Goal: Transaction & Acquisition: Subscribe to service/newsletter

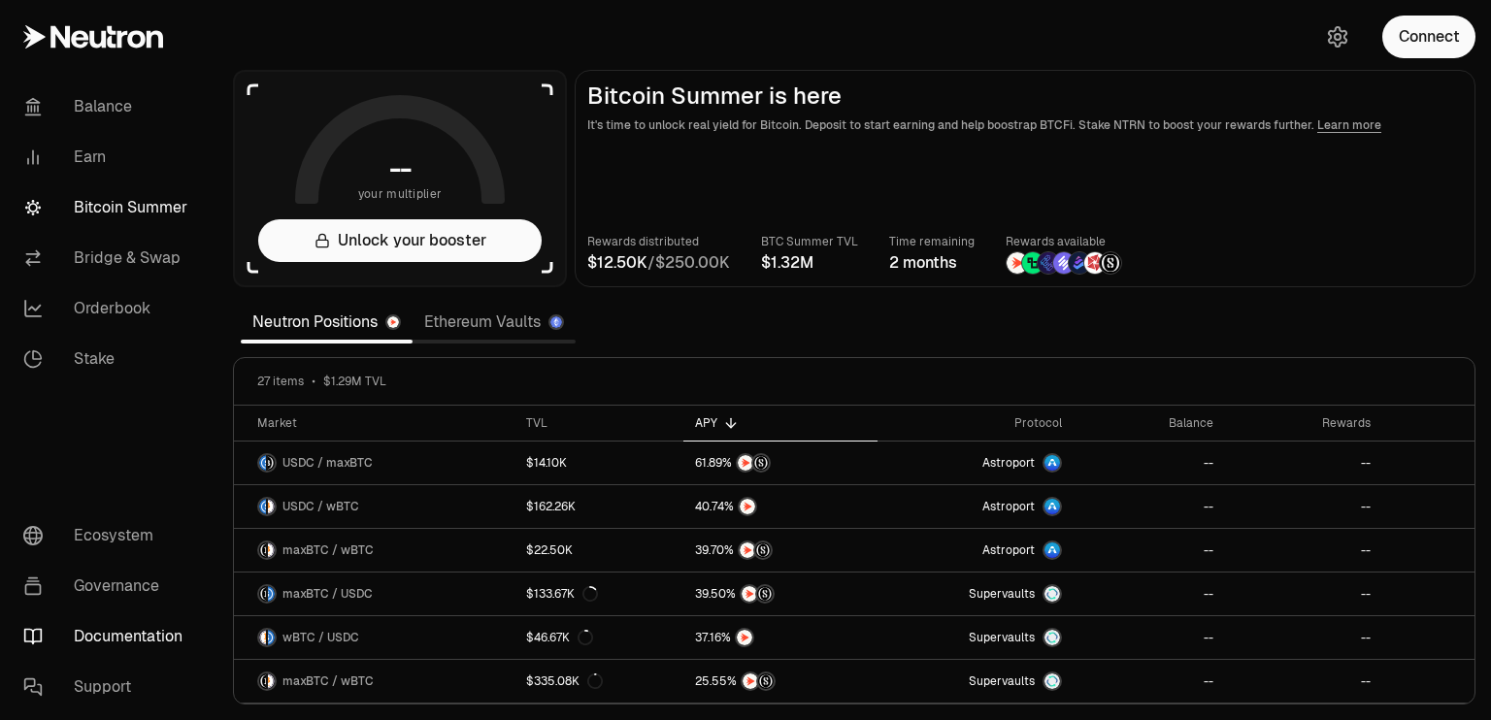
click at [93, 640] on link "Documentation" at bounding box center [109, 637] width 202 height 50
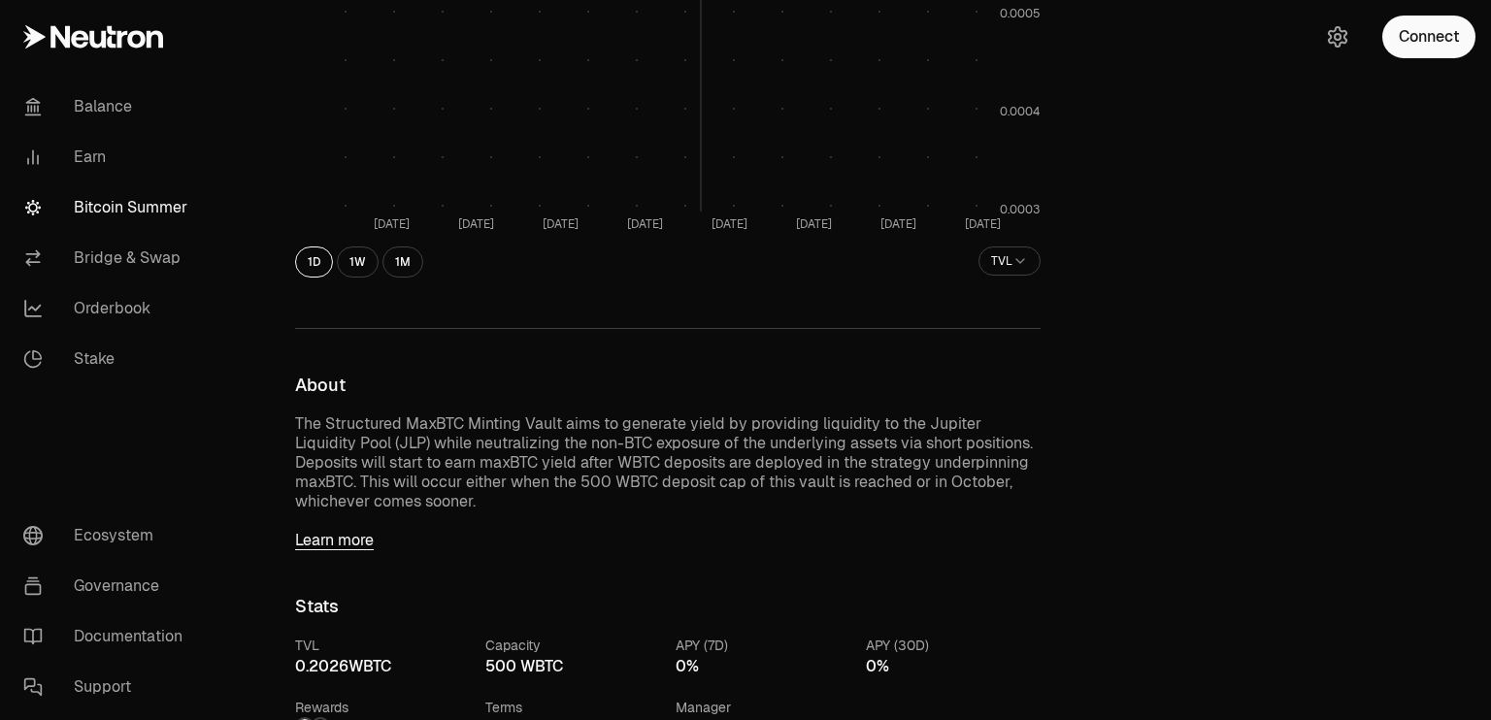
scroll to position [469, 0]
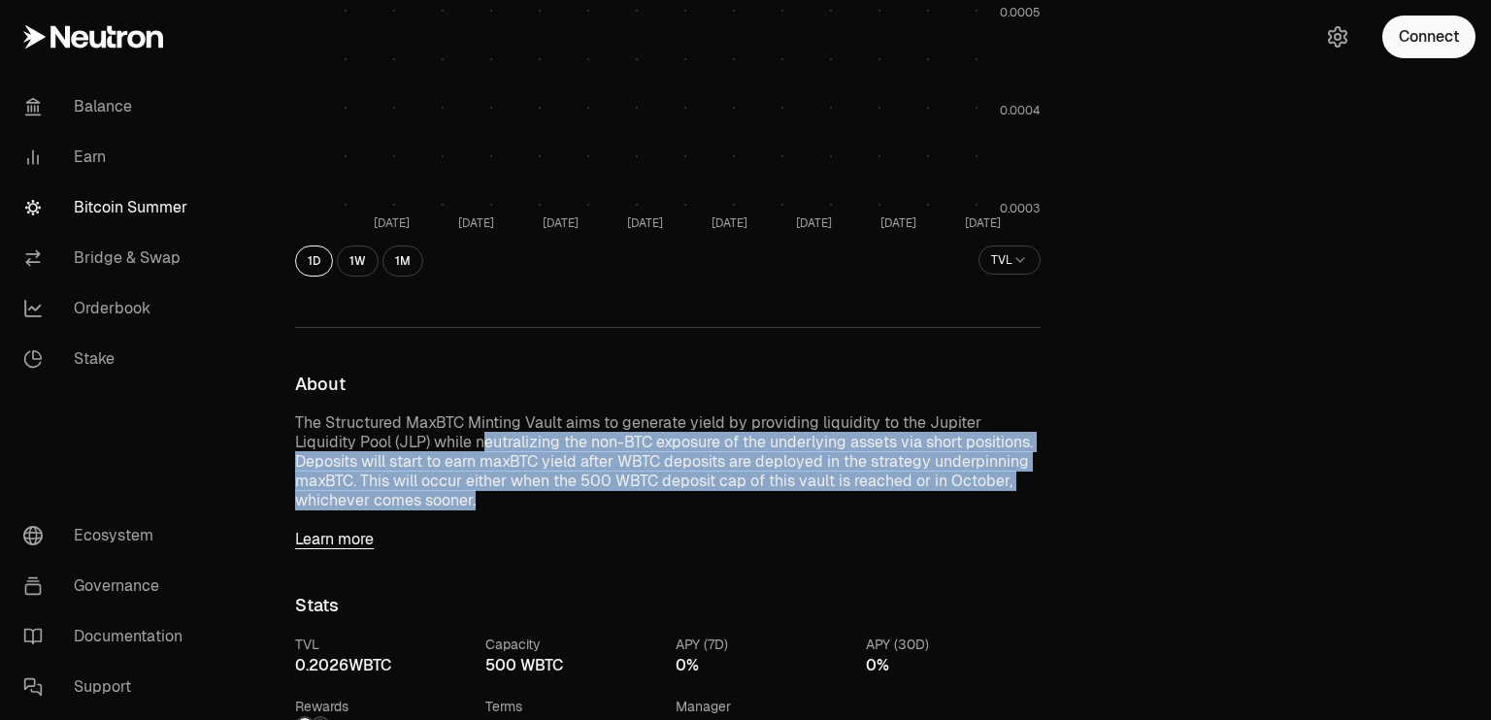
drag, startPoint x: 416, startPoint y: 439, endPoint x: 529, endPoint y: 500, distance: 128.1
click at [529, 500] on p "The Structured MaxBTC Minting Vault aims to generate yield by providing liquidi…" at bounding box center [667, 461] width 745 height 97
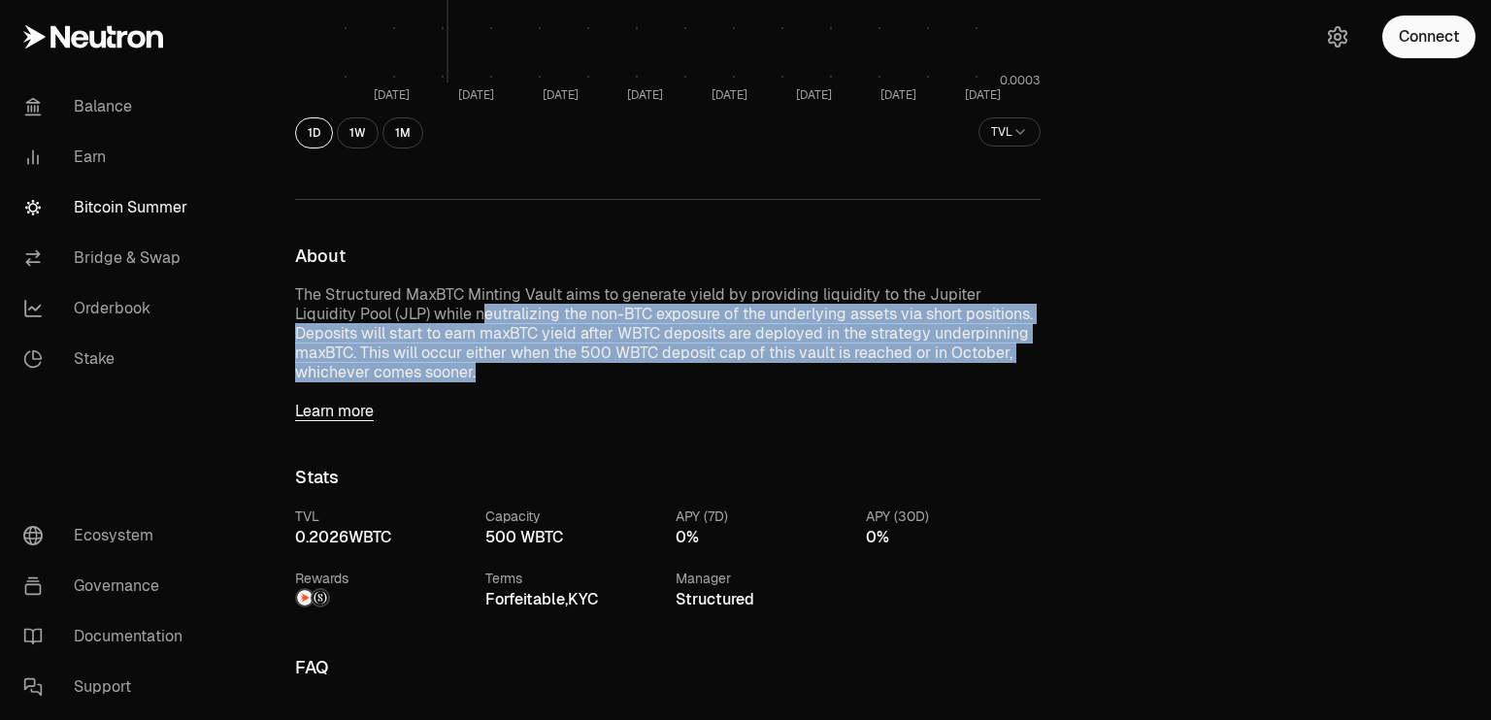
scroll to position [598, 0]
click at [349, 410] on link "Learn more" at bounding box center [667, 410] width 745 height 19
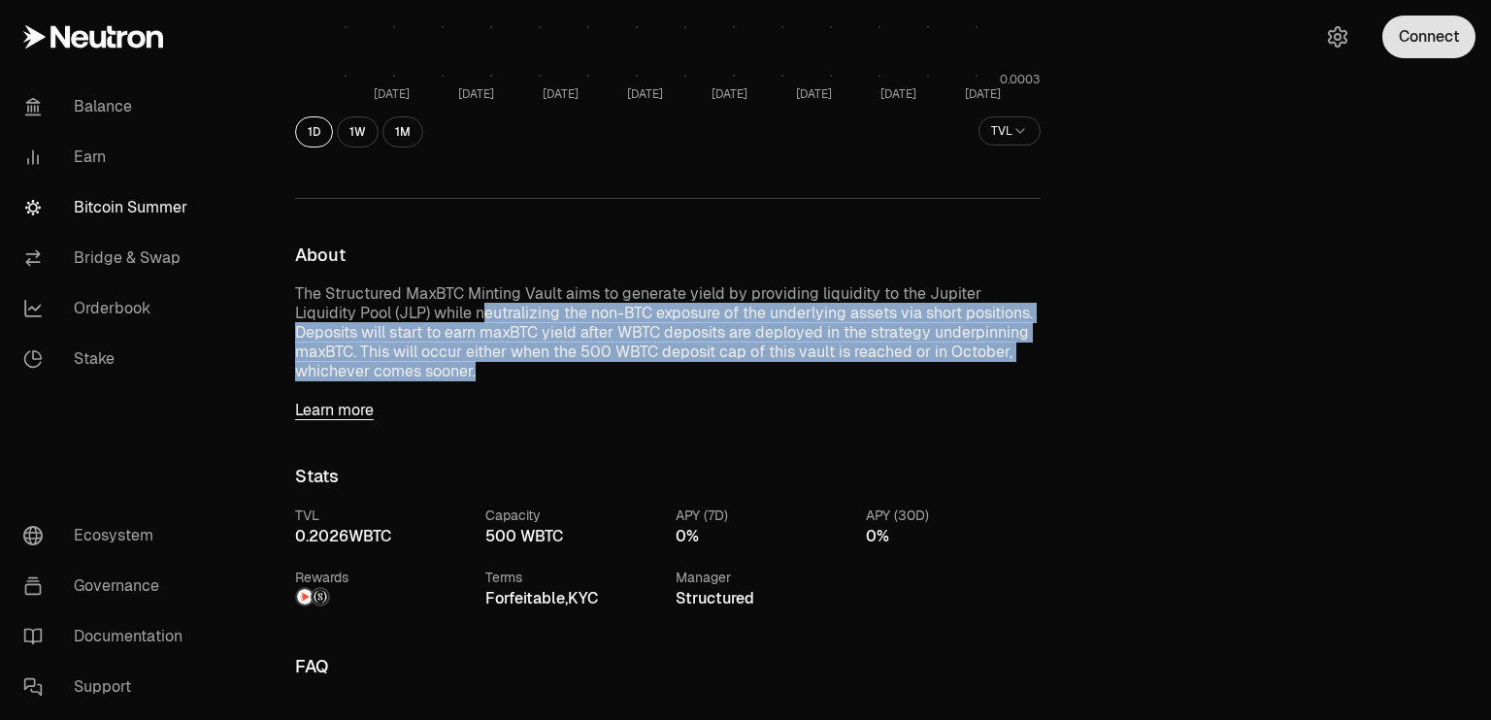
click at [1425, 37] on button "Connect" at bounding box center [1428, 37] width 93 height 43
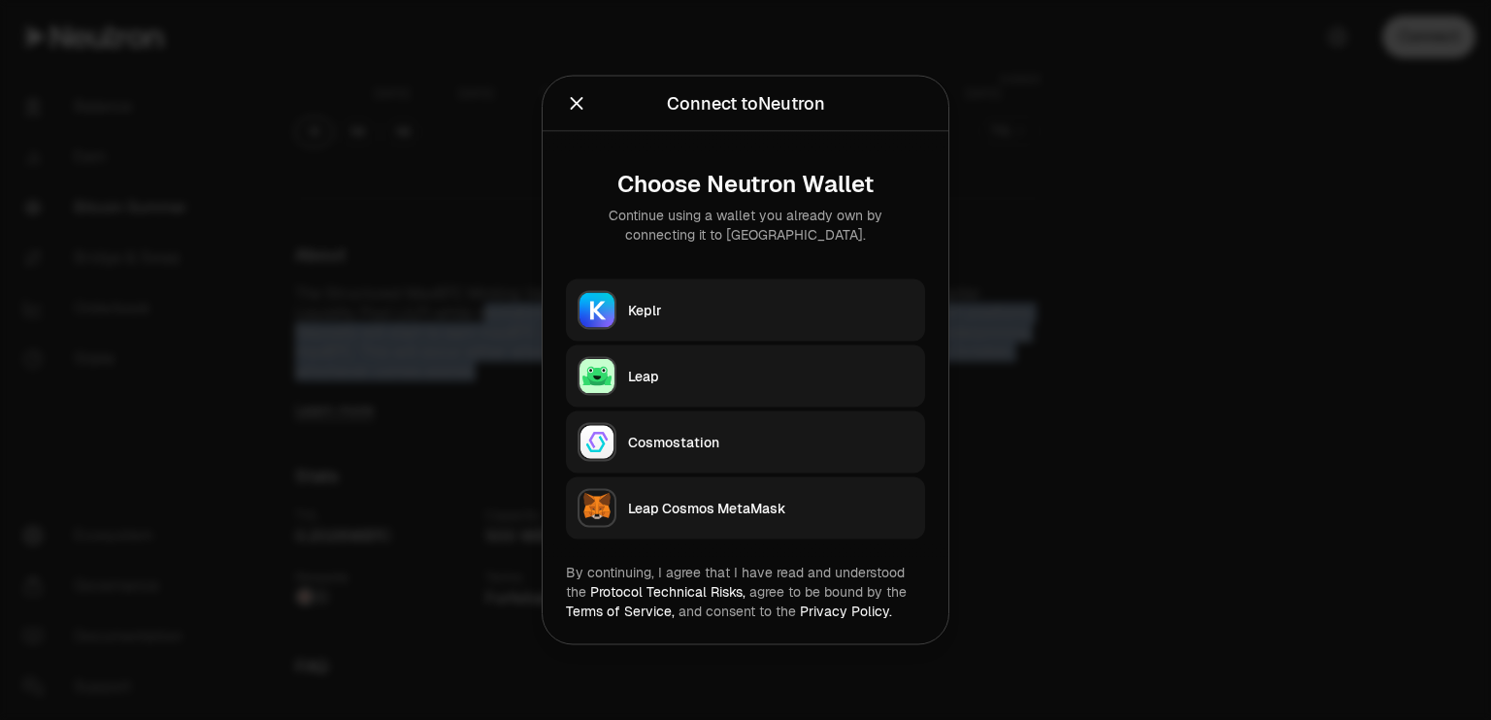
click at [825, 294] on button "Keplr" at bounding box center [745, 311] width 359 height 62
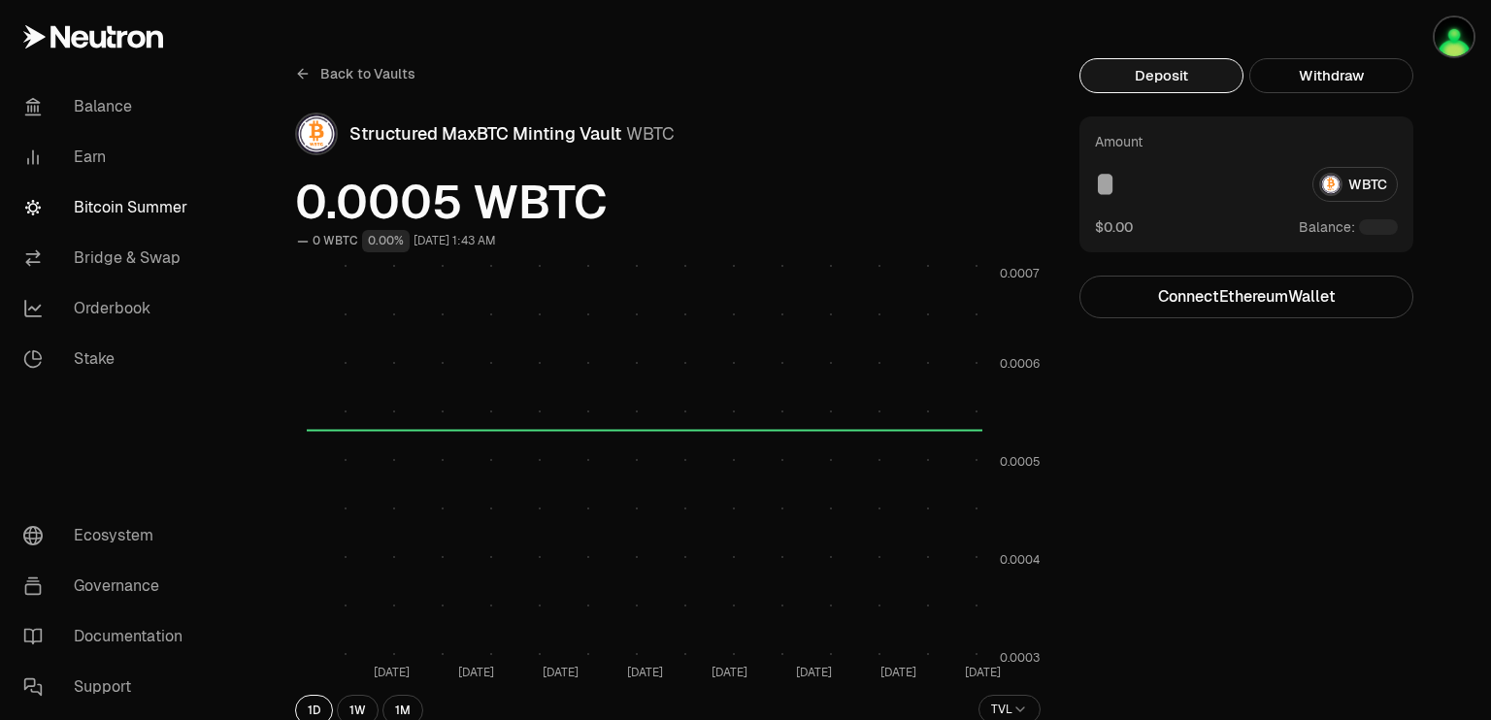
scroll to position [18, 0]
click at [1184, 84] on button "Deposit" at bounding box center [1161, 76] width 164 height 35
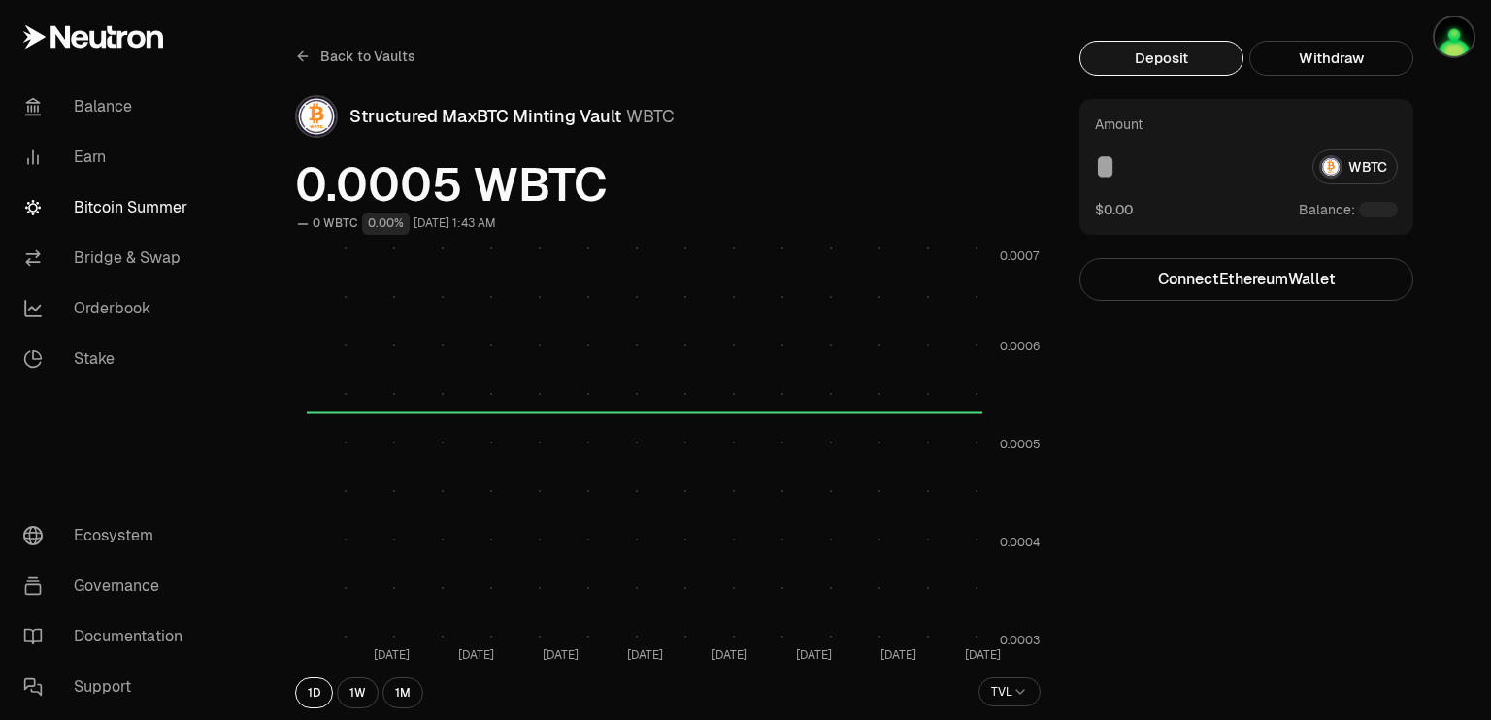
scroll to position [0, 0]
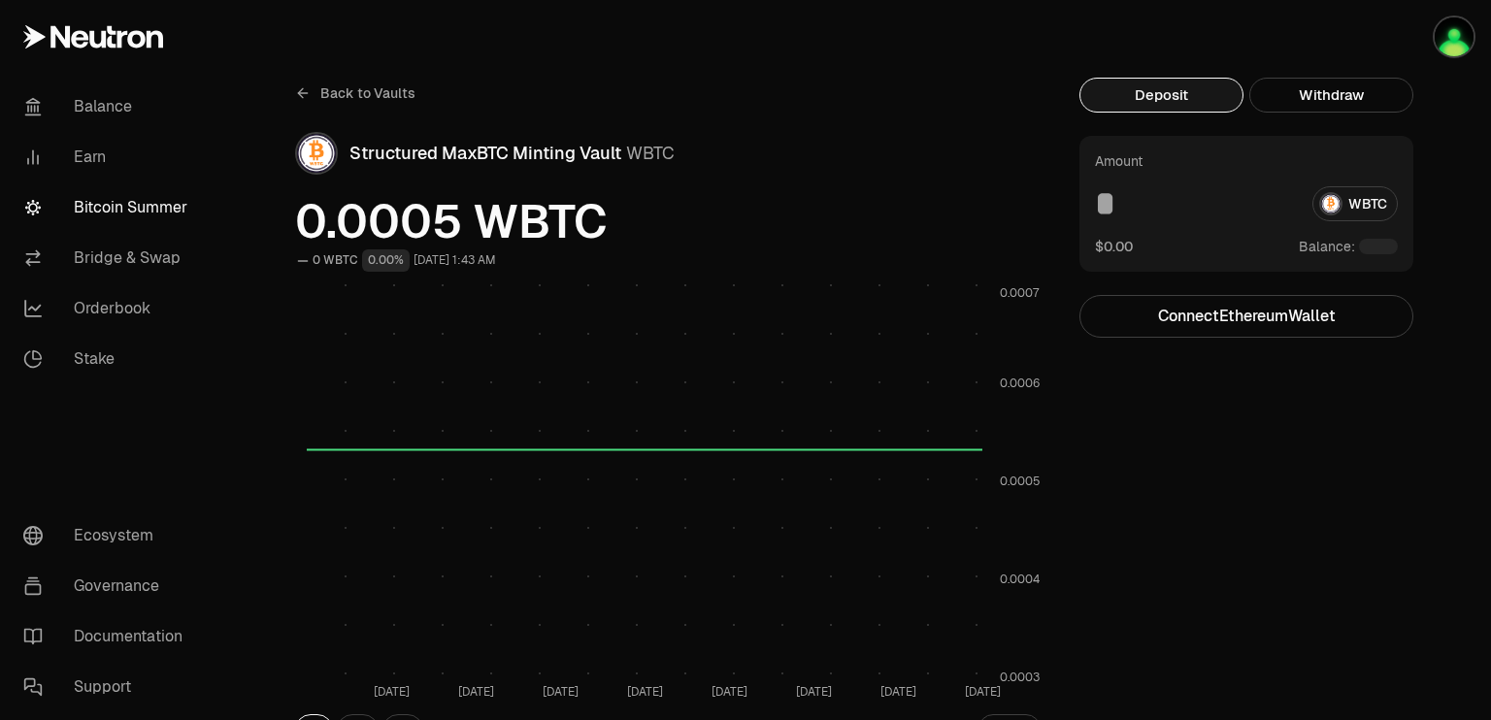
click at [1188, 90] on button "Deposit" at bounding box center [1161, 95] width 164 height 35
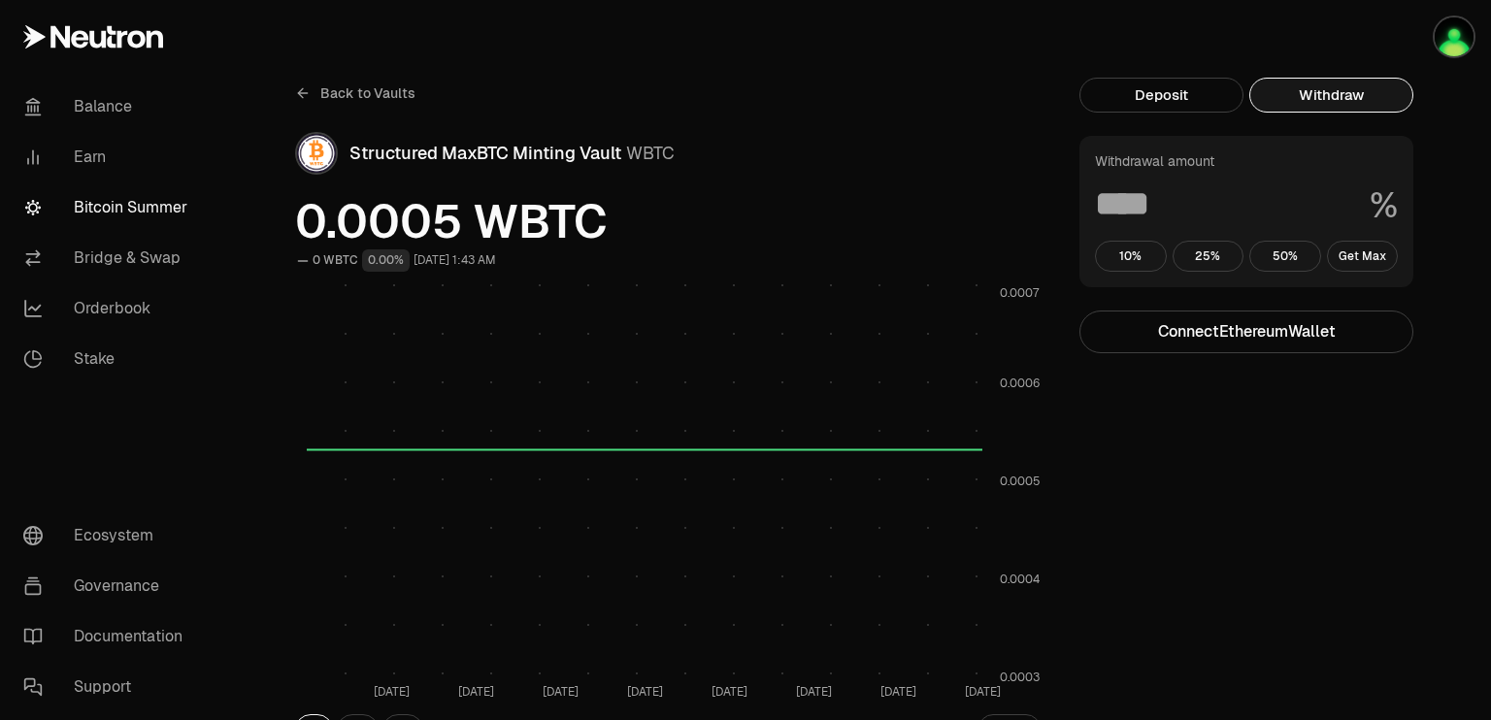
click at [1325, 98] on button "Withdraw" at bounding box center [1331, 95] width 164 height 35
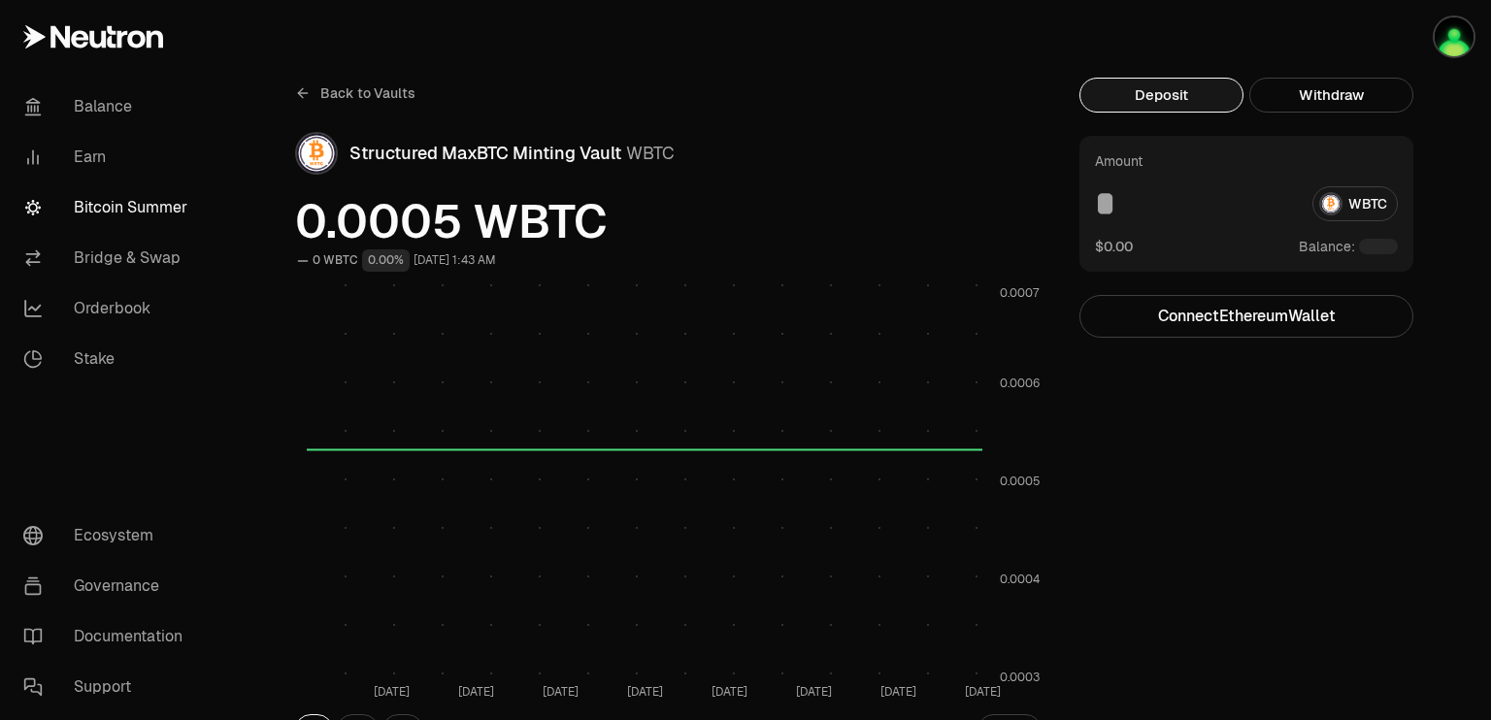
click at [1196, 96] on button "Deposit" at bounding box center [1161, 95] width 164 height 35
click at [1367, 203] on div "WBTC" at bounding box center [1246, 203] width 303 height 35
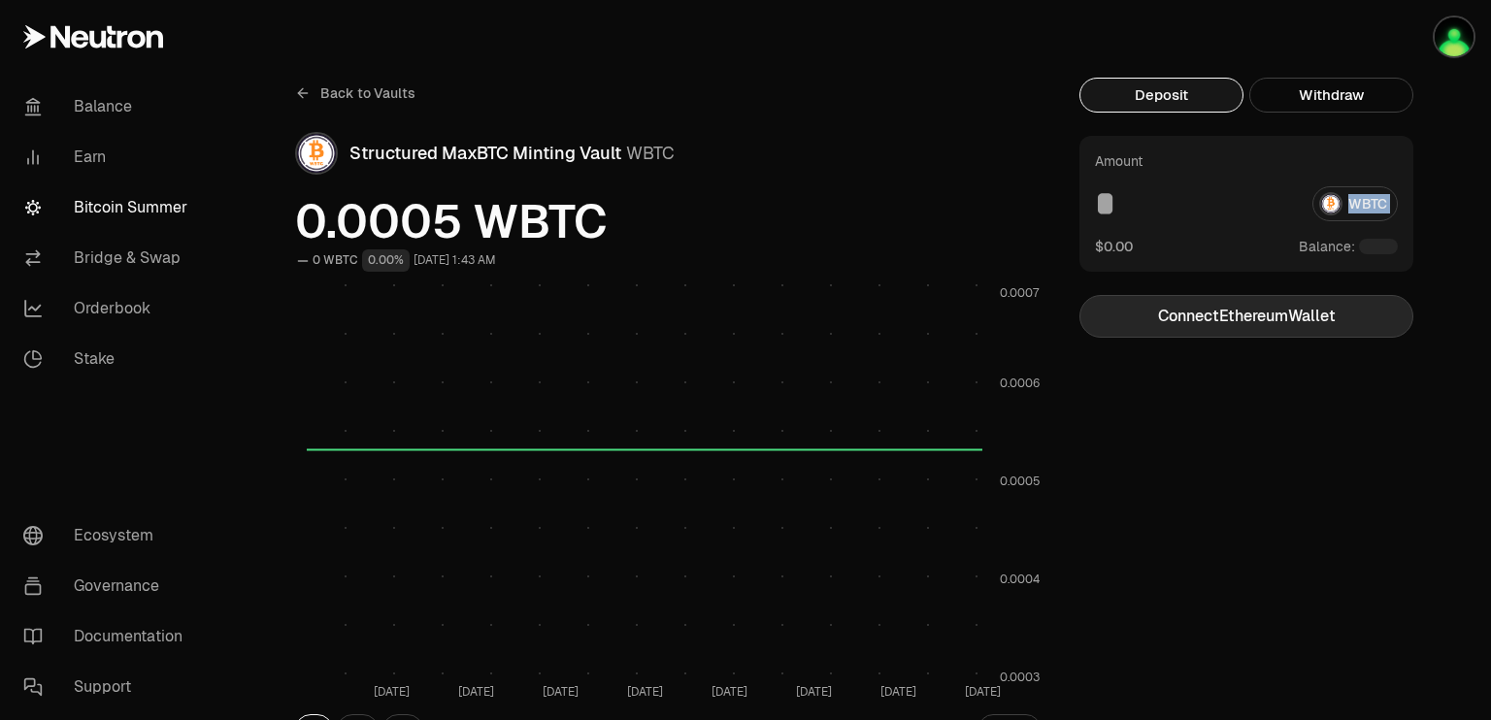
click at [1303, 310] on button "Connect Ethereum Wallet" at bounding box center [1246, 316] width 334 height 43
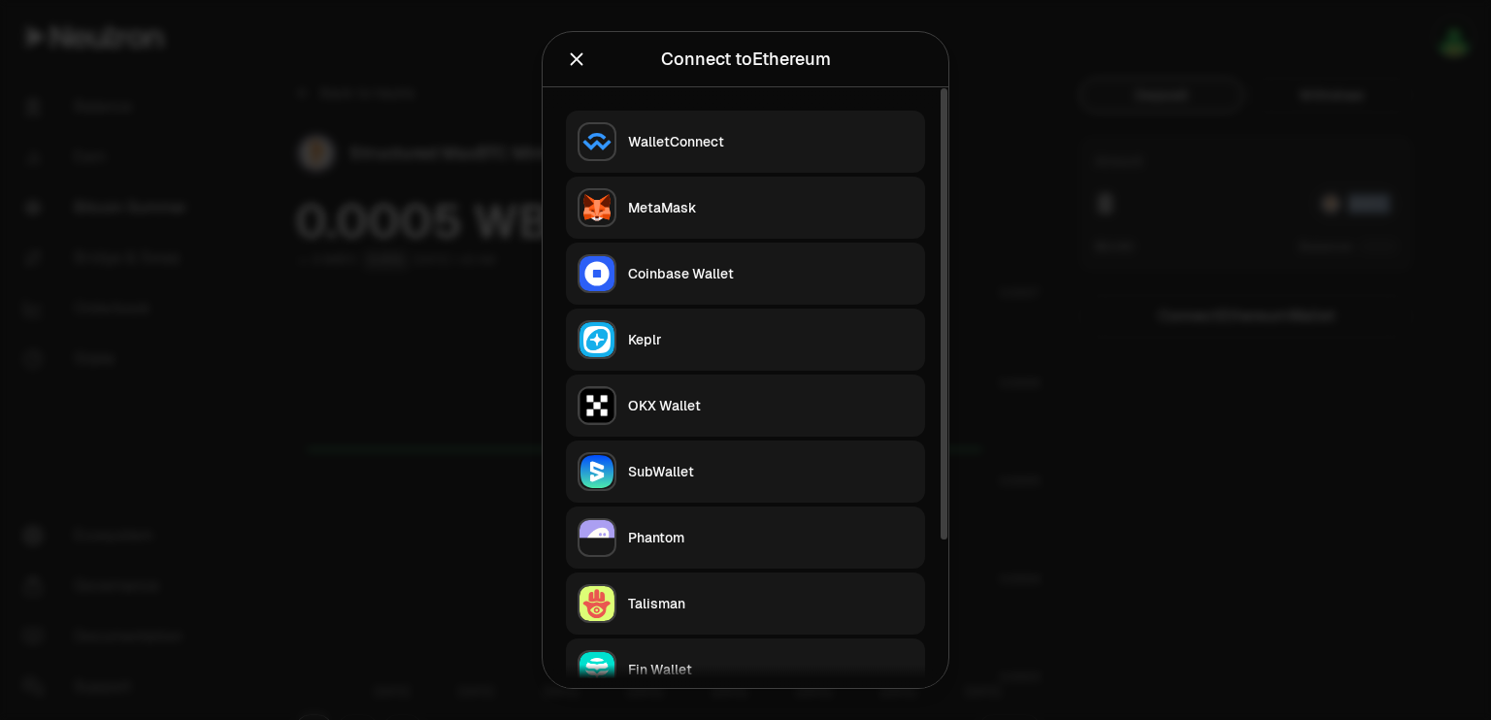
click at [672, 318] on button "Keplr" at bounding box center [745, 340] width 359 height 62
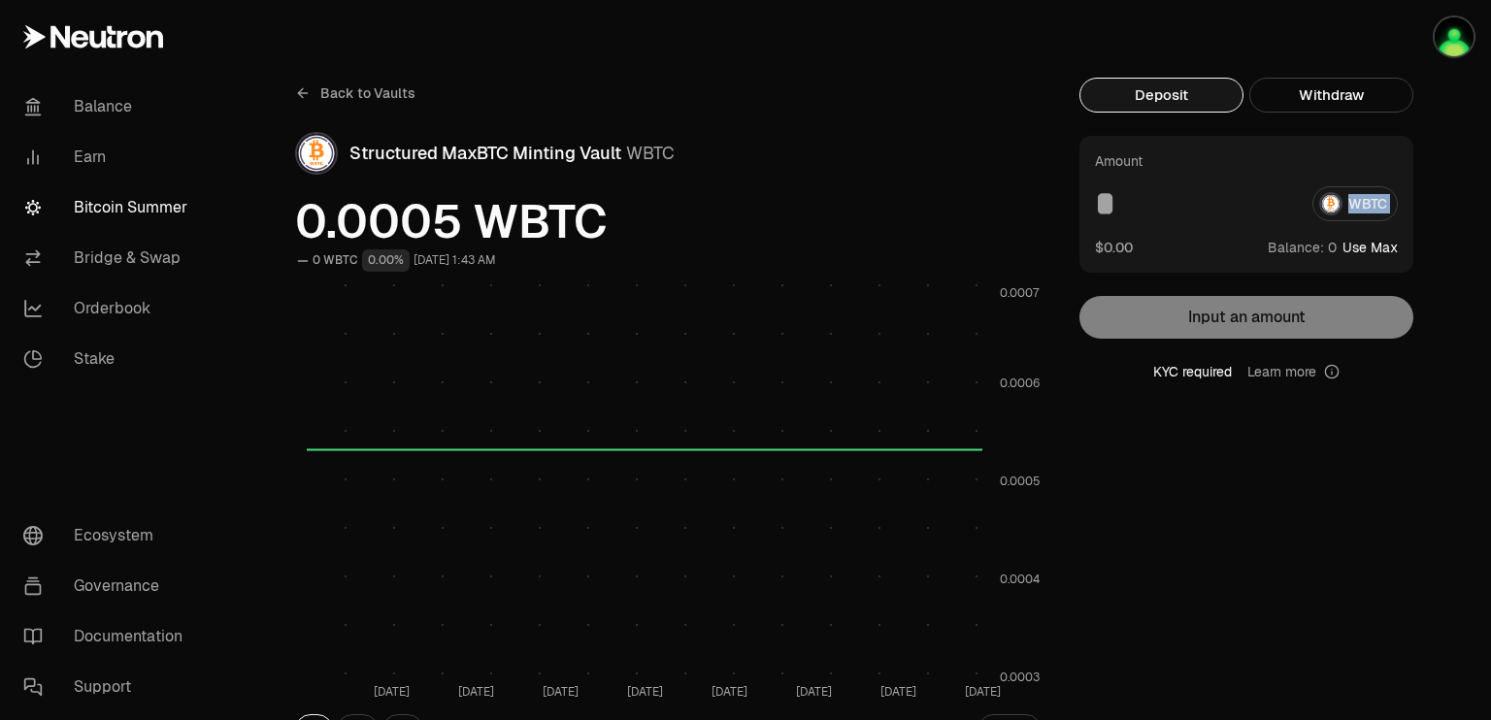
click at [1348, 206] on div "WBTC" at bounding box center [1246, 203] width 303 height 35
click at [1258, 323] on div "Amount WBTC $0.00 Balance: Use Max Input an amount KYC required Learn more" at bounding box center [1246, 259] width 334 height 246
click at [1199, 375] on div "KYC required Learn more" at bounding box center [1246, 371] width 334 height 19
click at [120, 256] on link "Bridge & Swap" at bounding box center [109, 258] width 202 height 50
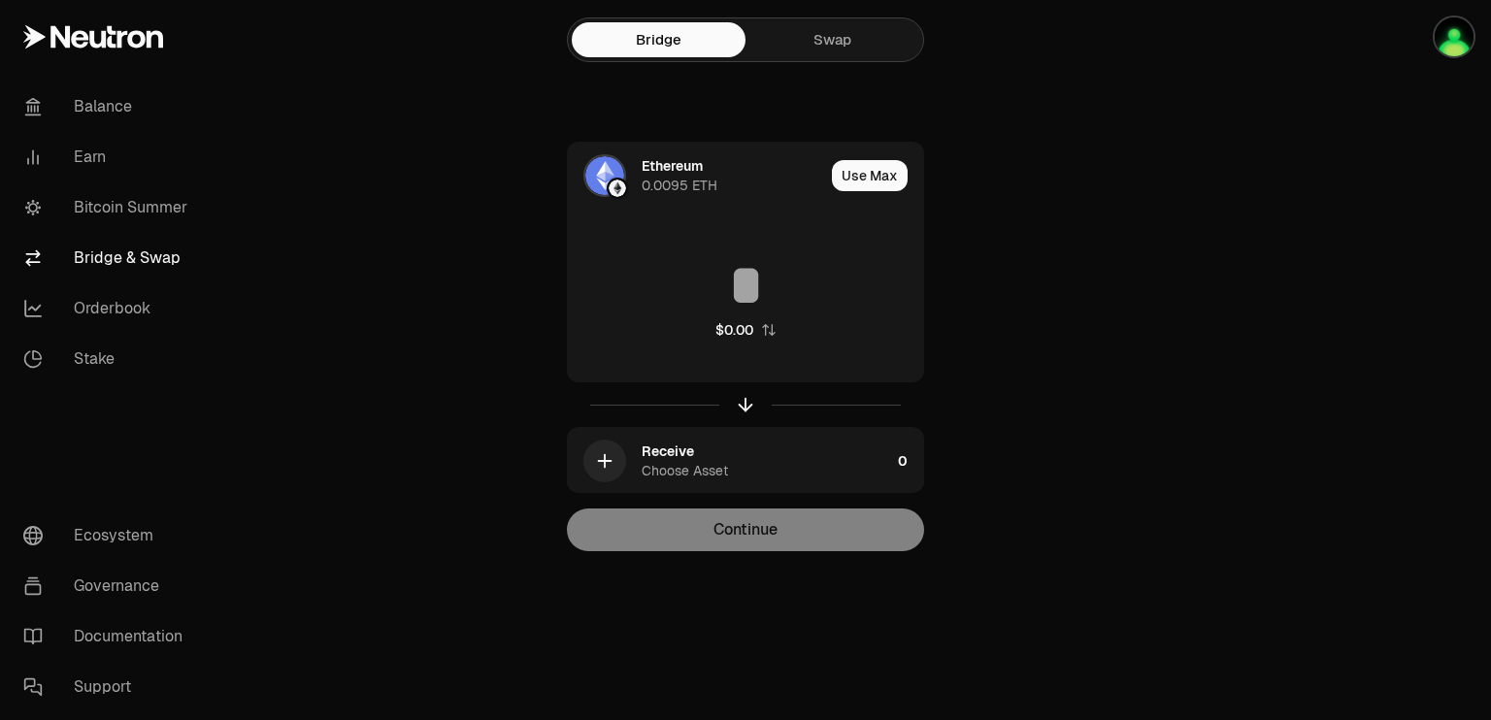
click at [835, 45] on link "Swap" at bounding box center [832, 39] width 174 height 35
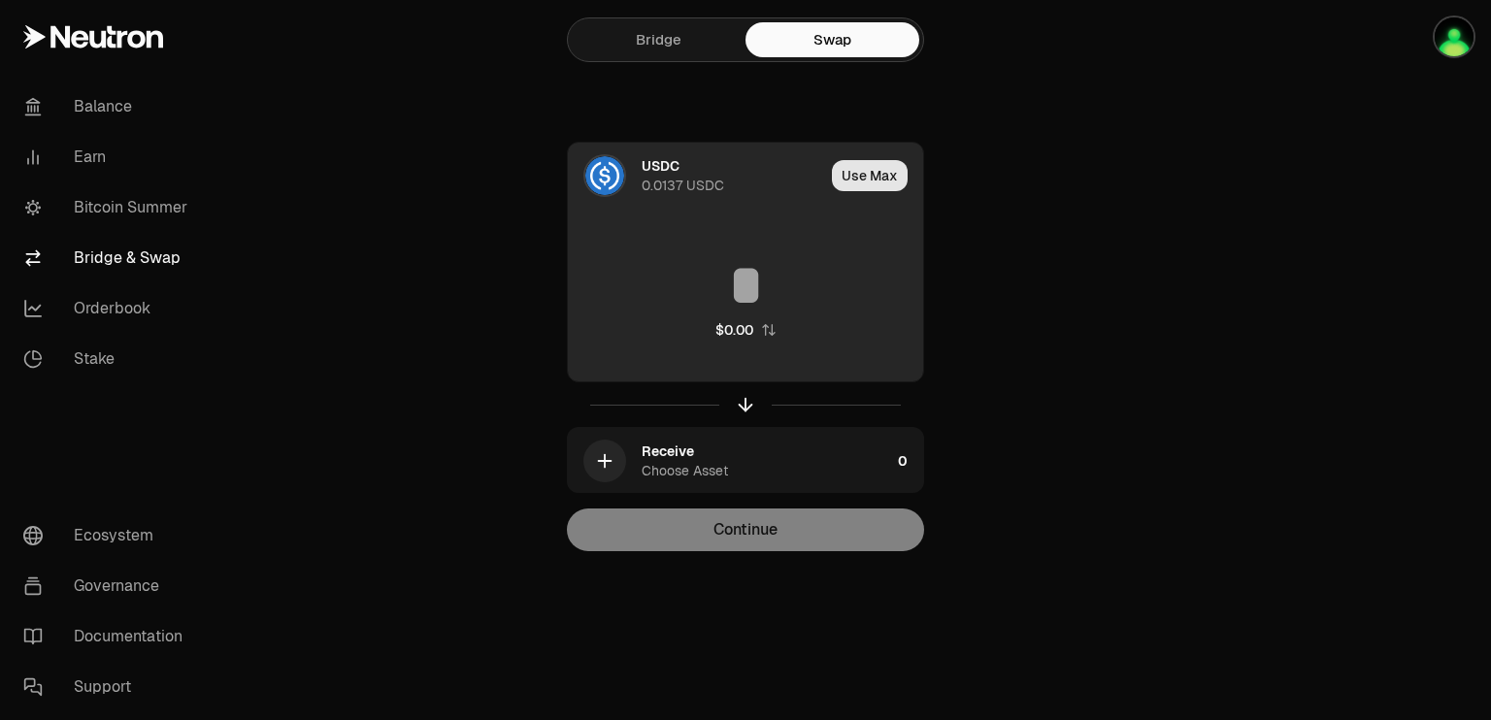
click at [864, 189] on button "Use Max" at bounding box center [870, 175] width 76 height 31
type input "*******"
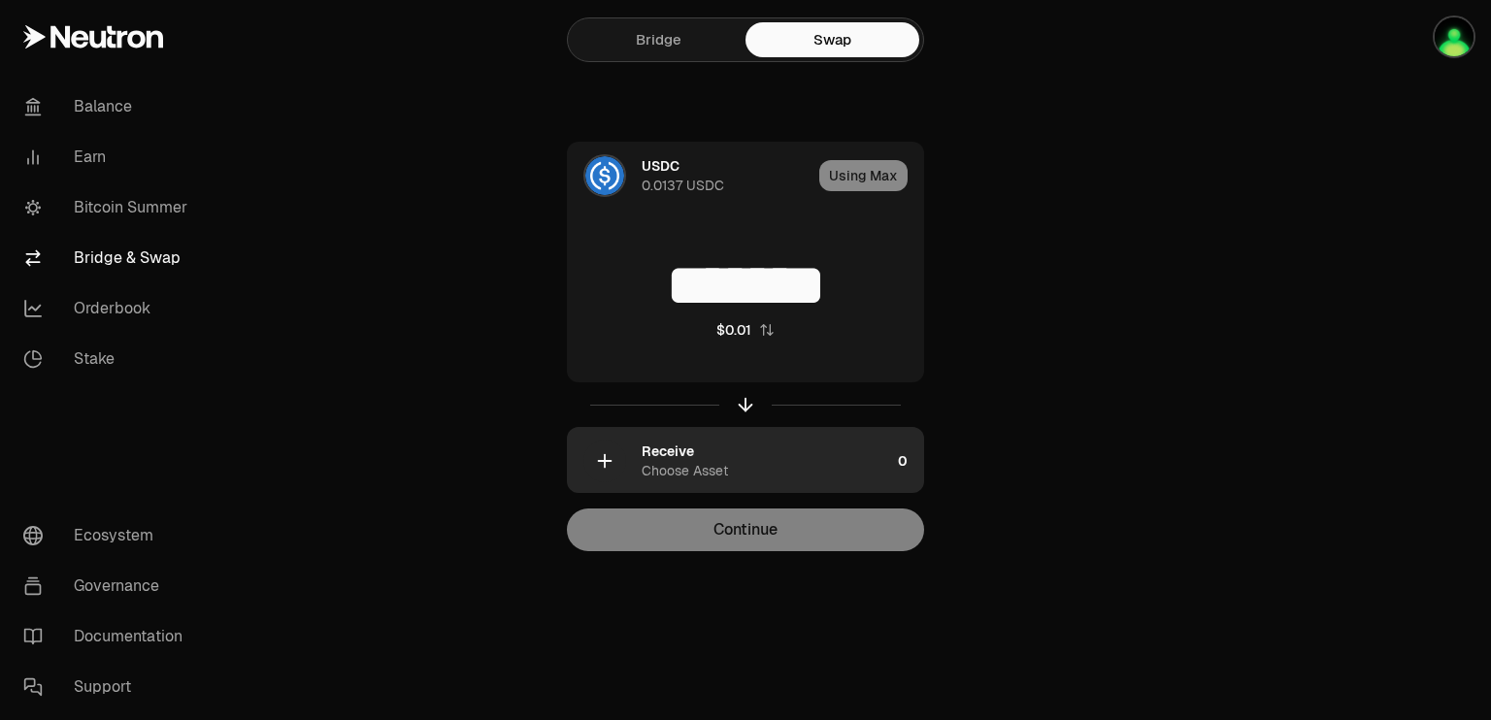
click at [599, 461] on icon "button" at bounding box center [604, 460] width 21 height 21
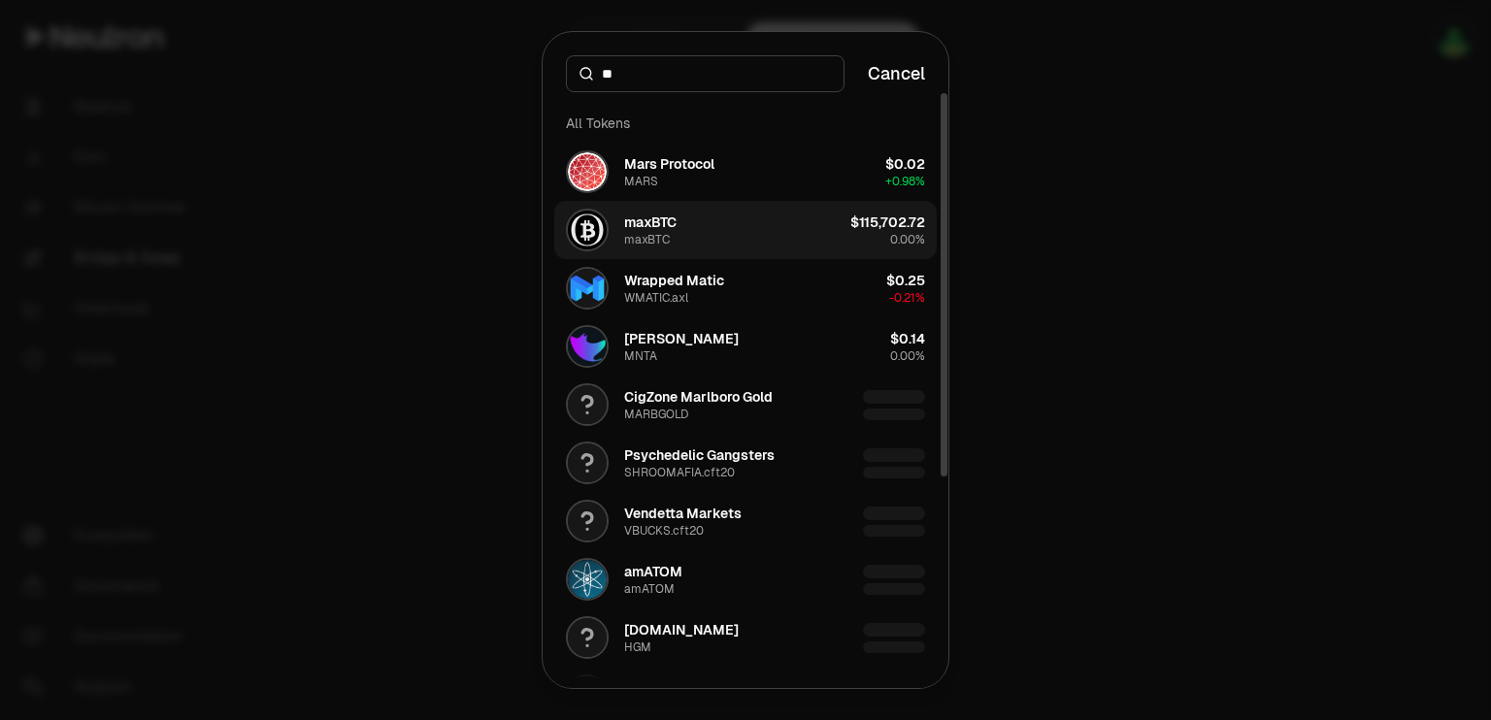
type input "**"
click at [700, 230] on button "maxBTC maxBTC $115,702.72 0.00%" at bounding box center [745, 230] width 382 height 58
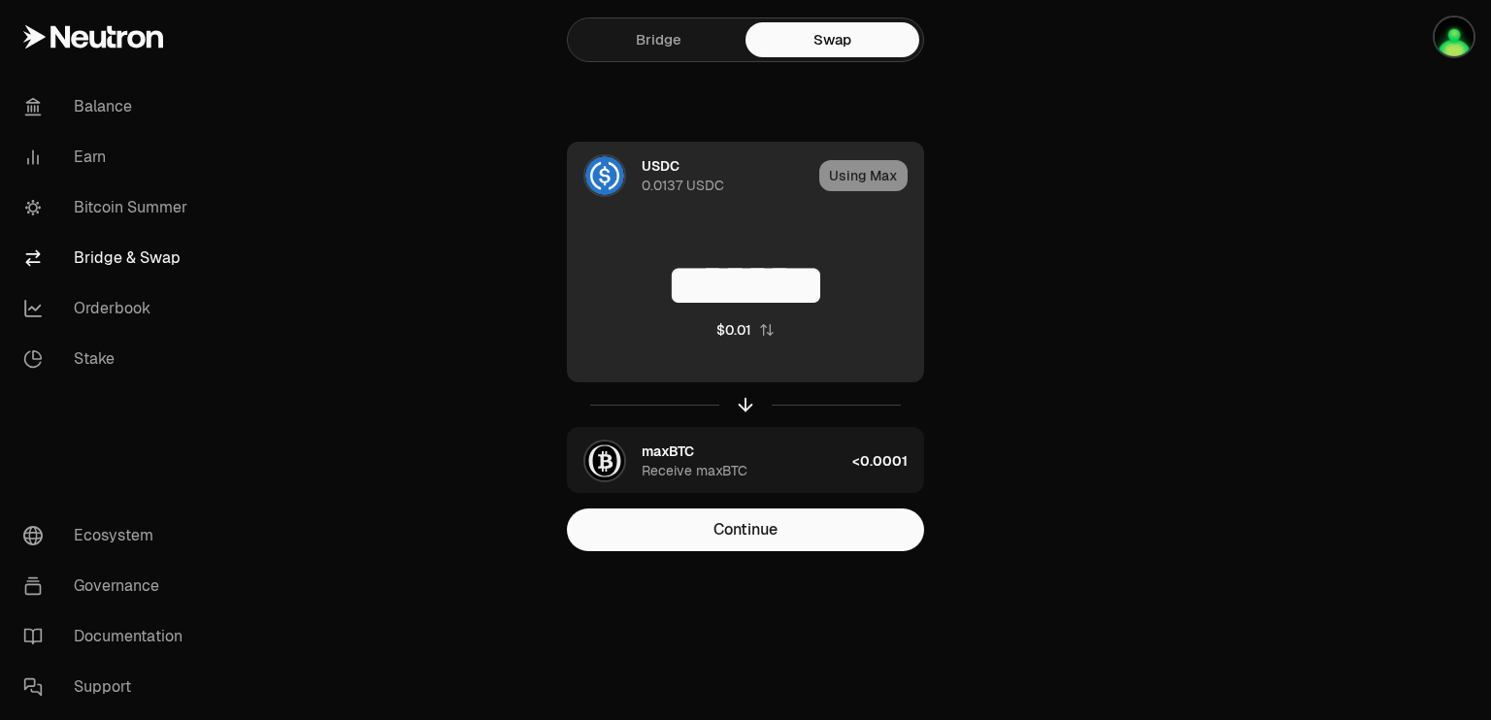
click at [709, 182] on div "0.0137 USDC" at bounding box center [683, 185] width 83 height 19
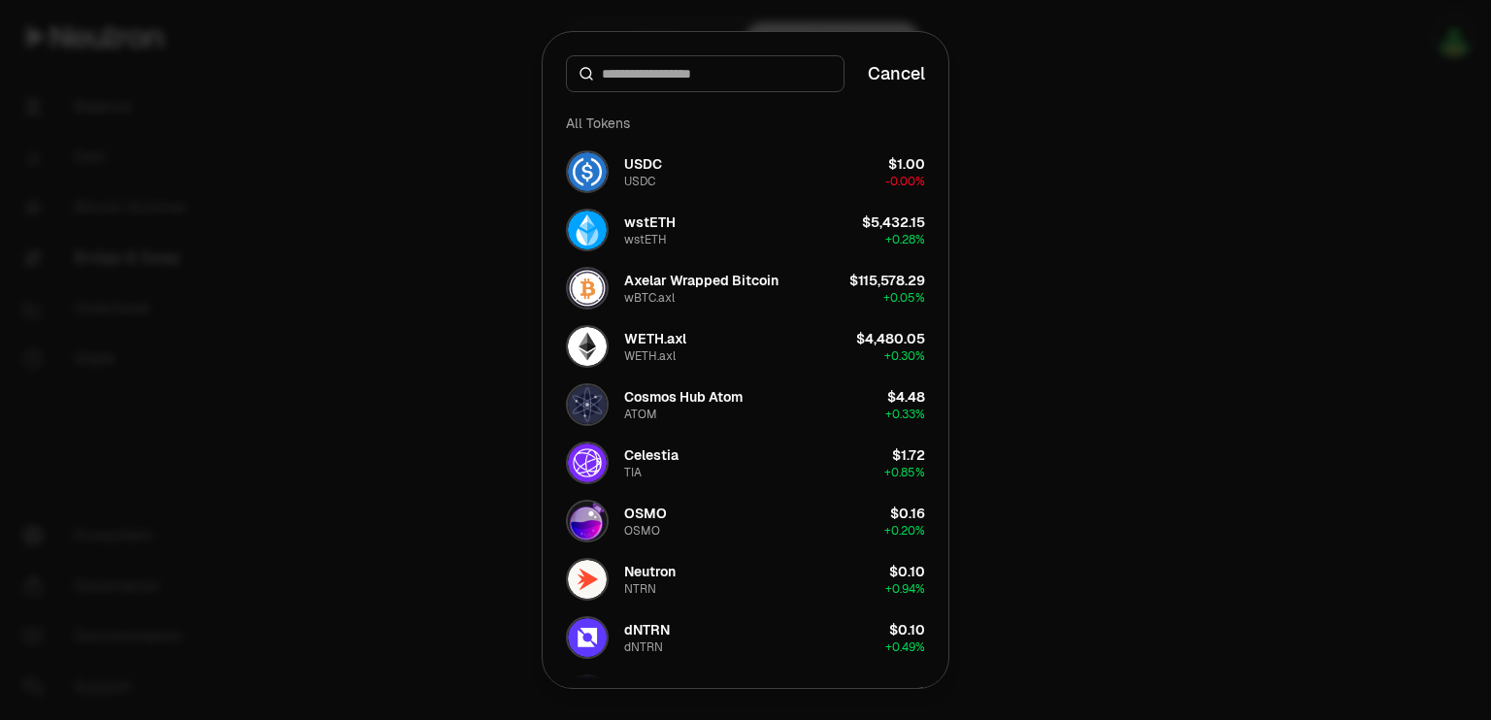
click at [895, 68] on button "Cancel" at bounding box center [896, 73] width 57 height 27
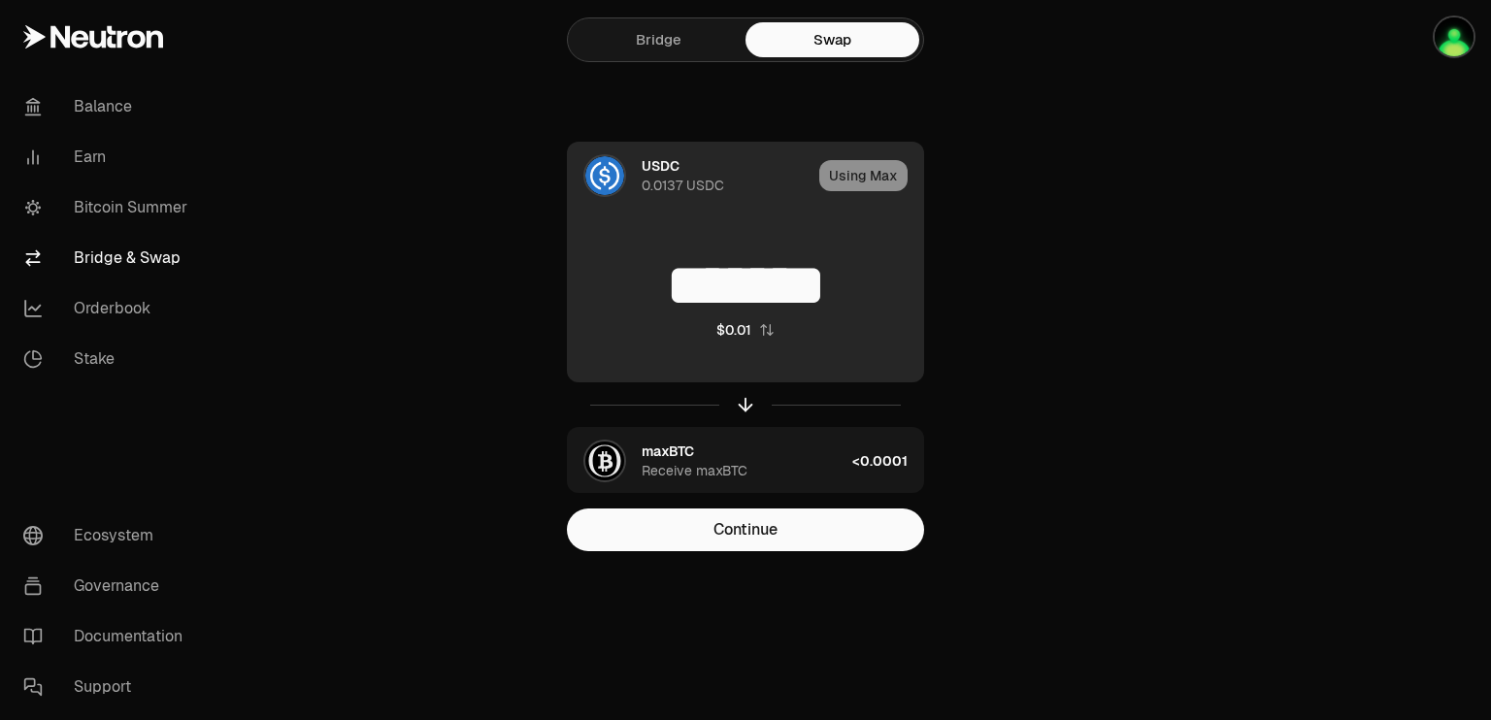
click at [678, 157] on div "USDC" at bounding box center [661, 165] width 38 height 19
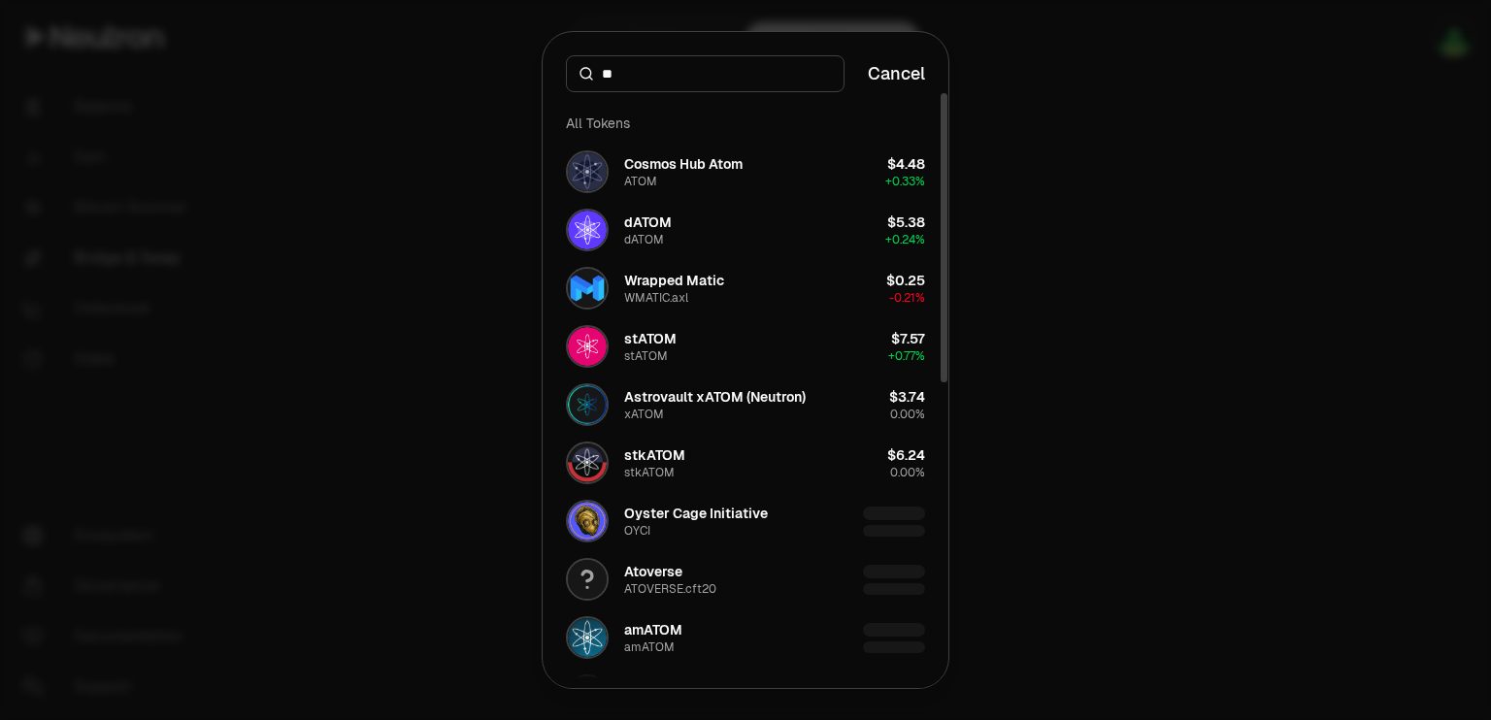
type input "**"
click at [678, 157] on div "Cosmos Hub Atom" at bounding box center [683, 163] width 118 height 19
type input "*"
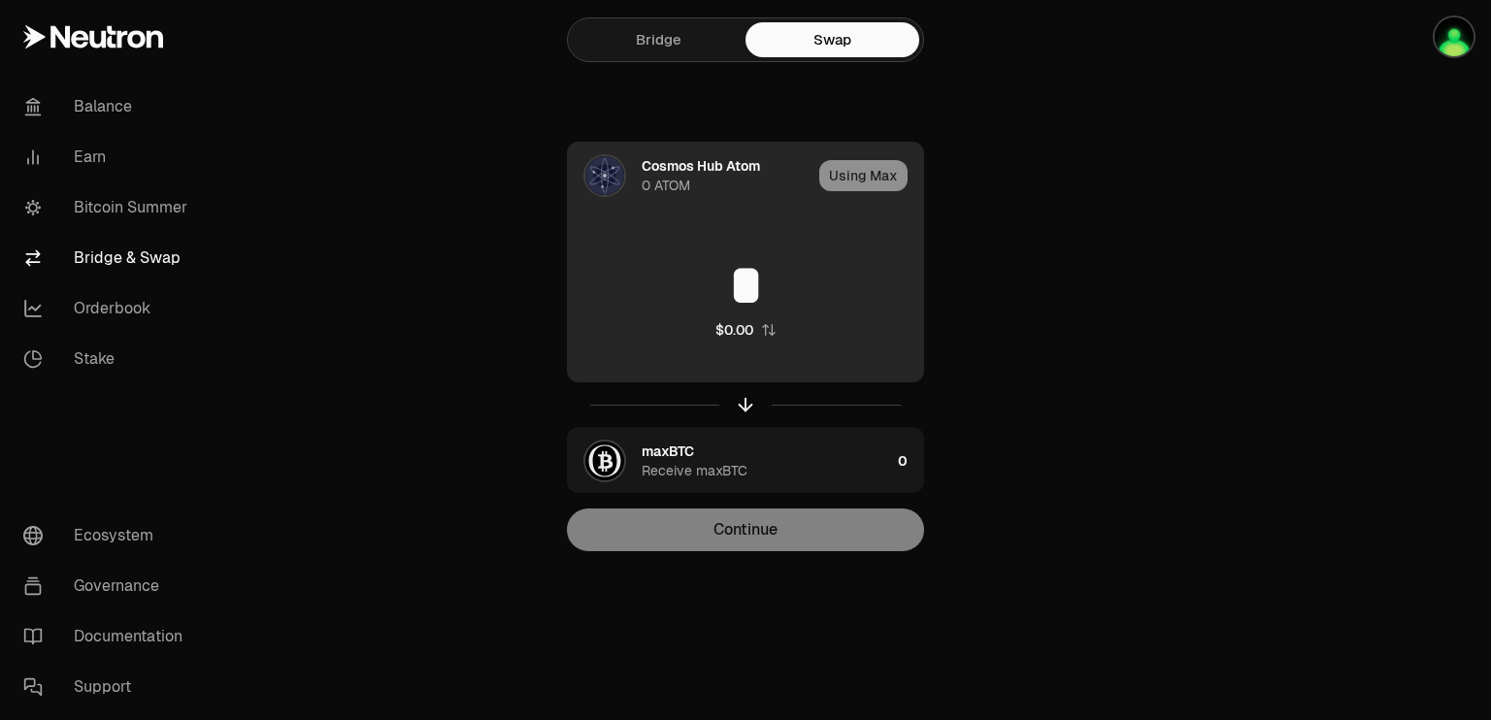
click at [848, 178] on div "Using Max" at bounding box center [871, 176] width 104 height 66
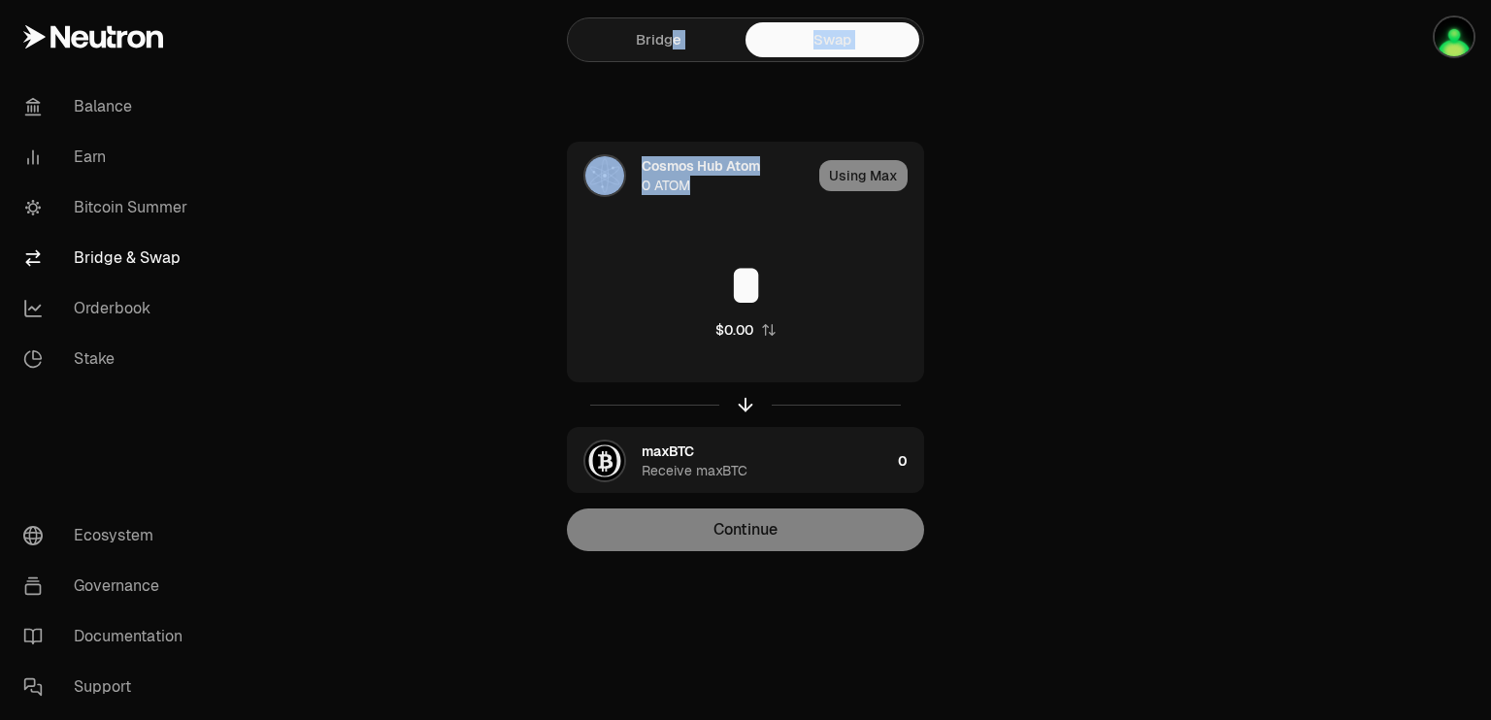
drag, startPoint x: 827, startPoint y: 176, endPoint x: 672, endPoint y: 20, distance: 219.6
click at [672, 20] on div "Bridge Swap Cosmos Hub Atom 0 ATOM Using Max * $0.00 maxBTC Receive maxBTC 0 Co…" at bounding box center [745, 314] width 699 height 629
click at [673, 47] on link "Bridge" at bounding box center [659, 39] width 174 height 35
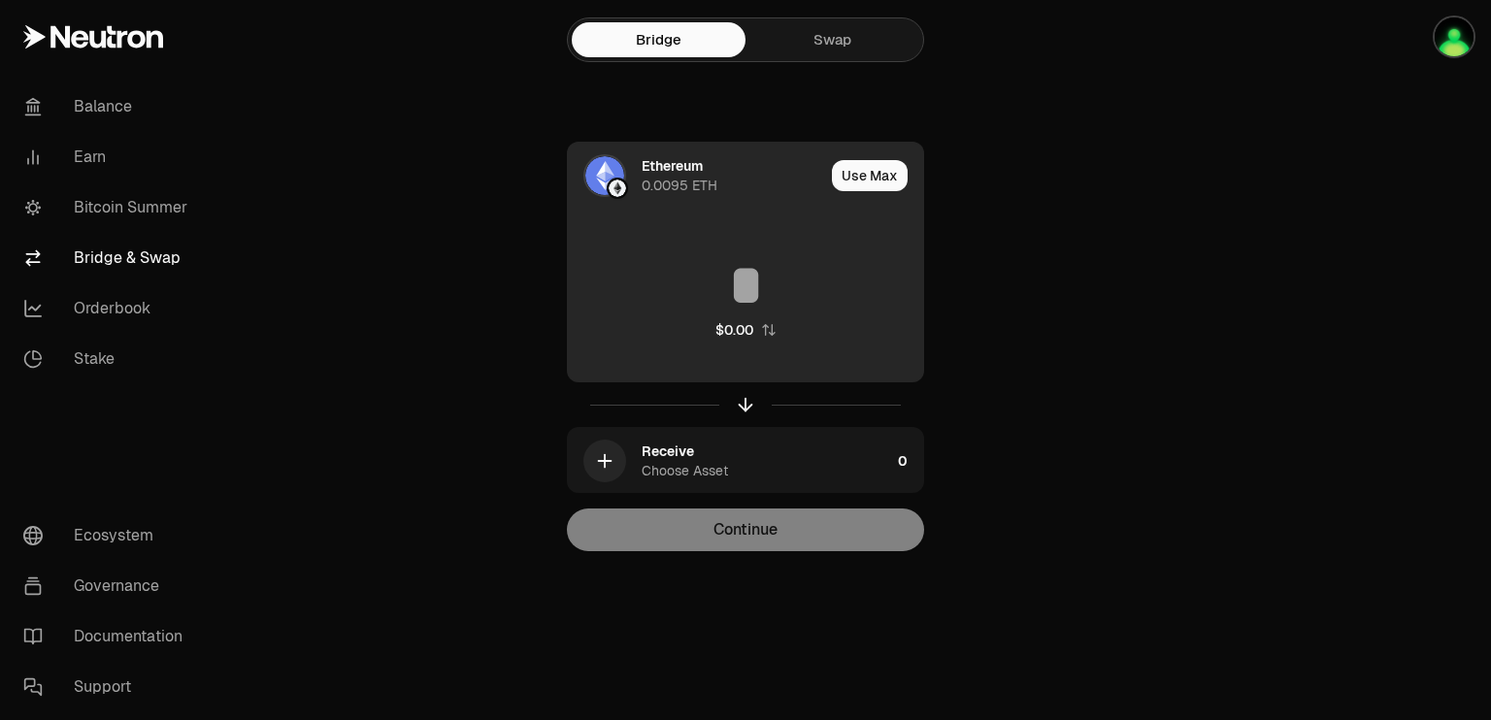
click at [683, 167] on div "Ethereum" at bounding box center [672, 165] width 61 height 19
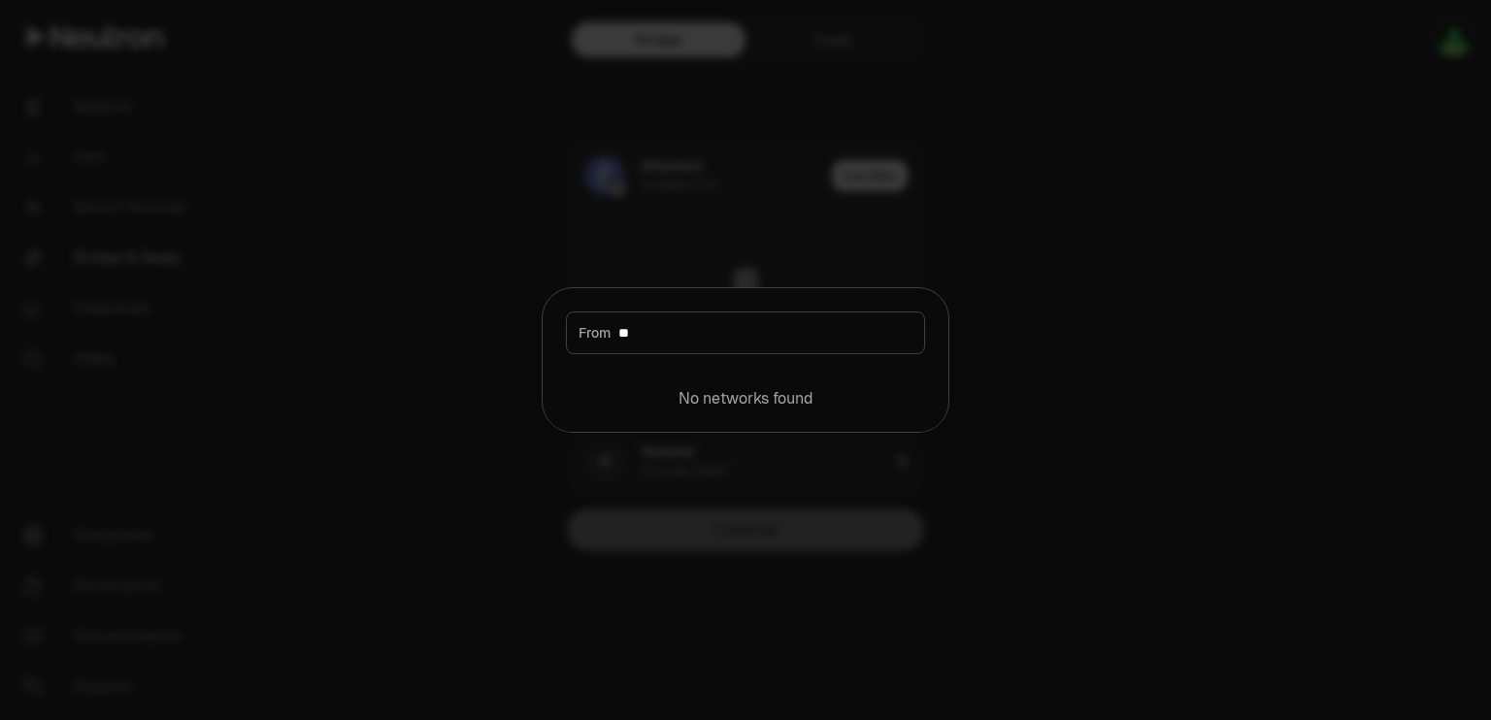
type input "**"
click at [788, 167] on div at bounding box center [745, 360] width 1491 height 720
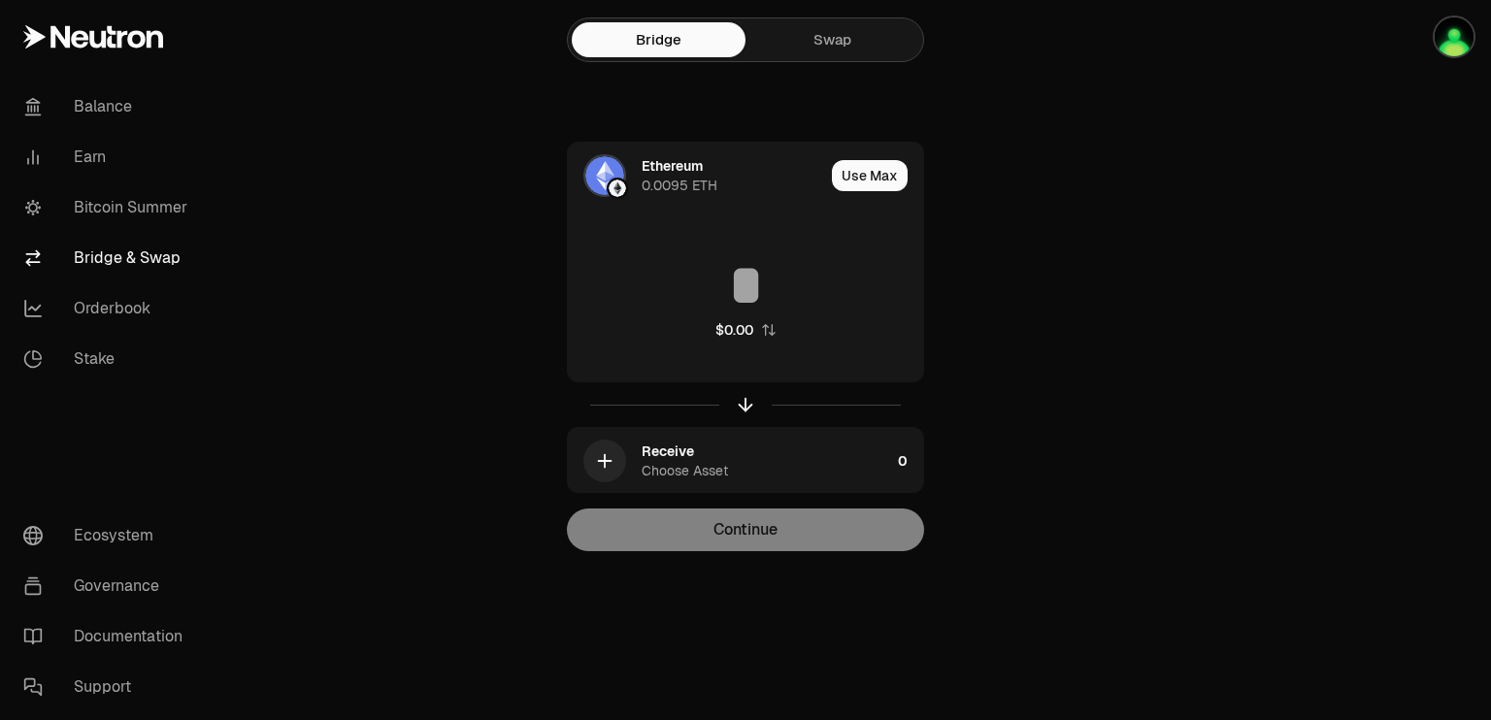
click at [831, 61] on div "Bridge Swap" at bounding box center [745, 40] width 357 height 49
click at [832, 46] on link "Swap" at bounding box center [832, 39] width 174 height 35
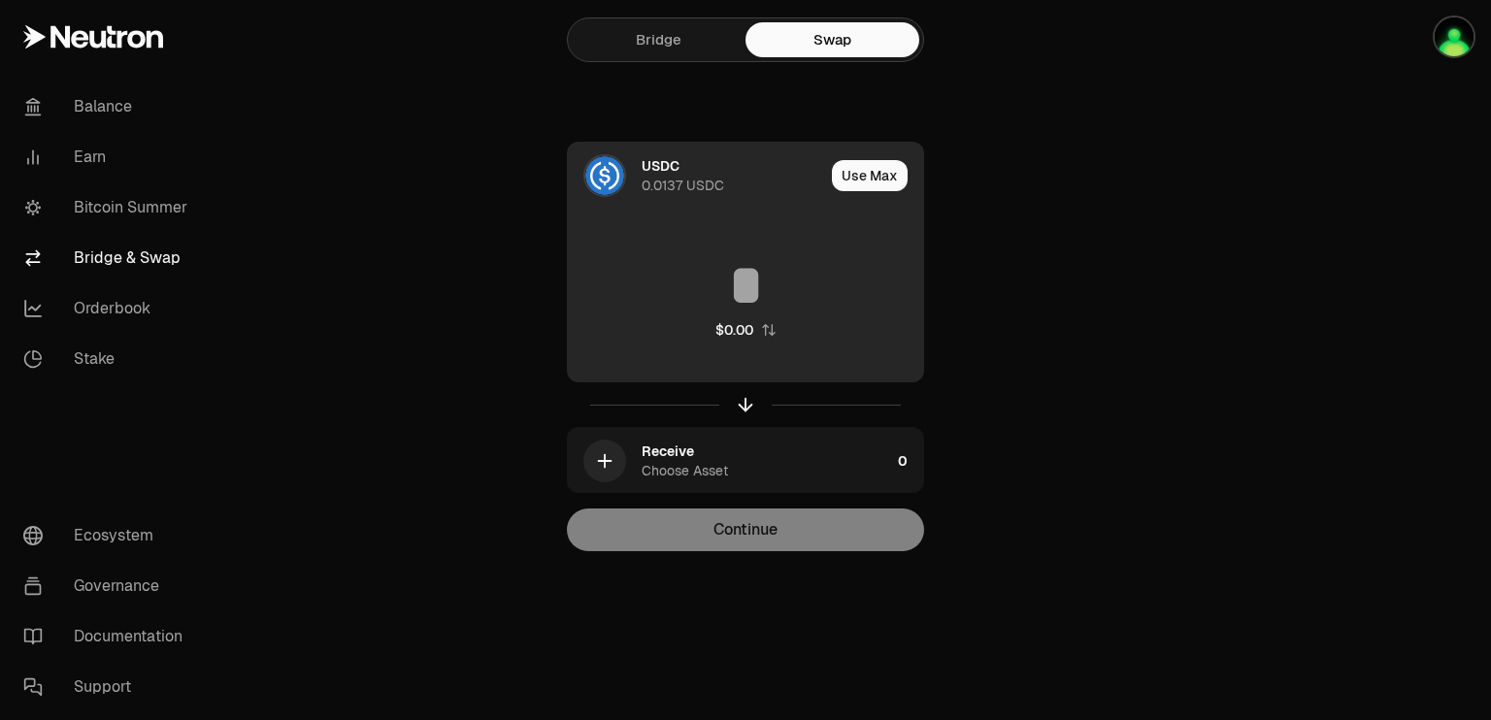
click at [693, 173] on div "USDC 0.0137 USDC" at bounding box center [733, 175] width 182 height 39
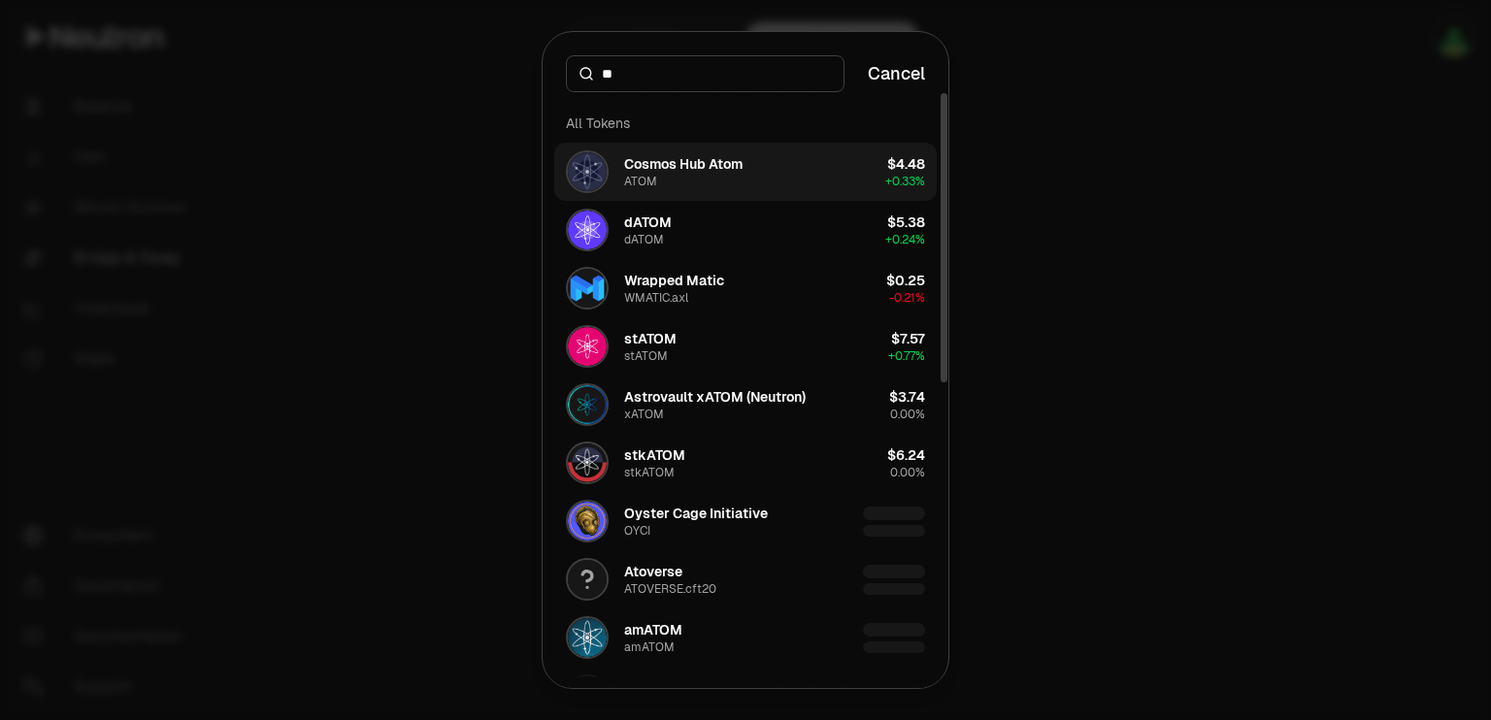
type input "**"
click at [703, 189] on div "Cosmos Hub Atom ATOM" at bounding box center [654, 171] width 177 height 43
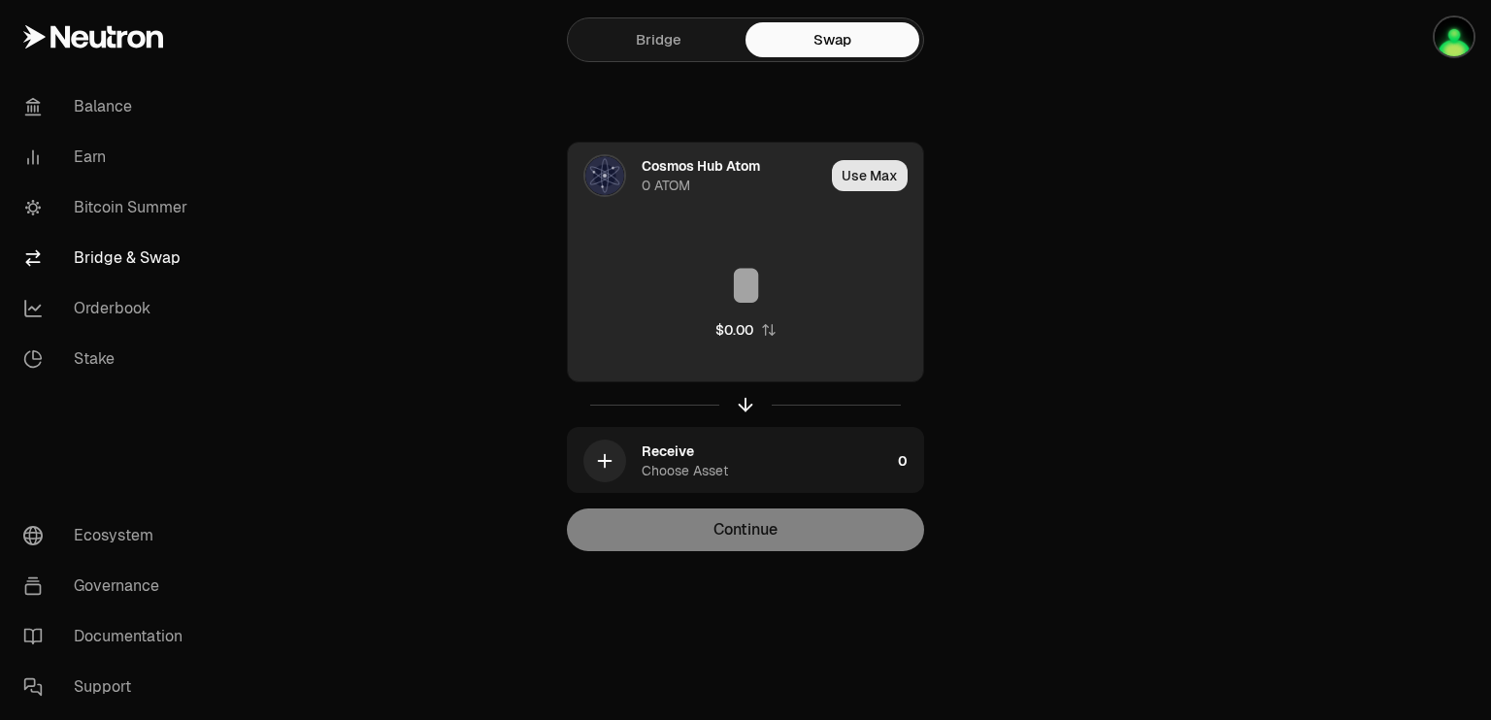
click at [852, 189] on button "Use Max" at bounding box center [870, 175] width 76 height 31
type input "*"
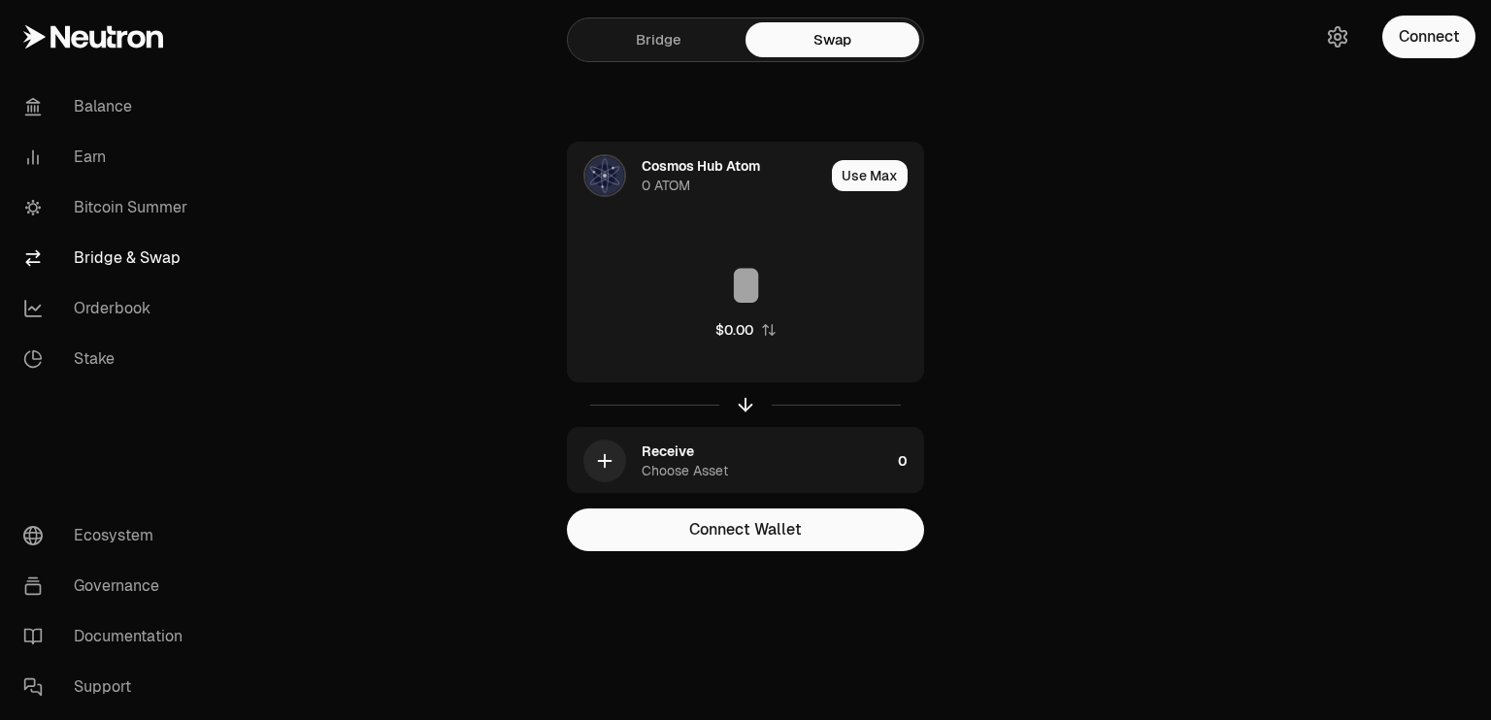
click at [862, 183] on button "Use Max" at bounding box center [870, 175] width 76 height 31
type input "*"
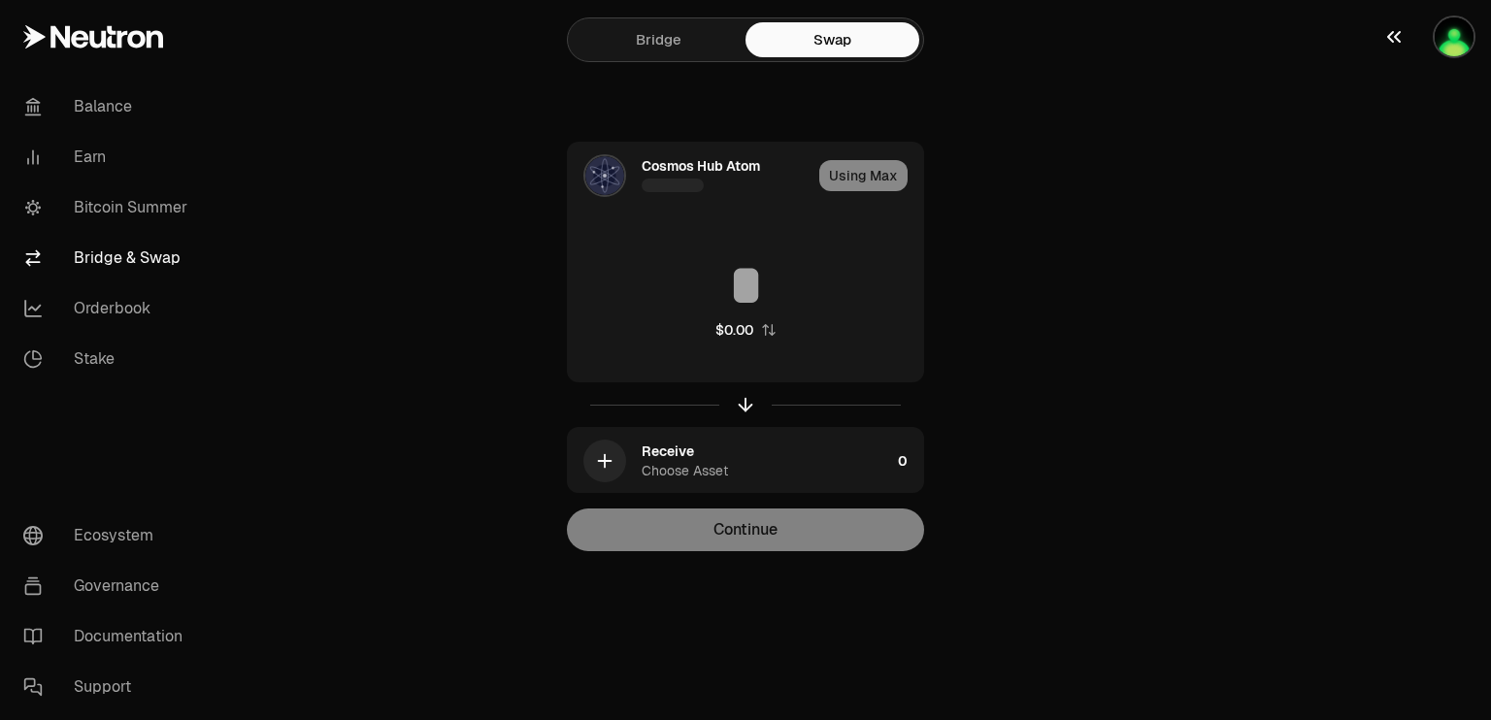
type input "********"
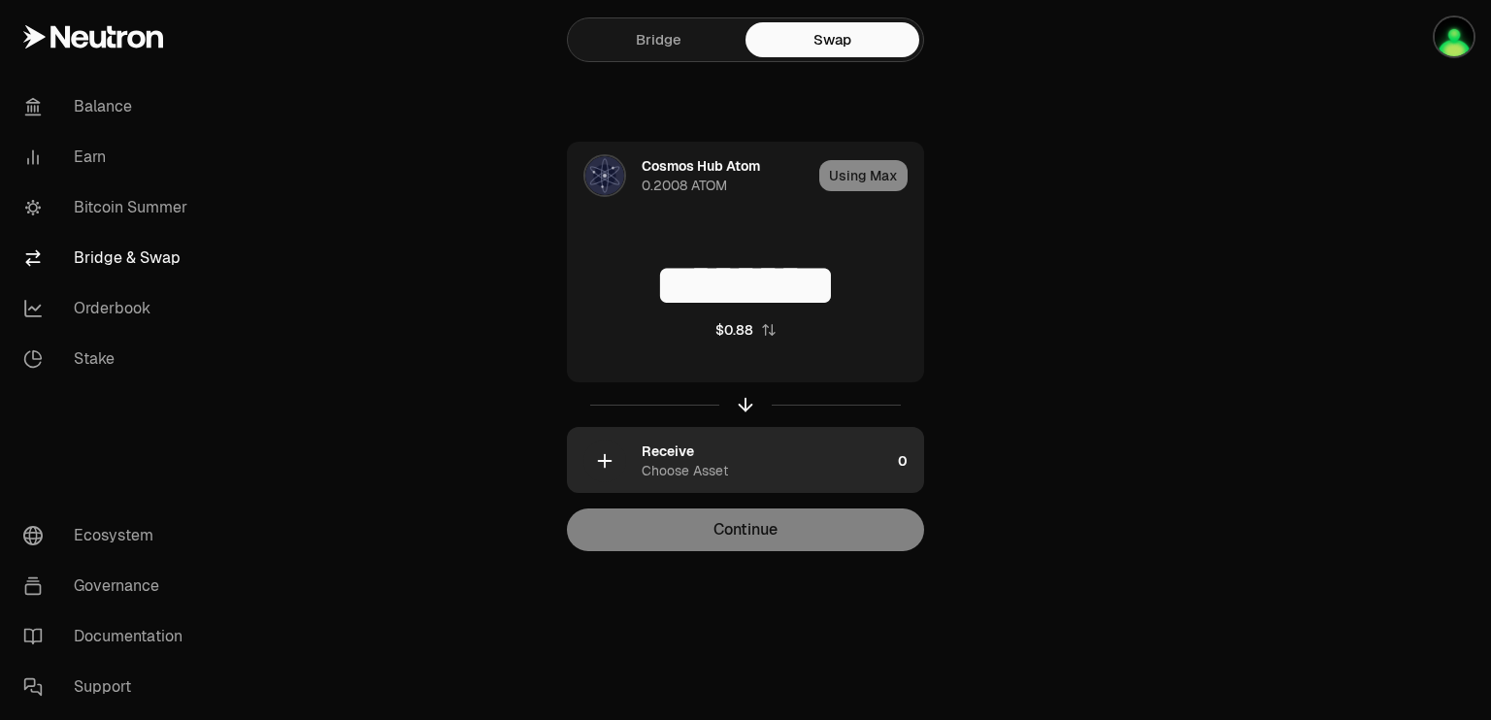
click at [649, 457] on div "Receive" at bounding box center [668, 451] width 52 height 19
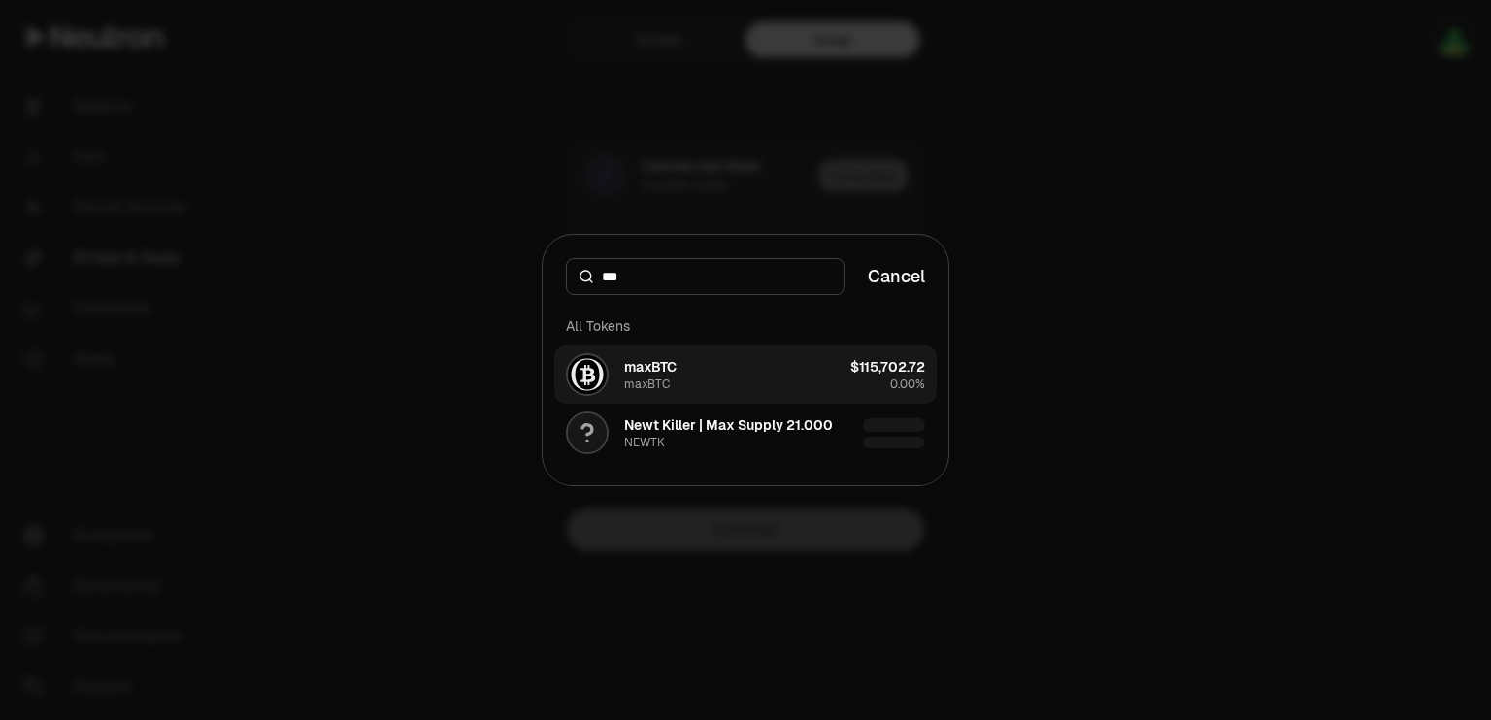
type input "***"
click at [699, 382] on button "maxBTC maxBTC $115,702.72 0.00%" at bounding box center [745, 375] width 382 height 58
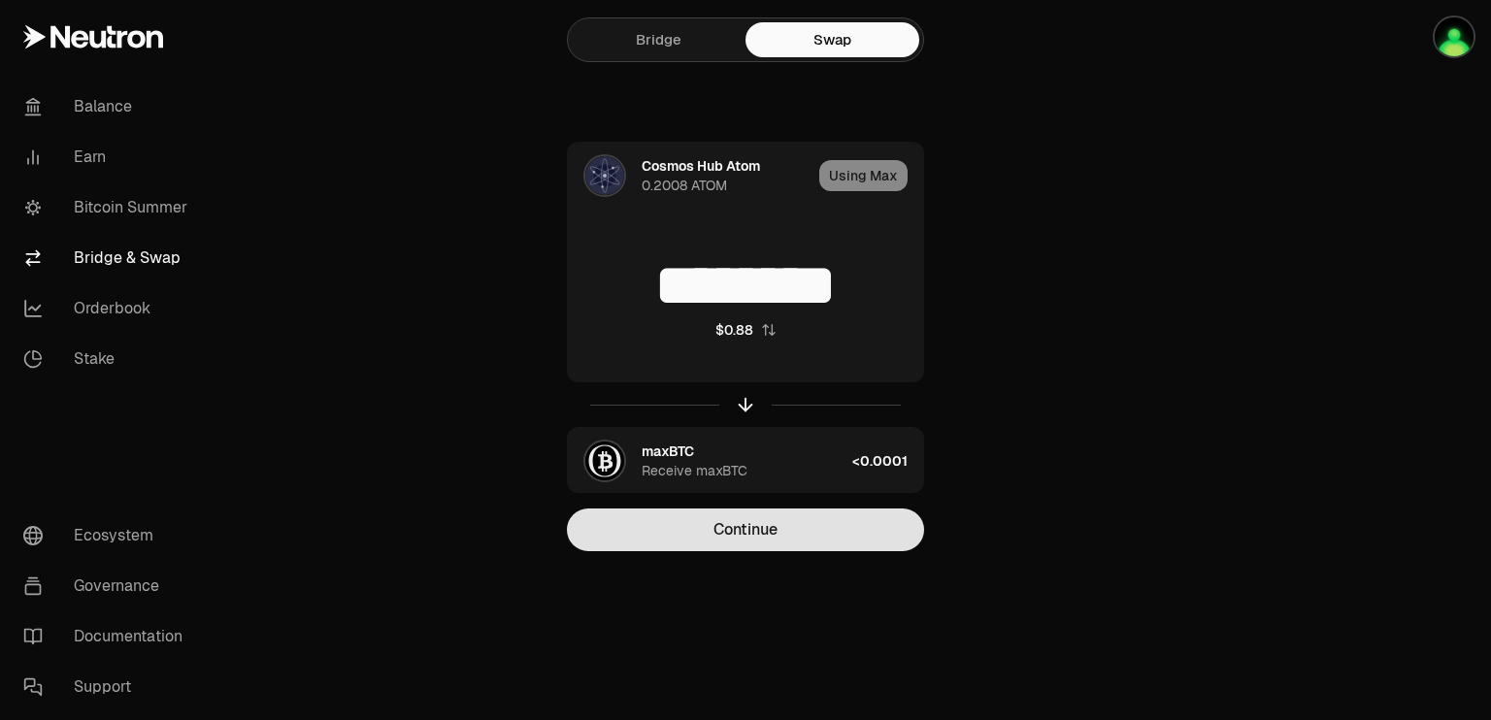
click at [729, 539] on button "Continue" at bounding box center [745, 530] width 357 height 43
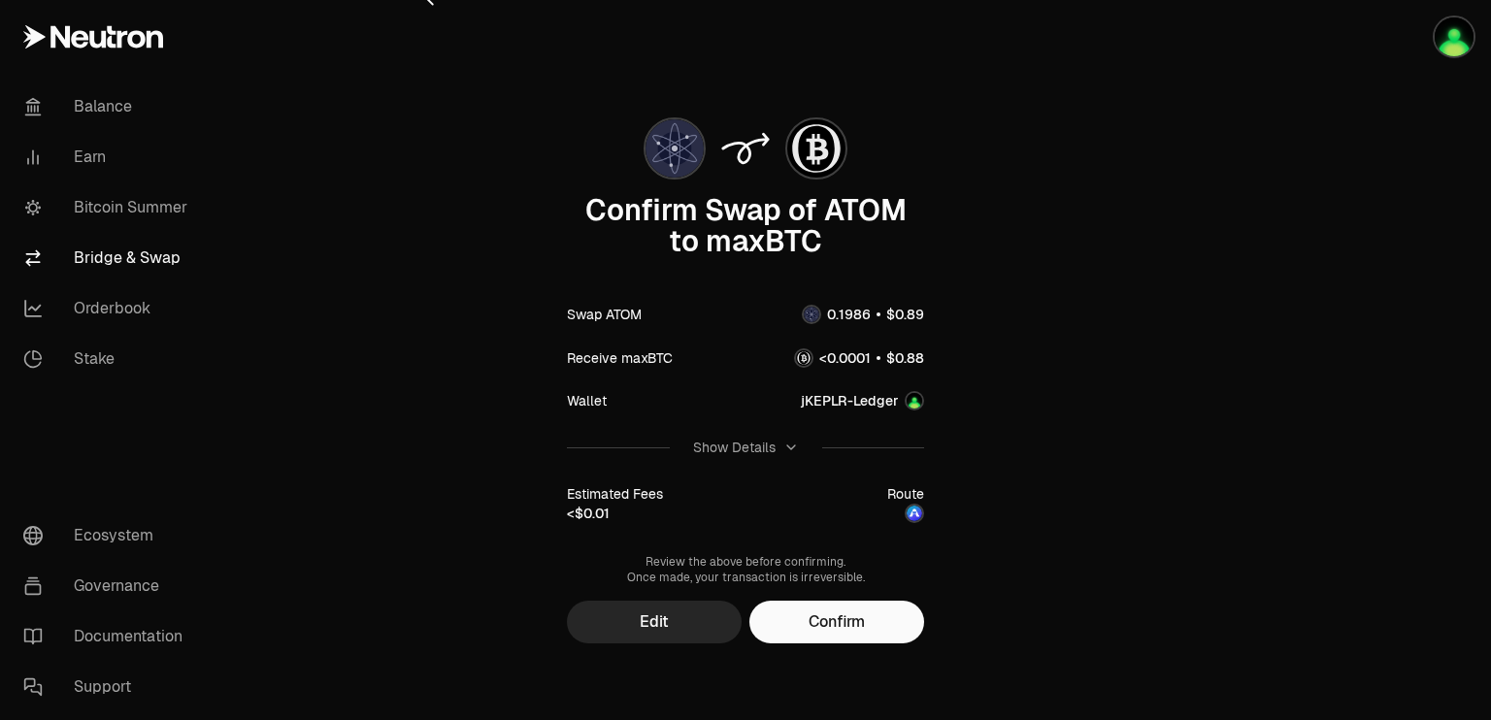
scroll to position [39, 0]
click at [833, 624] on button "Confirm" at bounding box center [836, 621] width 175 height 43
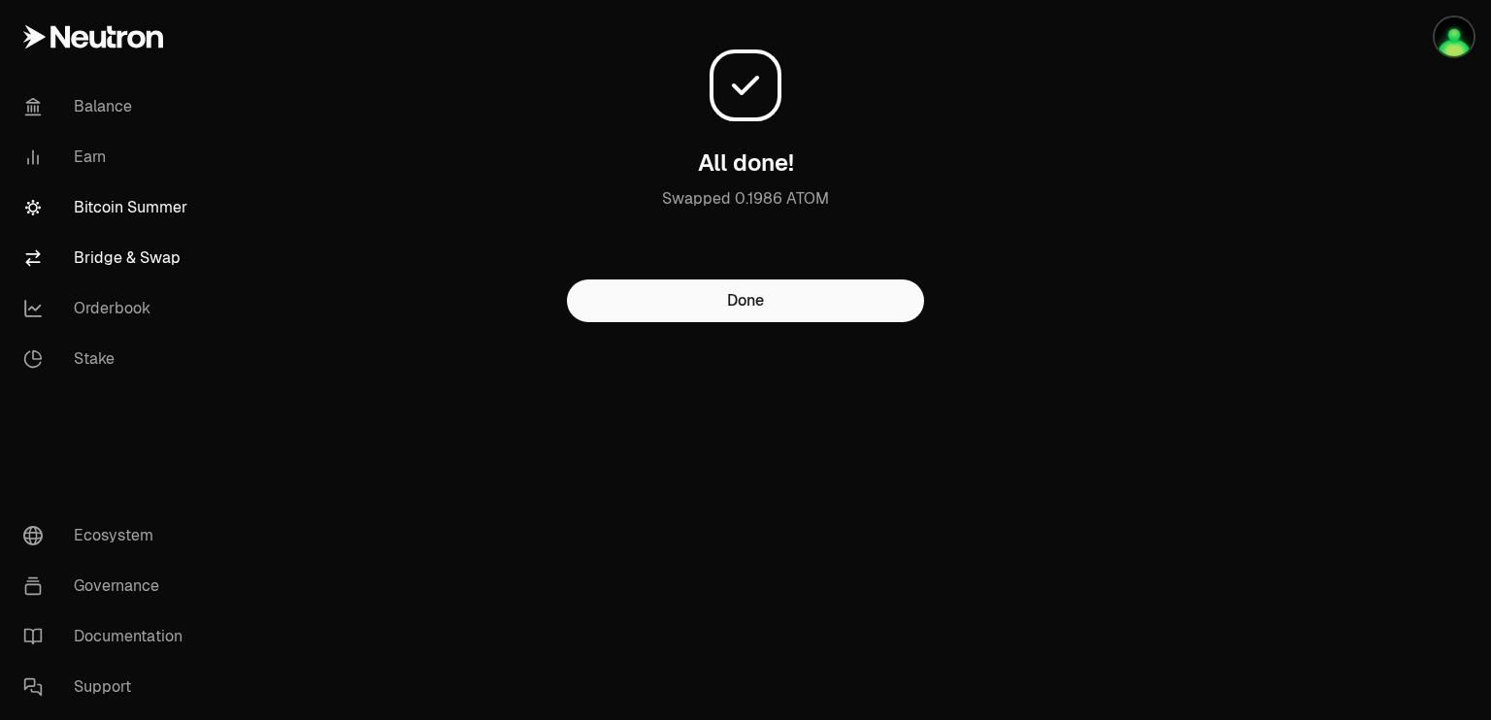
click at [117, 210] on link "Bitcoin Summer" at bounding box center [109, 207] width 202 height 50
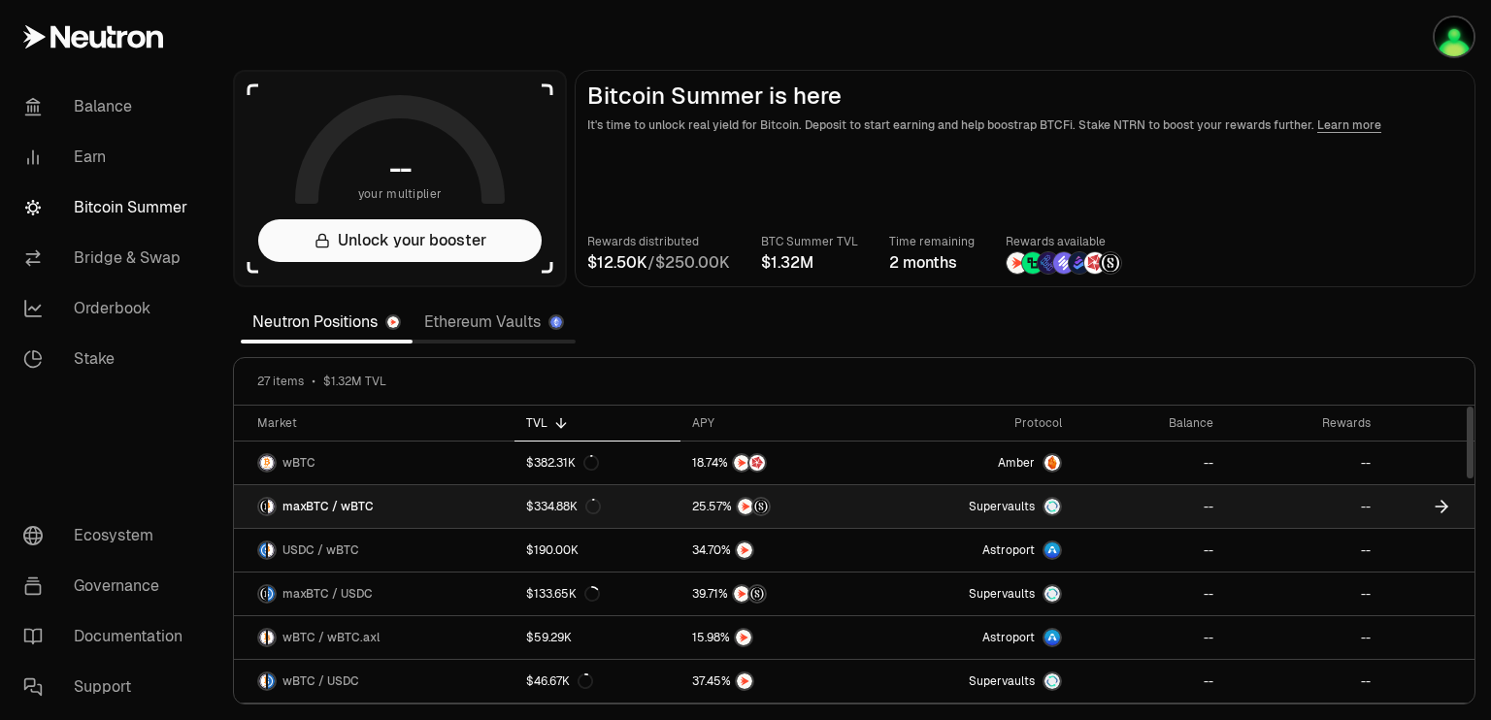
click at [439, 495] on link "maxBTC / wBTC" at bounding box center [374, 506] width 281 height 43
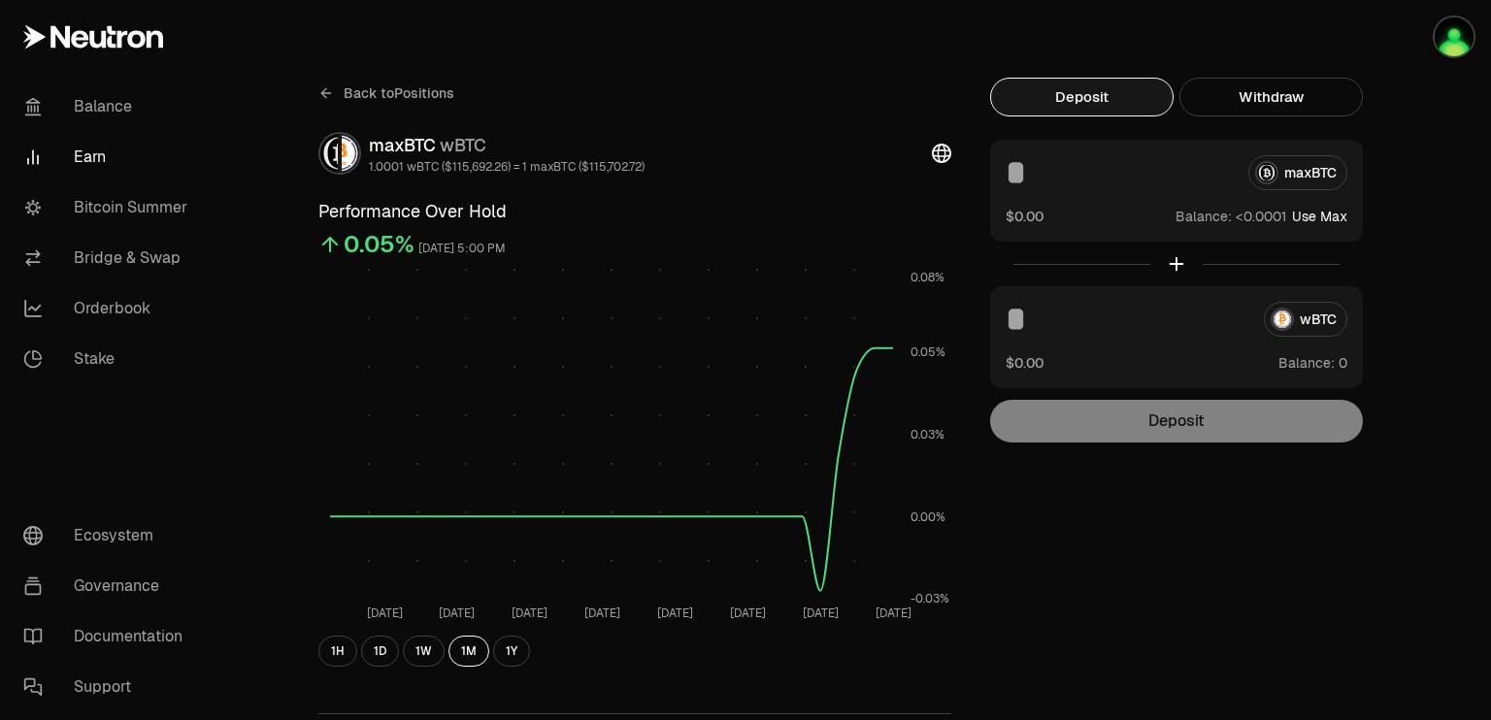
click at [1098, 92] on button "Deposit" at bounding box center [1081, 97] width 183 height 39
click at [1320, 218] on button "Use Max" at bounding box center [1319, 216] width 55 height 19
type input "**********"
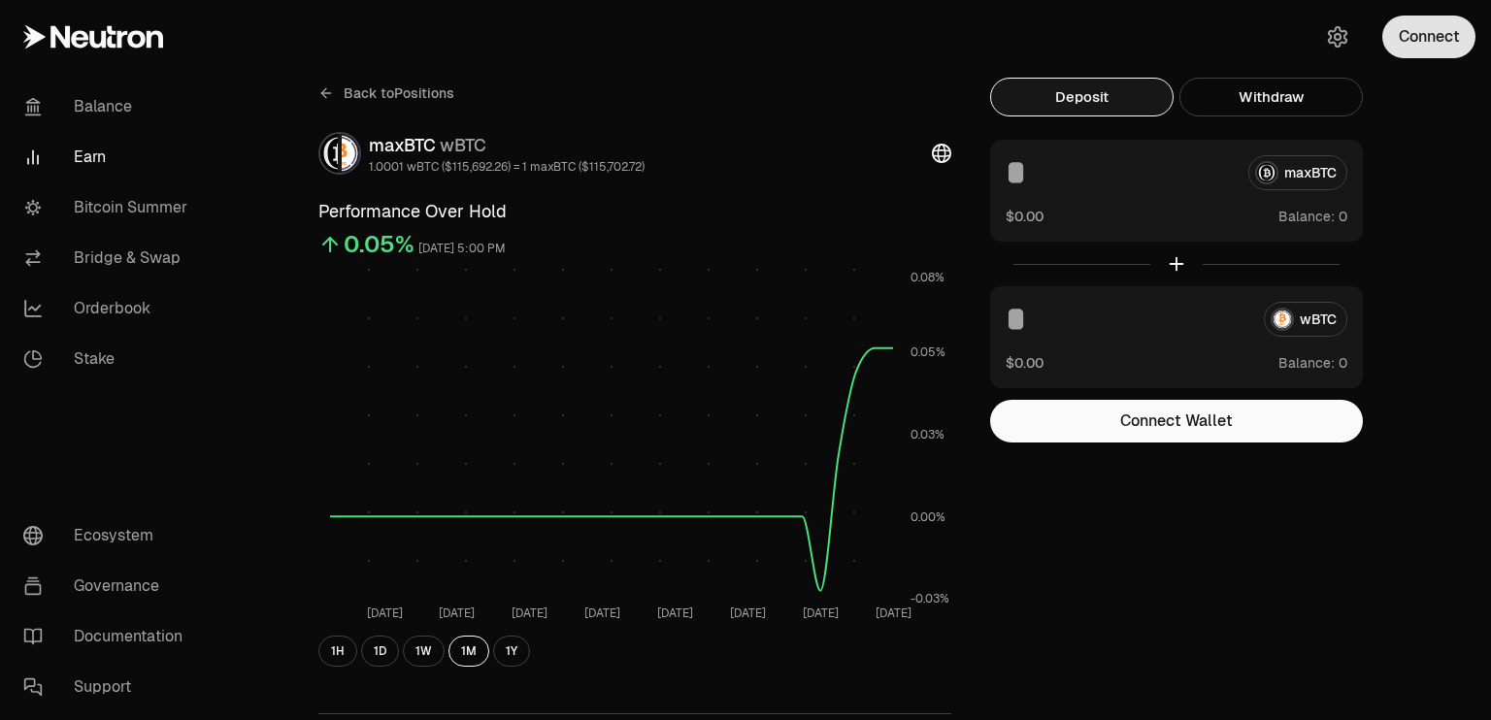
click at [1417, 44] on button "Connect" at bounding box center [1428, 37] width 93 height 43
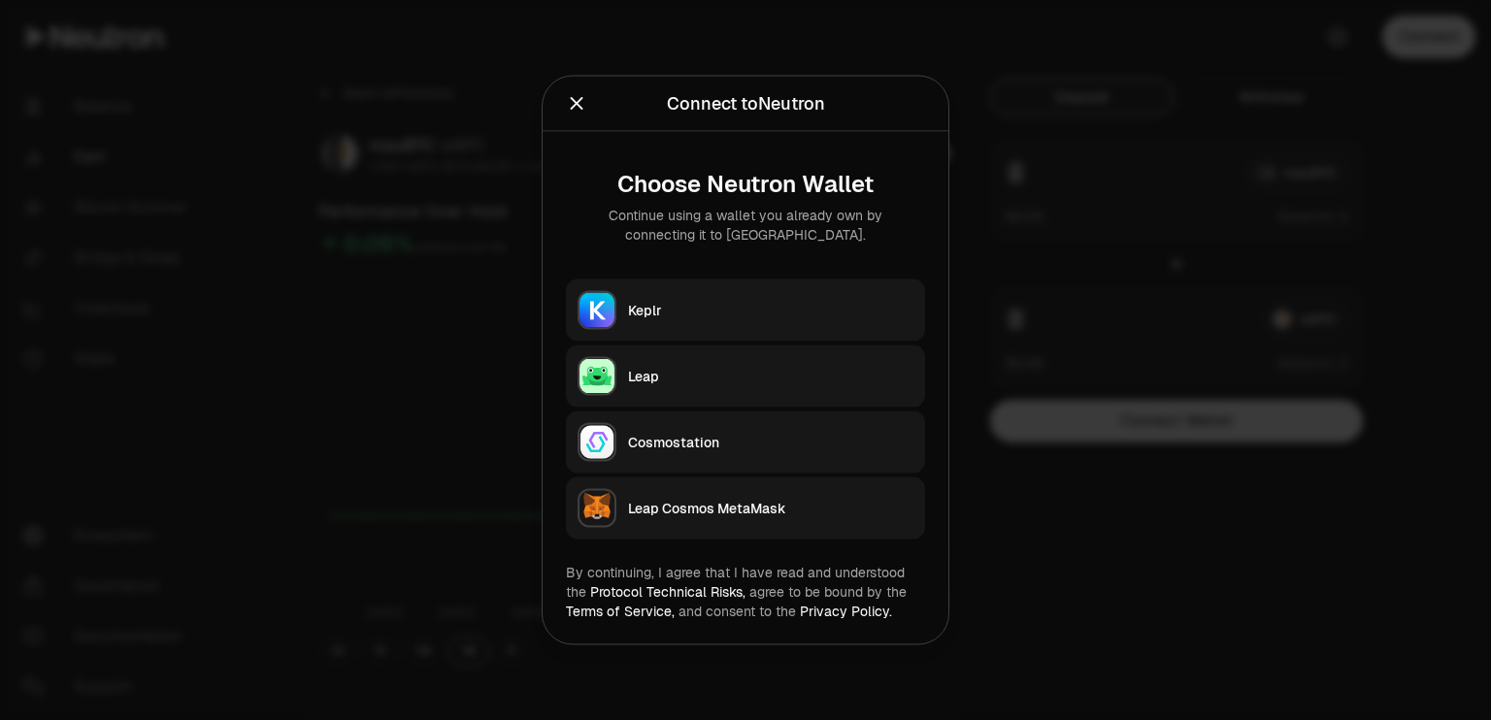
click at [777, 323] on button "Keplr" at bounding box center [745, 311] width 359 height 62
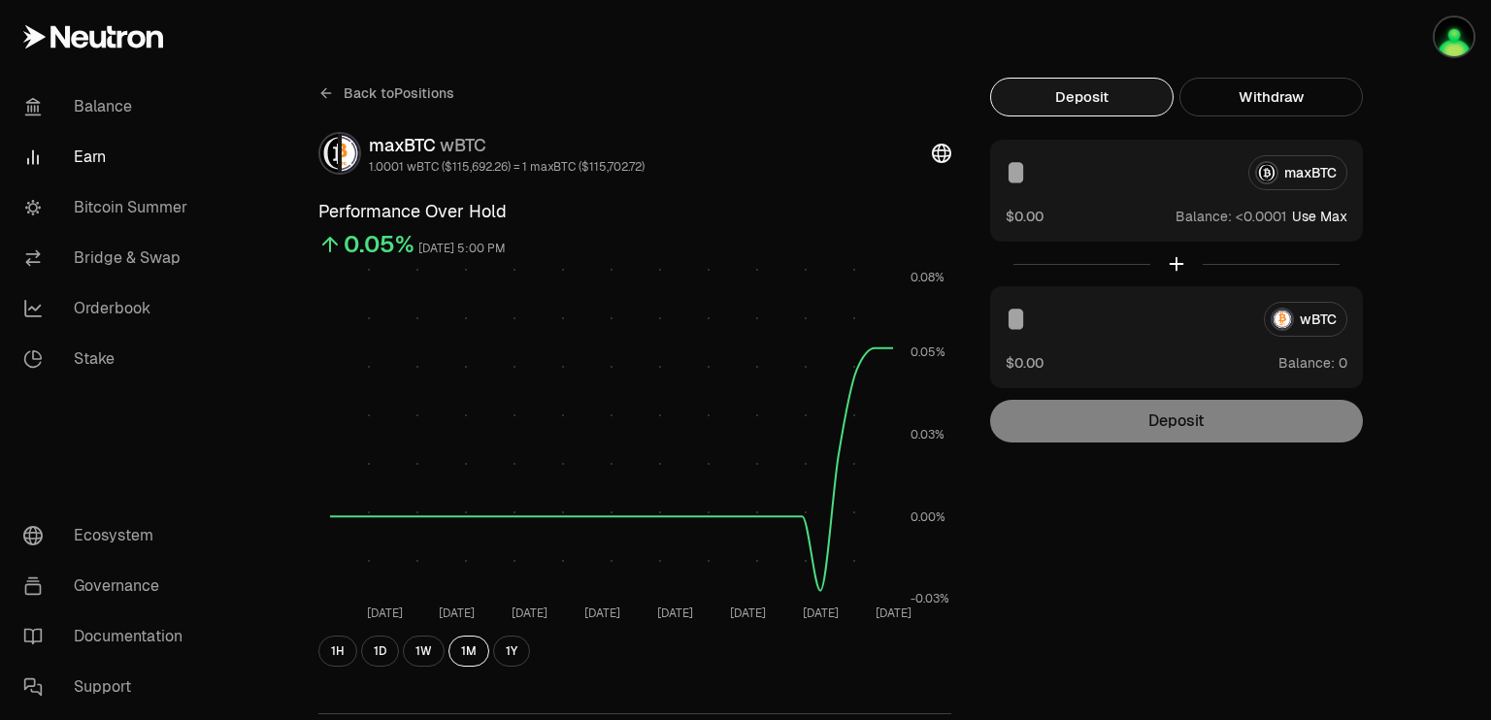
click at [1320, 320] on div "wBTC" at bounding box center [1177, 319] width 342 height 35
click at [149, 265] on link "Bridge & Swap" at bounding box center [109, 258] width 202 height 50
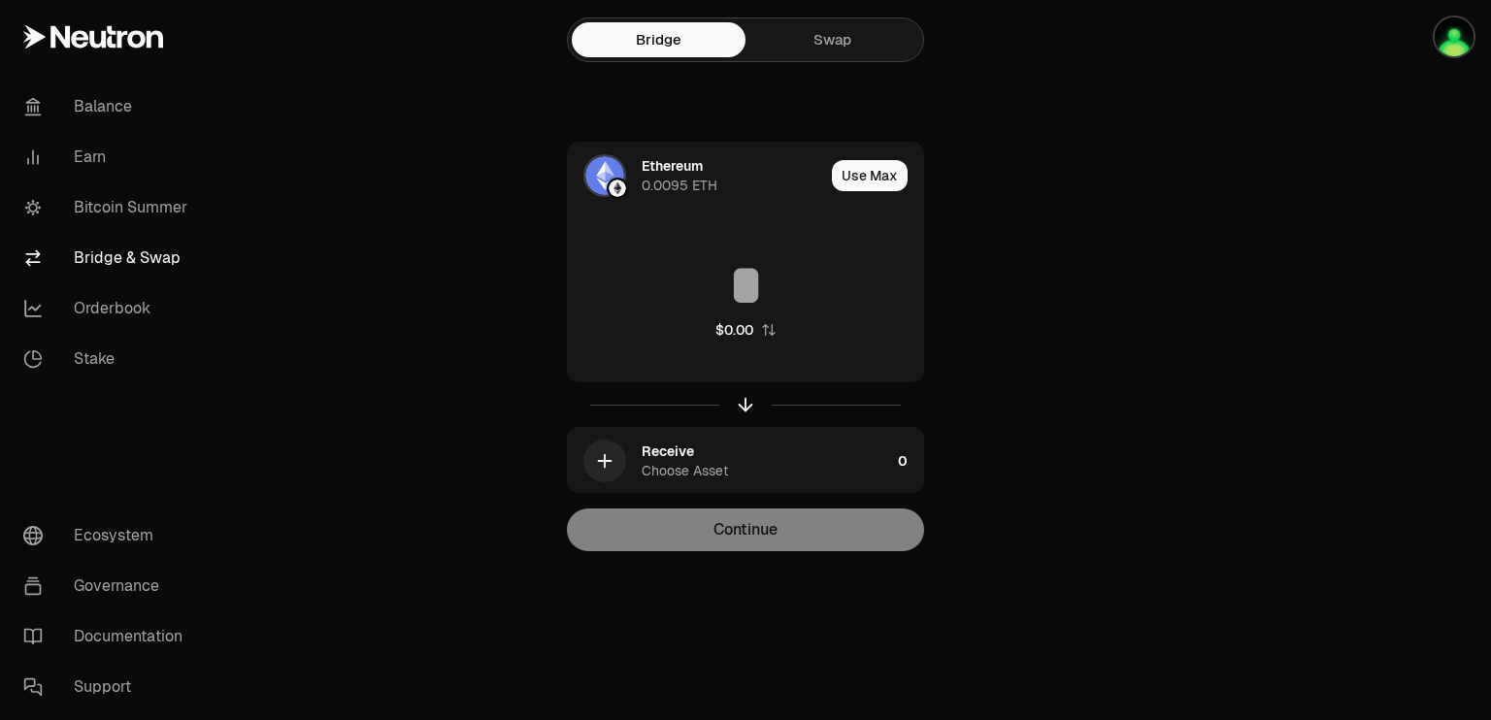
click at [835, 42] on link "Swap" at bounding box center [832, 39] width 174 height 35
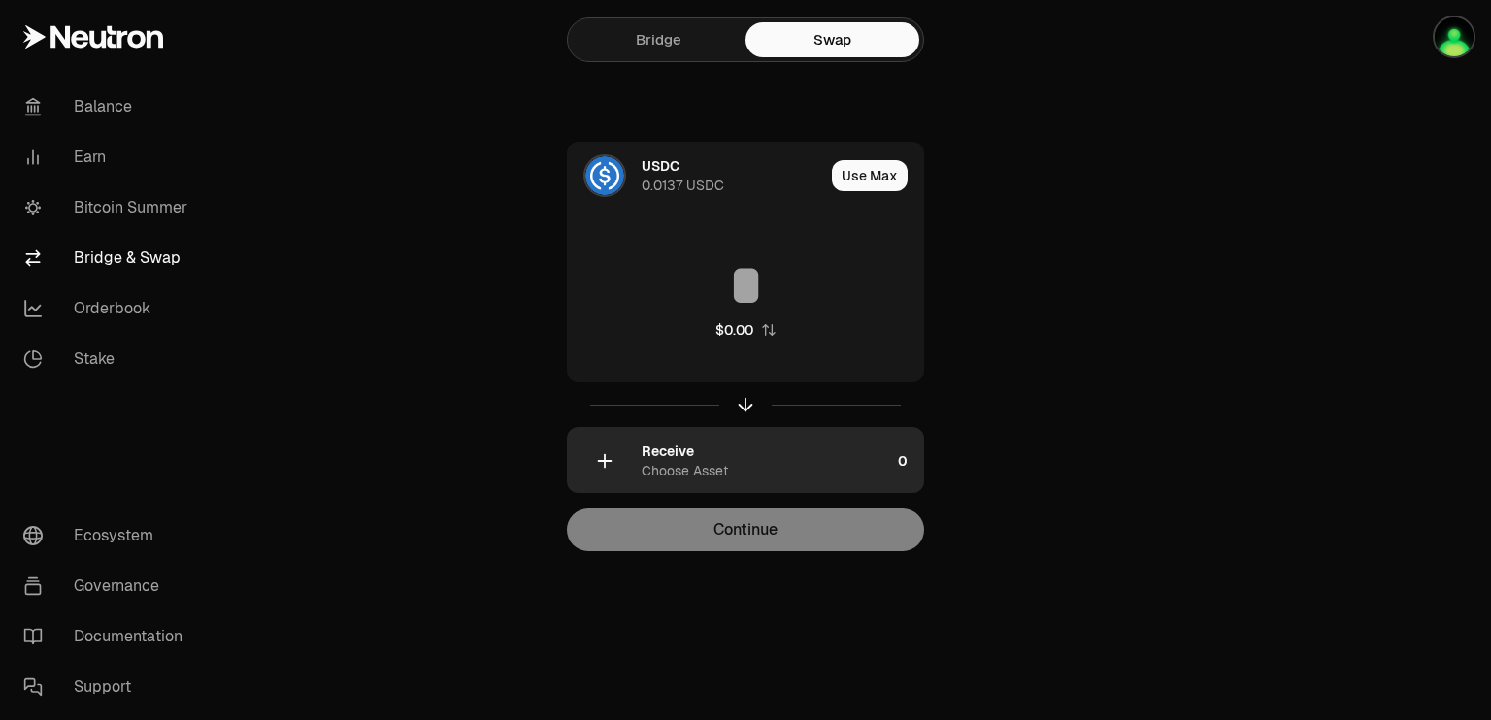
click at [722, 471] on div "Choose Asset" at bounding box center [685, 470] width 86 height 19
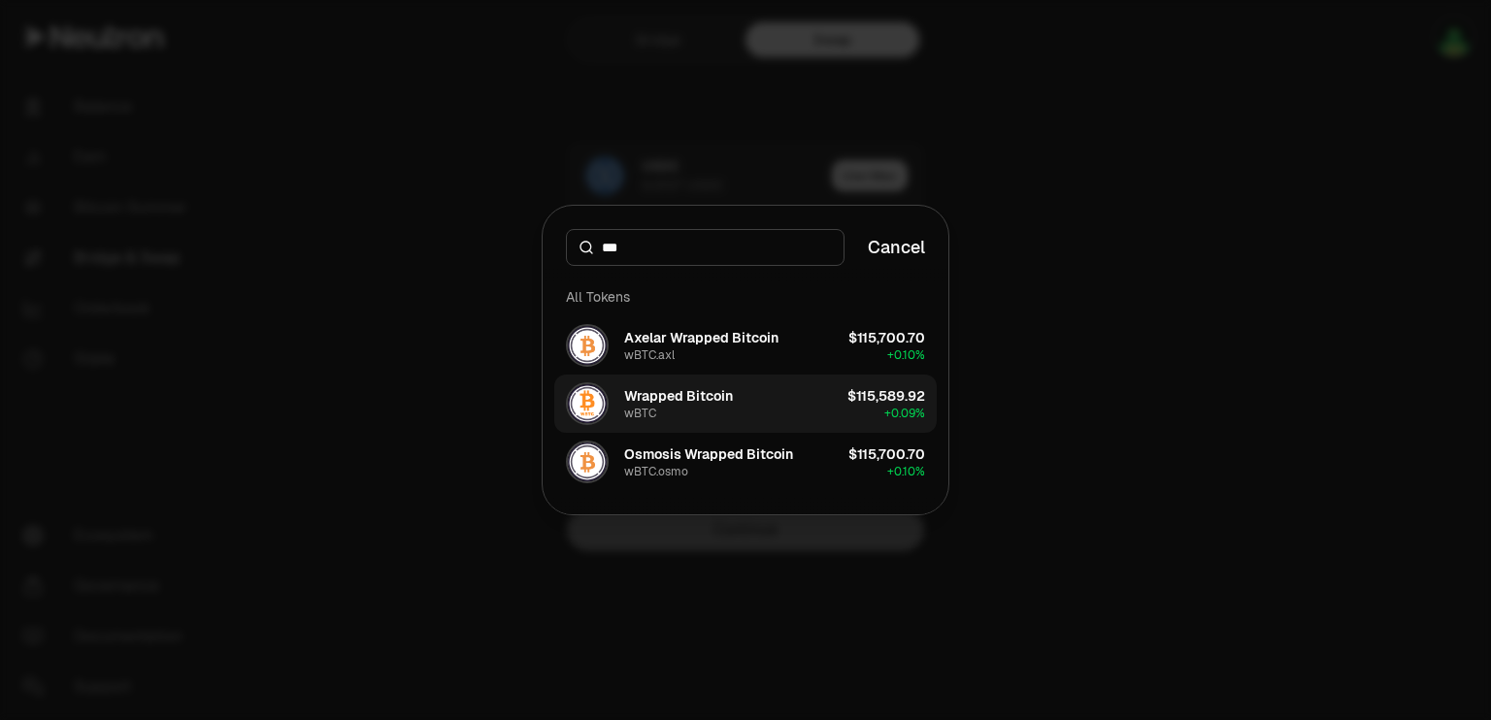
type input "***"
click at [749, 404] on button "Wrapped Bitcoin wBTC $115,589.92 + 0.09%" at bounding box center [745, 404] width 382 height 58
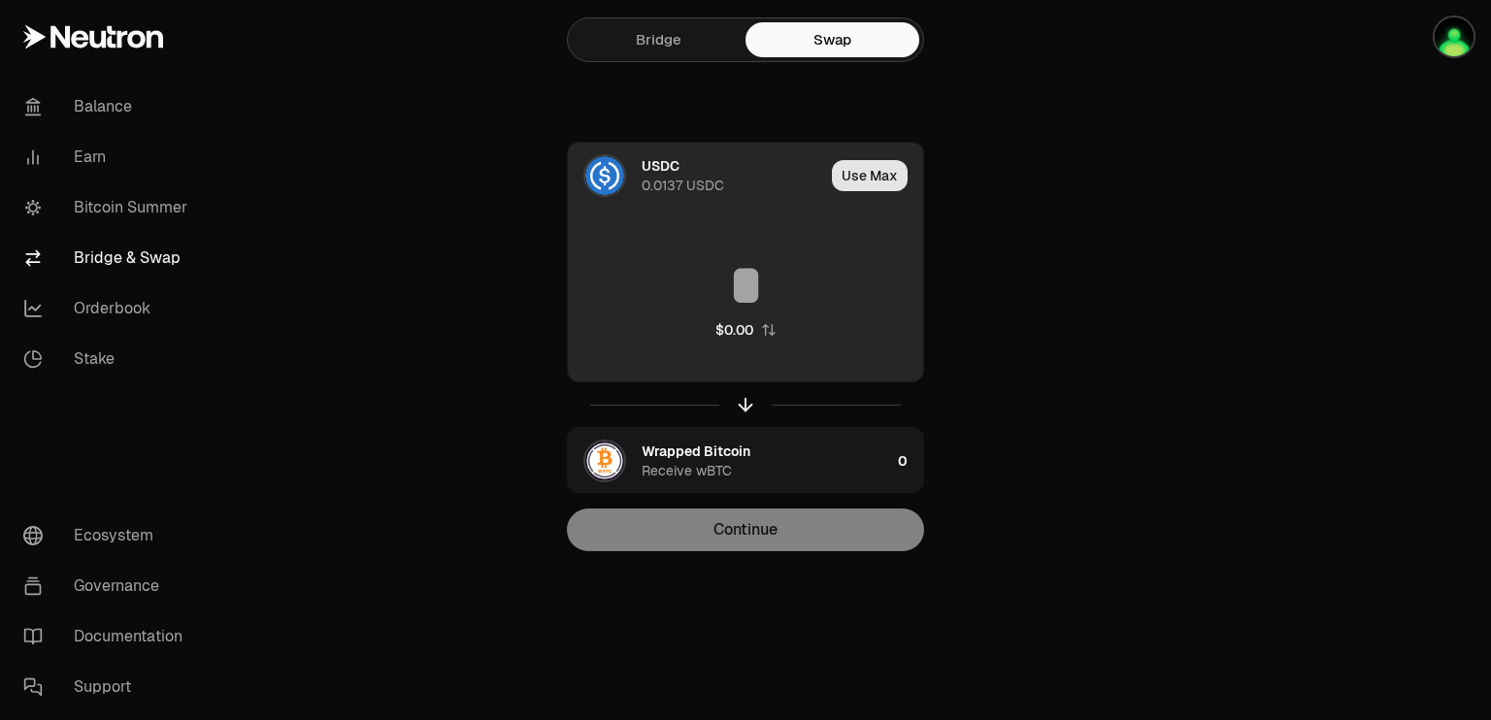
click at [867, 163] on button "Use Max" at bounding box center [870, 175] width 76 height 31
type input "*******"
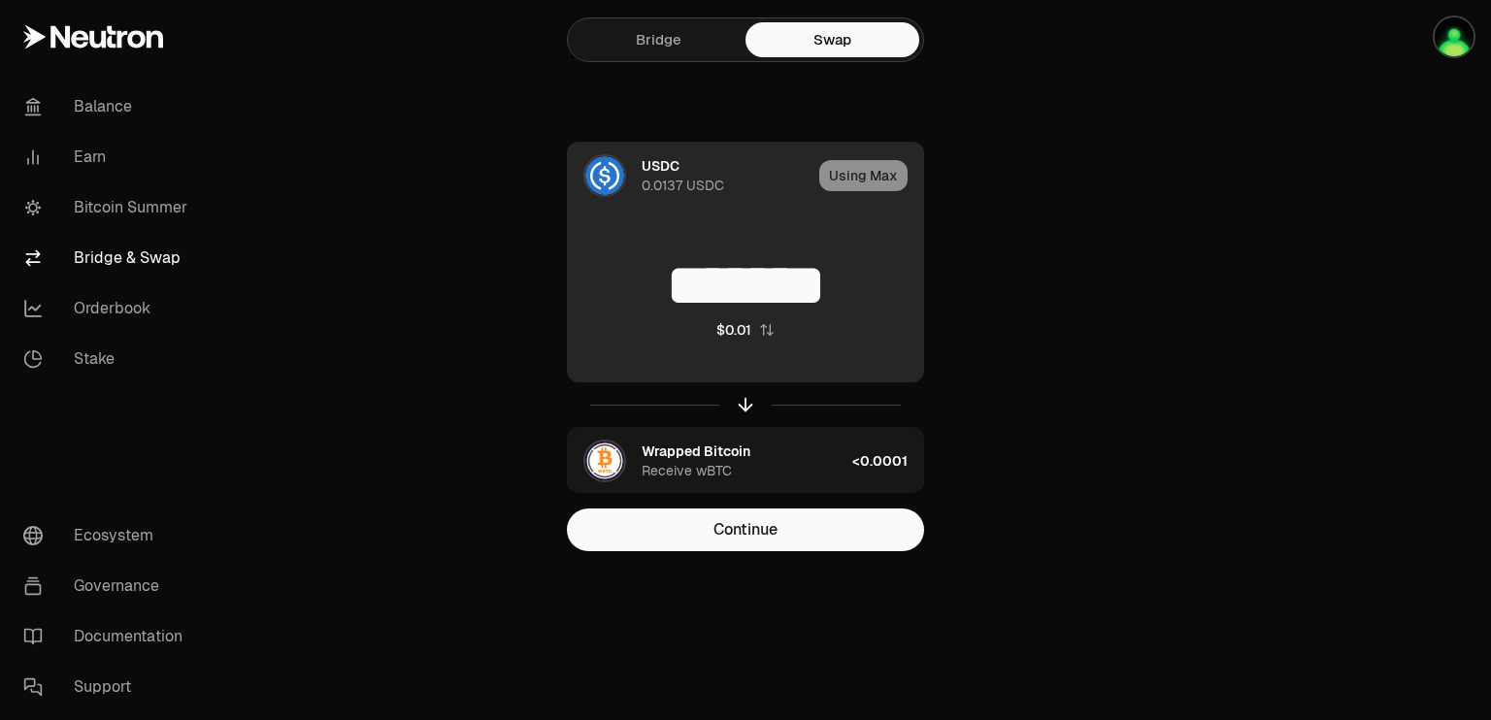
click at [699, 182] on div "0.0137 USDC" at bounding box center [683, 185] width 83 height 19
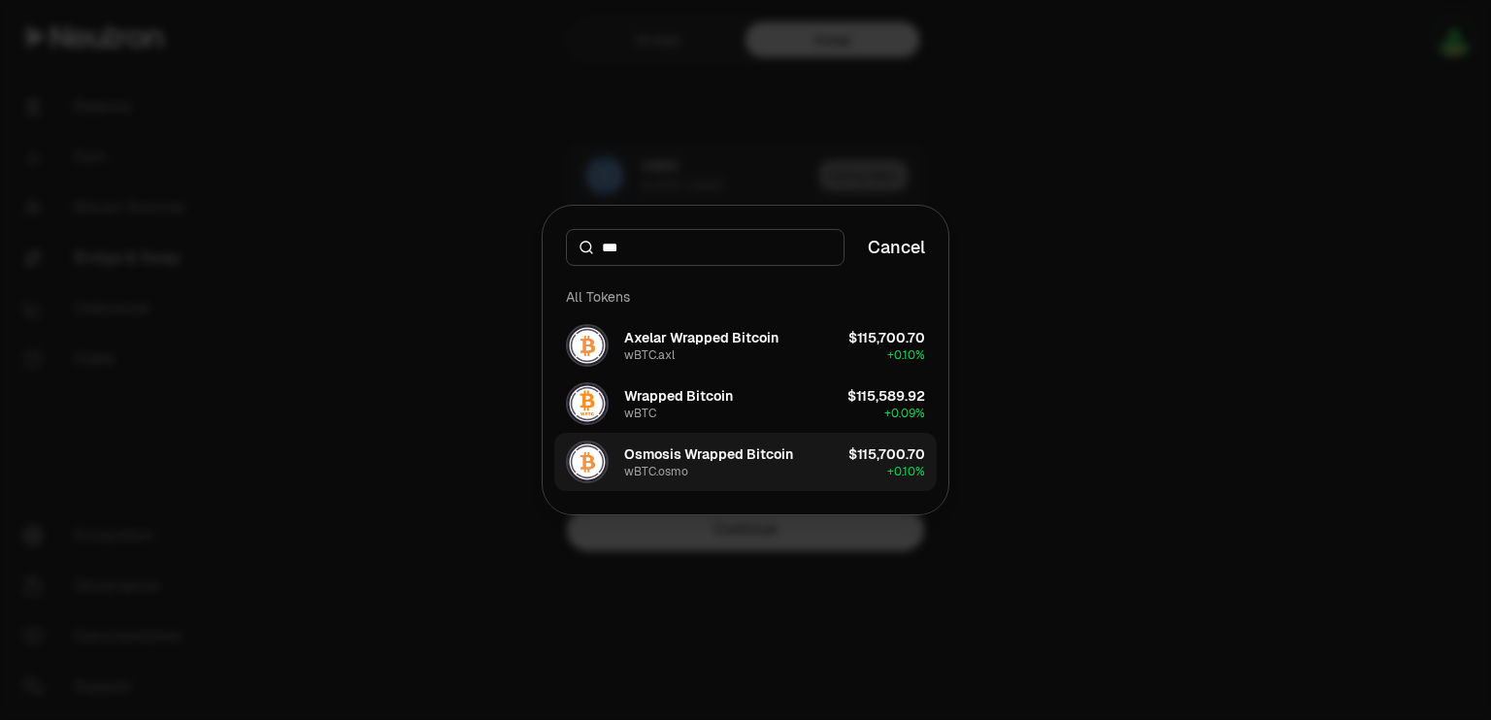
type input "***"
click at [689, 441] on div "Osmosis Wrapped Bitcoin wBTC.osmo" at bounding box center [679, 462] width 227 height 43
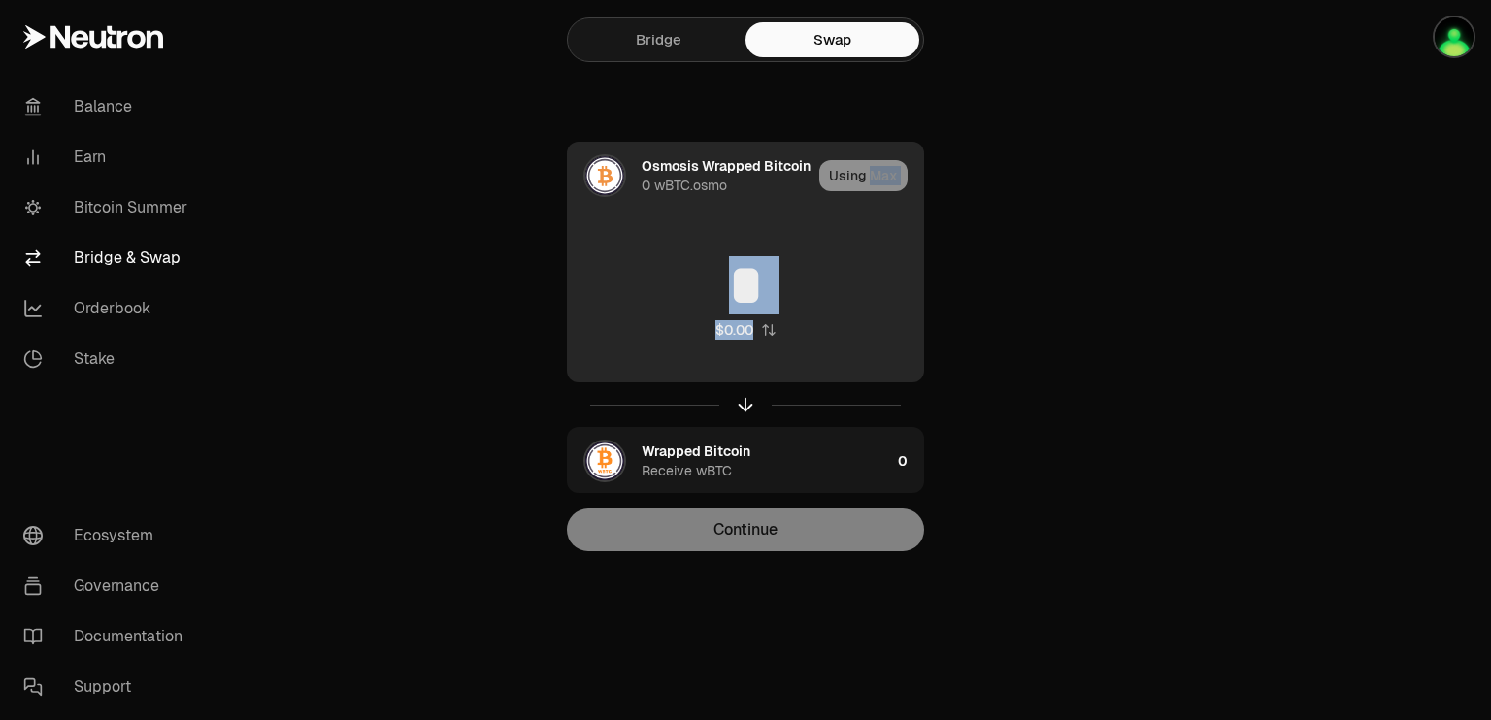
drag, startPoint x: 688, startPoint y: 422, endPoint x: 873, endPoint y: 176, distance: 307.9
click at [873, 176] on div "Osmosis Wrapped Bitcoin 0 wBTC.osmo Using Max * $0.00 Wrapped Bitcoin Receive w…" at bounding box center [745, 317] width 357 height 351
click at [772, 291] on input "*" at bounding box center [745, 285] width 355 height 58
click at [759, 292] on input "*" at bounding box center [745, 285] width 355 height 58
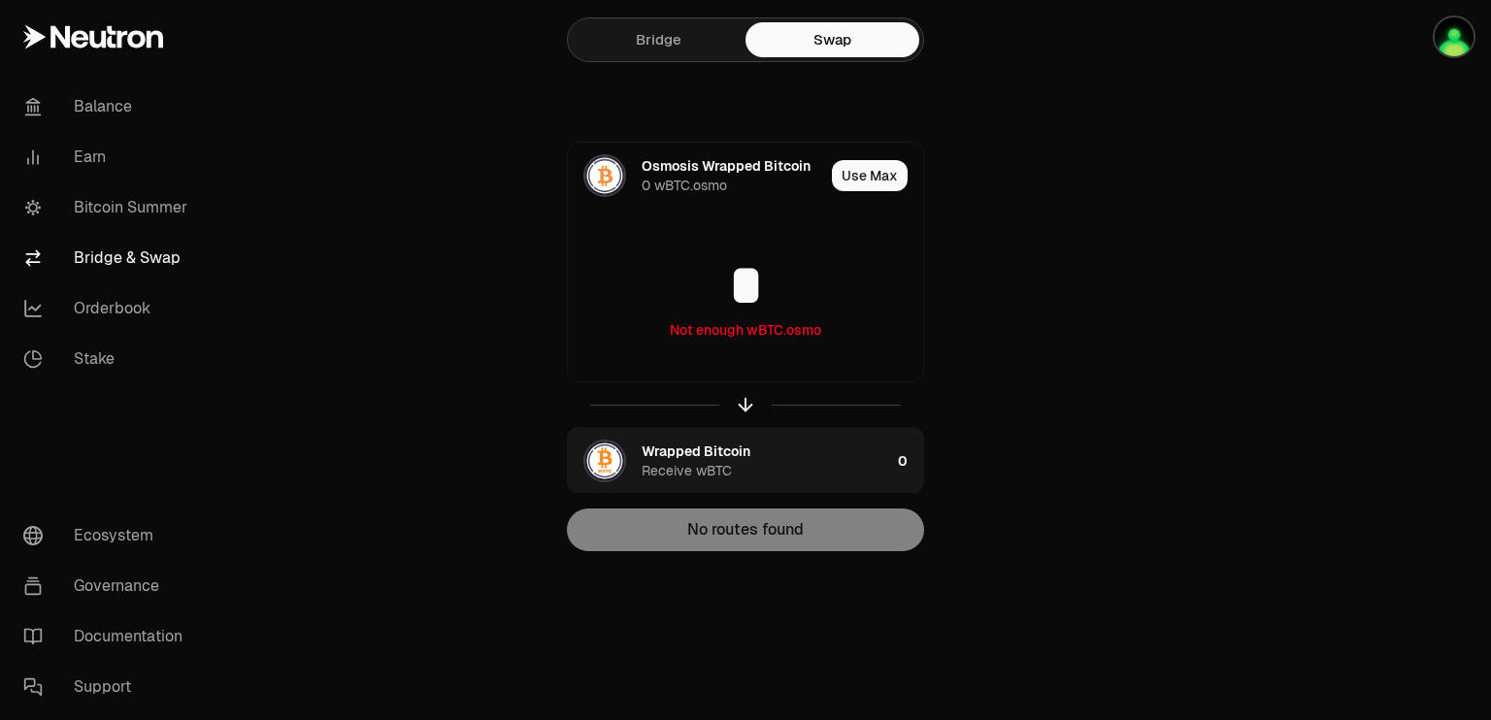
type input "*"
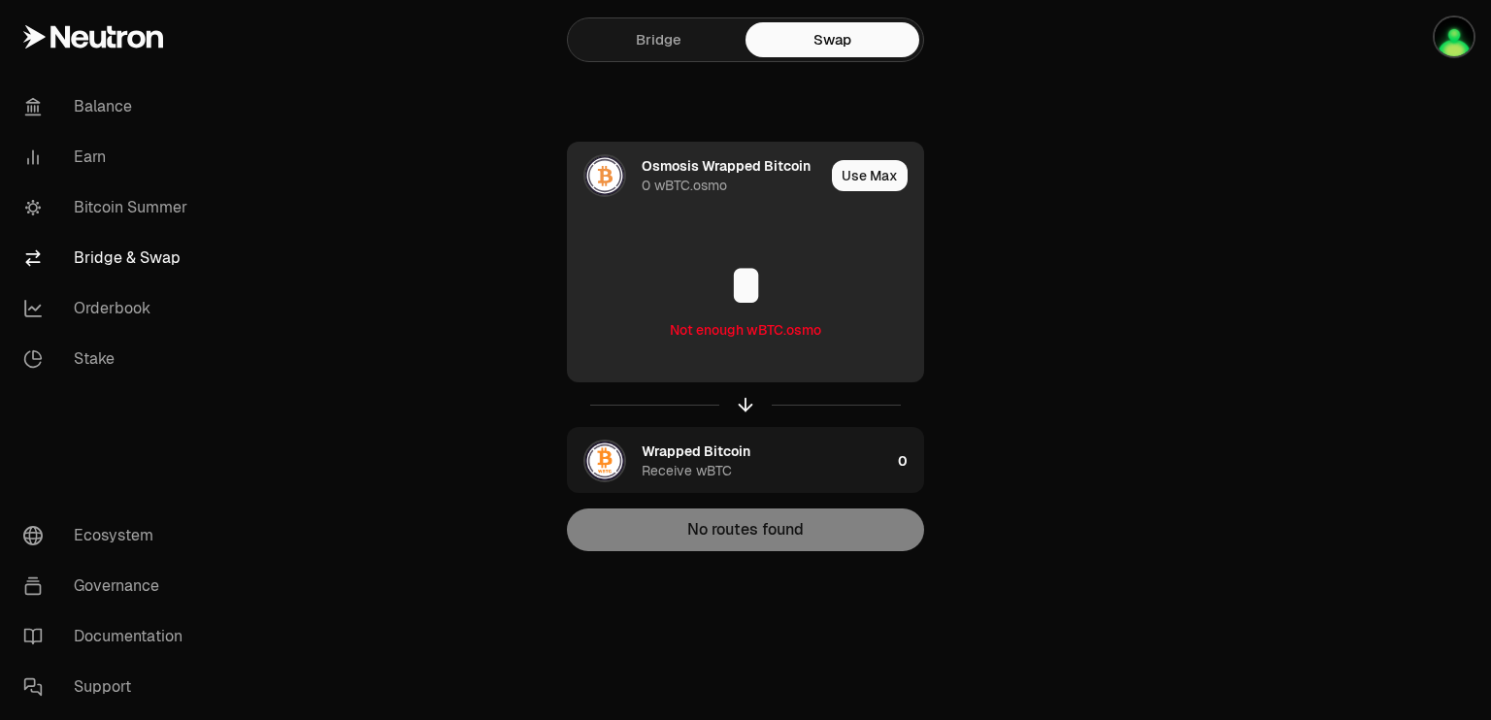
click at [798, 177] on div "Osmosis Wrapped Bitcoin 0 wBTC.osmo" at bounding box center [733, 175] width 182 height 39
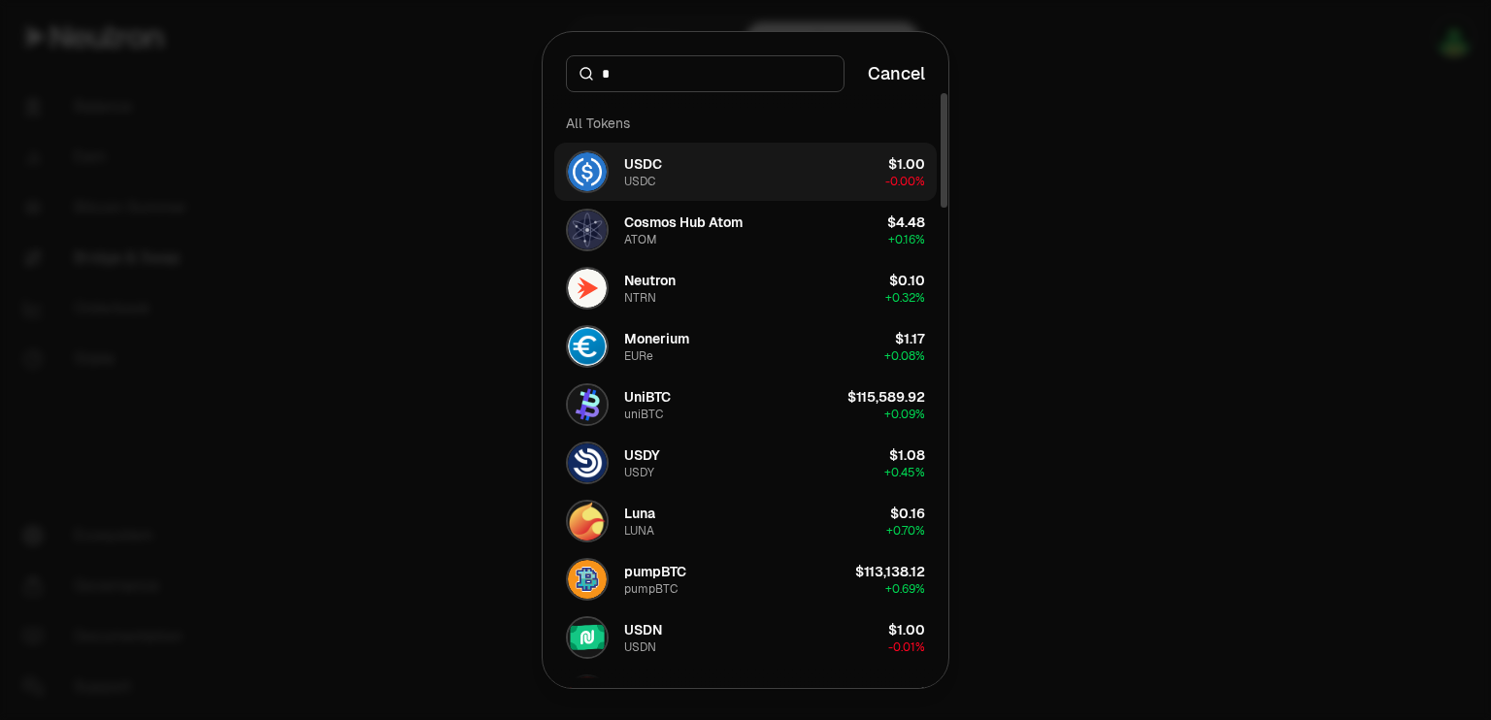
type input "*"
click at [797, 178] on button "USDC USDC $1.00 -0.00%" at bounding box center [745, 172] width 382 height 58
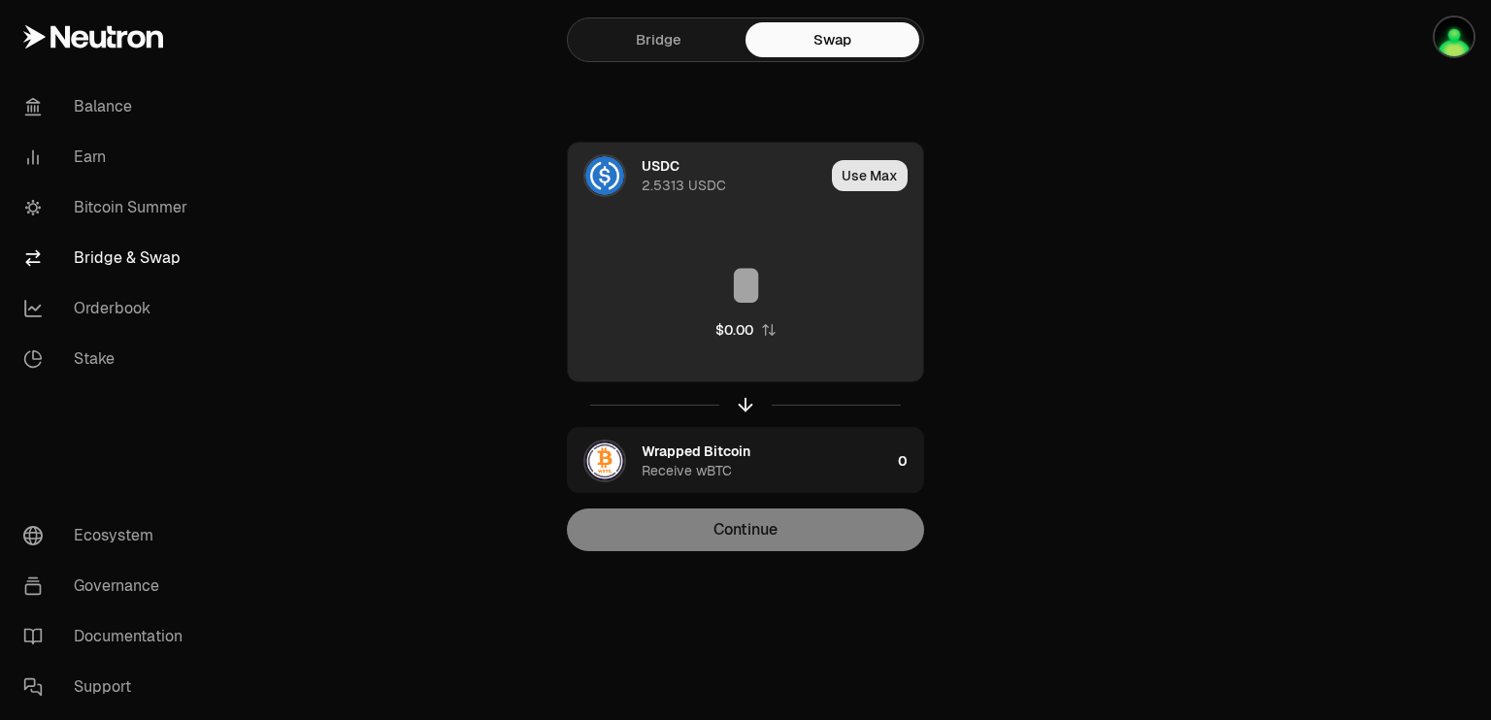
click at [872, 178] on button "Use Max" at bounding box center [870, 175] width 76 height 31
type input "********"
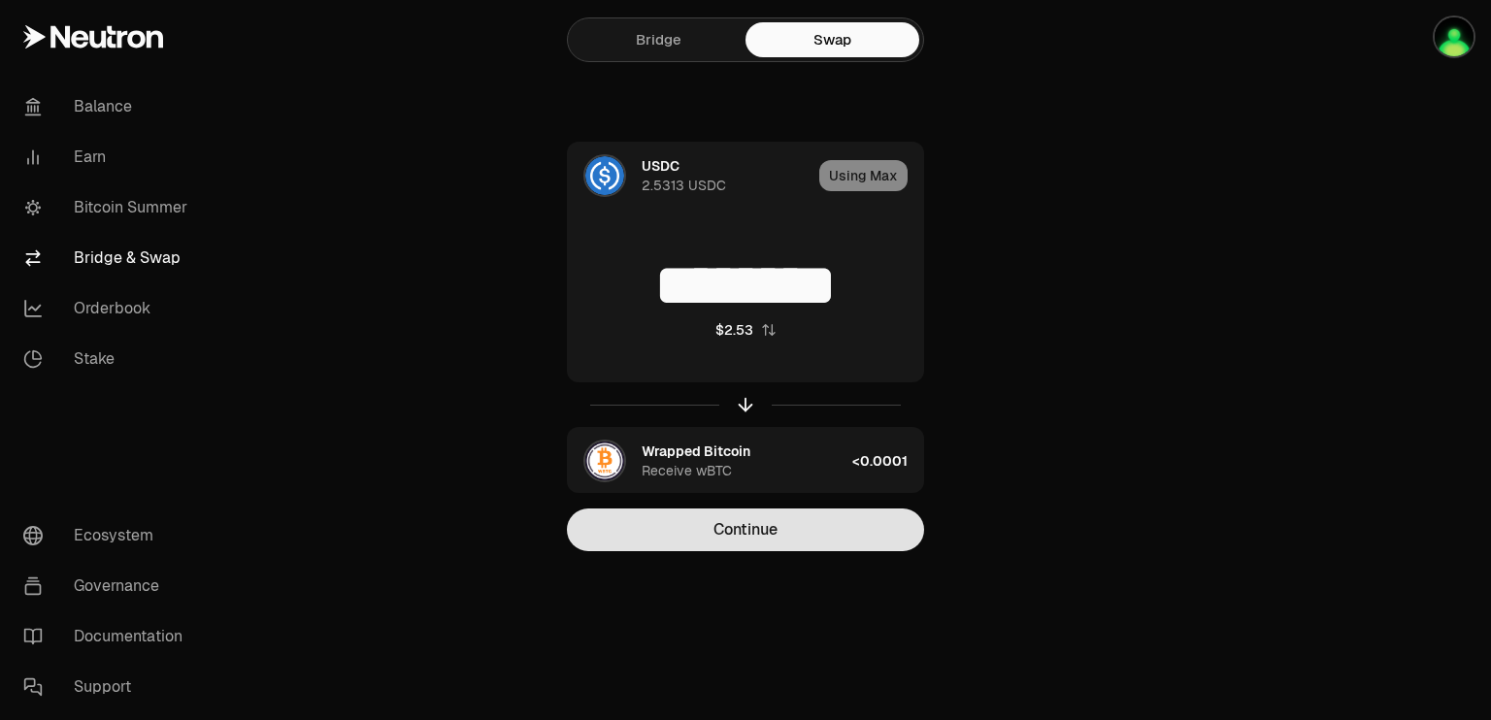
click at [747, 530] on button "Continue" at bounding box center [745, 530] width 357 height 43
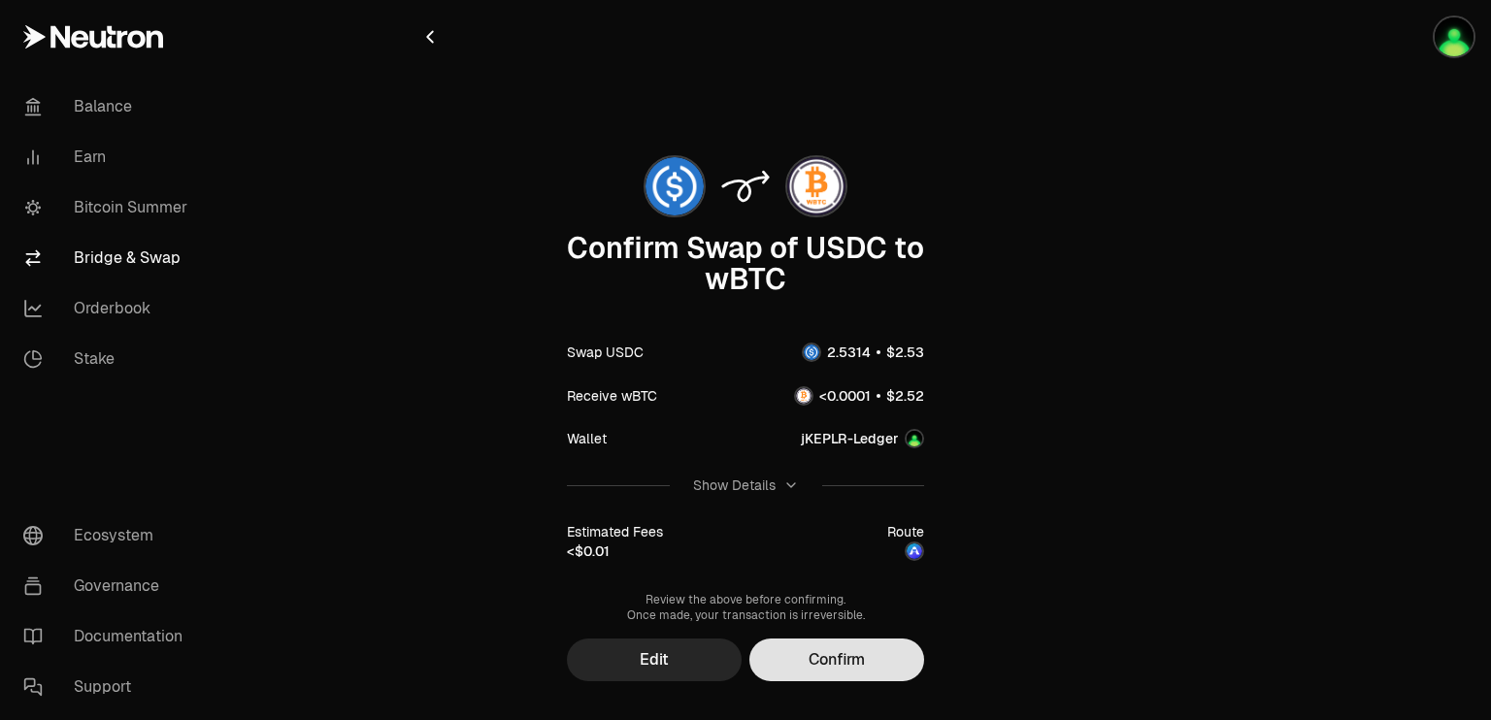
click at [821, 646] on button "Confirm" at bounding box center [836, 660] width 175 height 43
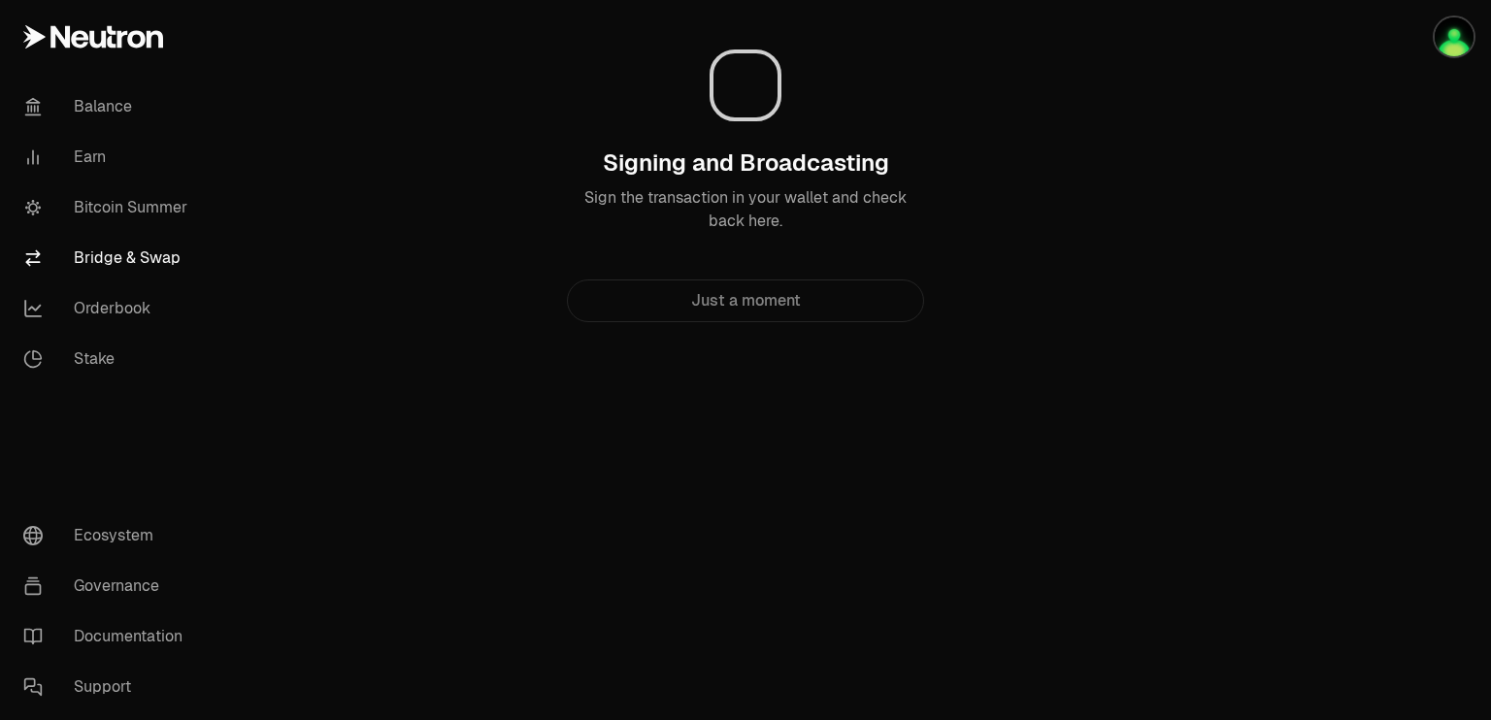
click at [1490, 500] on div "Balance Earn Bitcoin Summer Bridge & Swap Orderbook Stake Ecosystem Governance …" at bounding box center [853, 360] width 1273 height 720
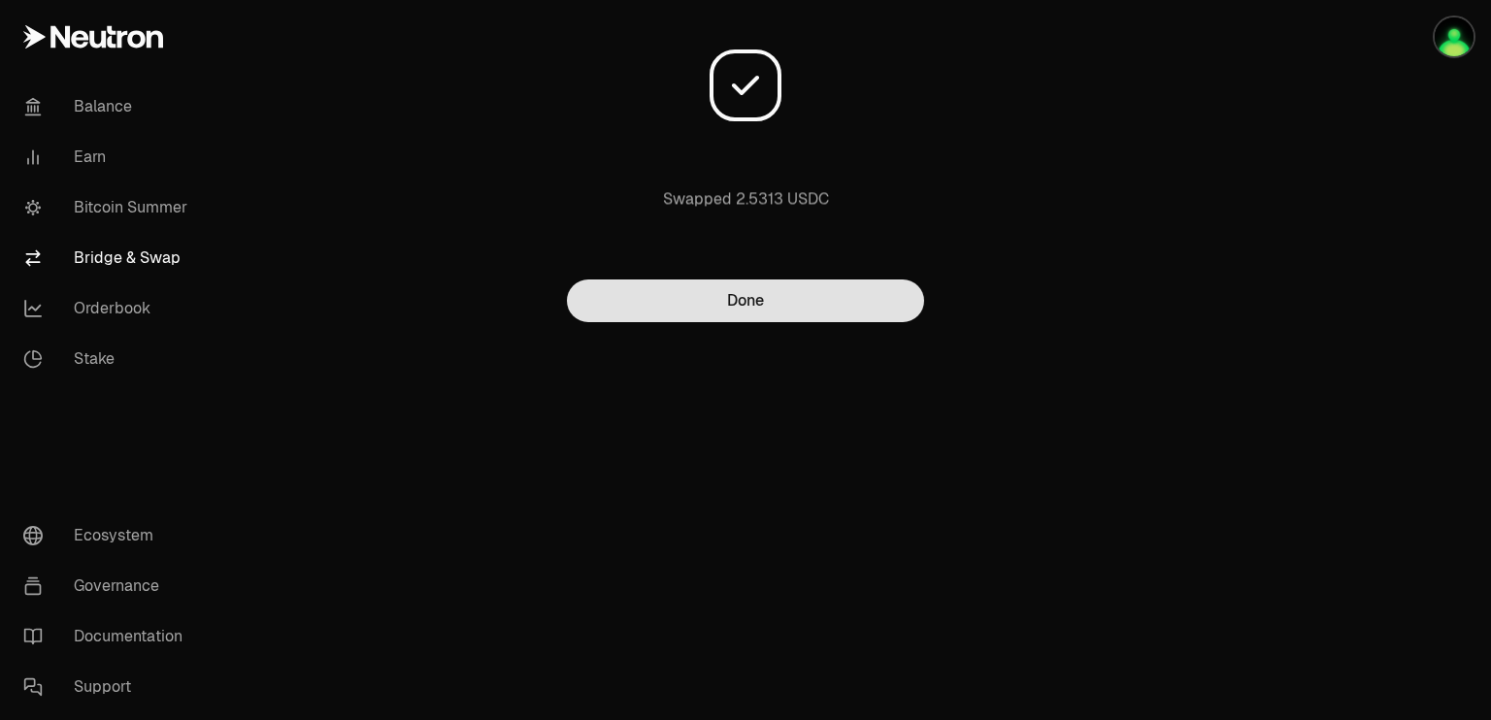
click at [745, 298] on button "Done" at bounding box center [745, 301] width 357 height 43
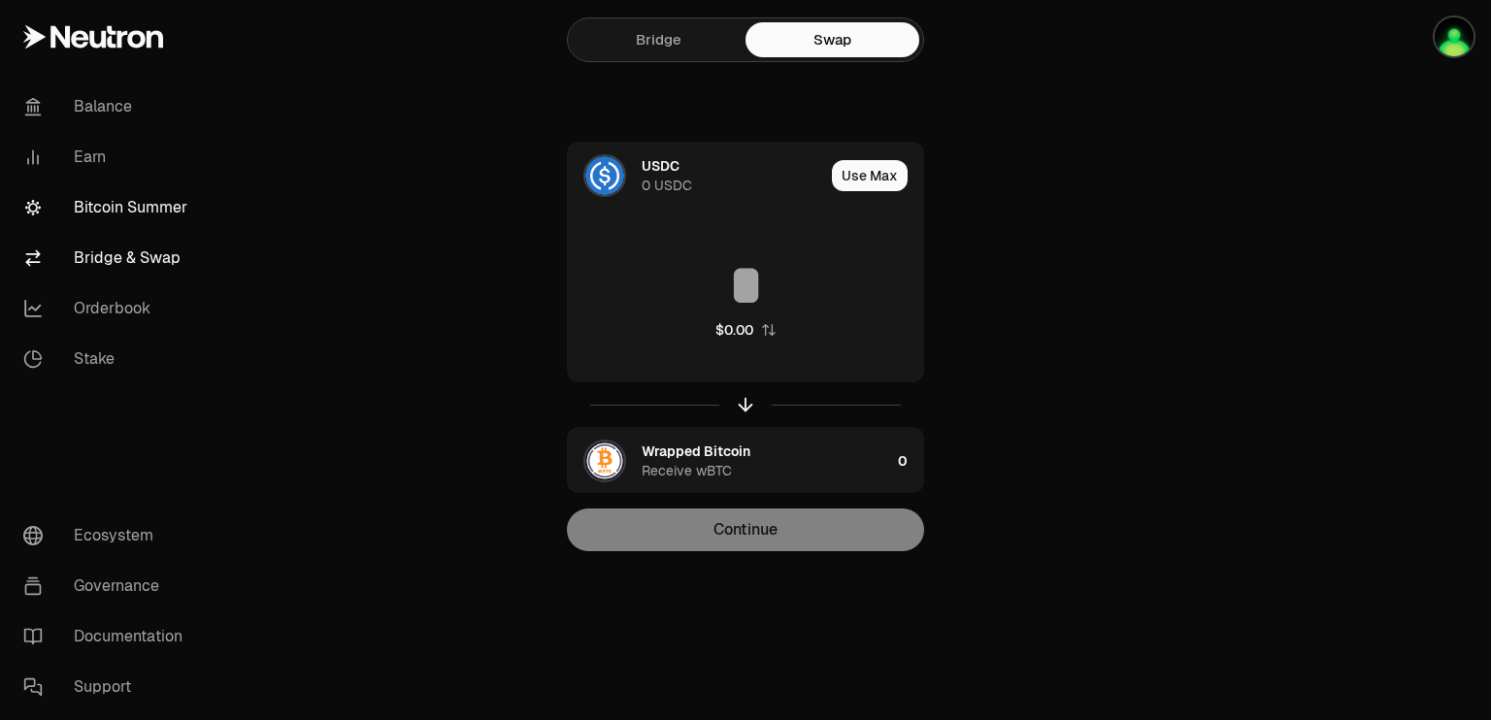
click at [140, 220] on link "Bitcoin Summer" at bounding box center [109, 207] width 202 height 50
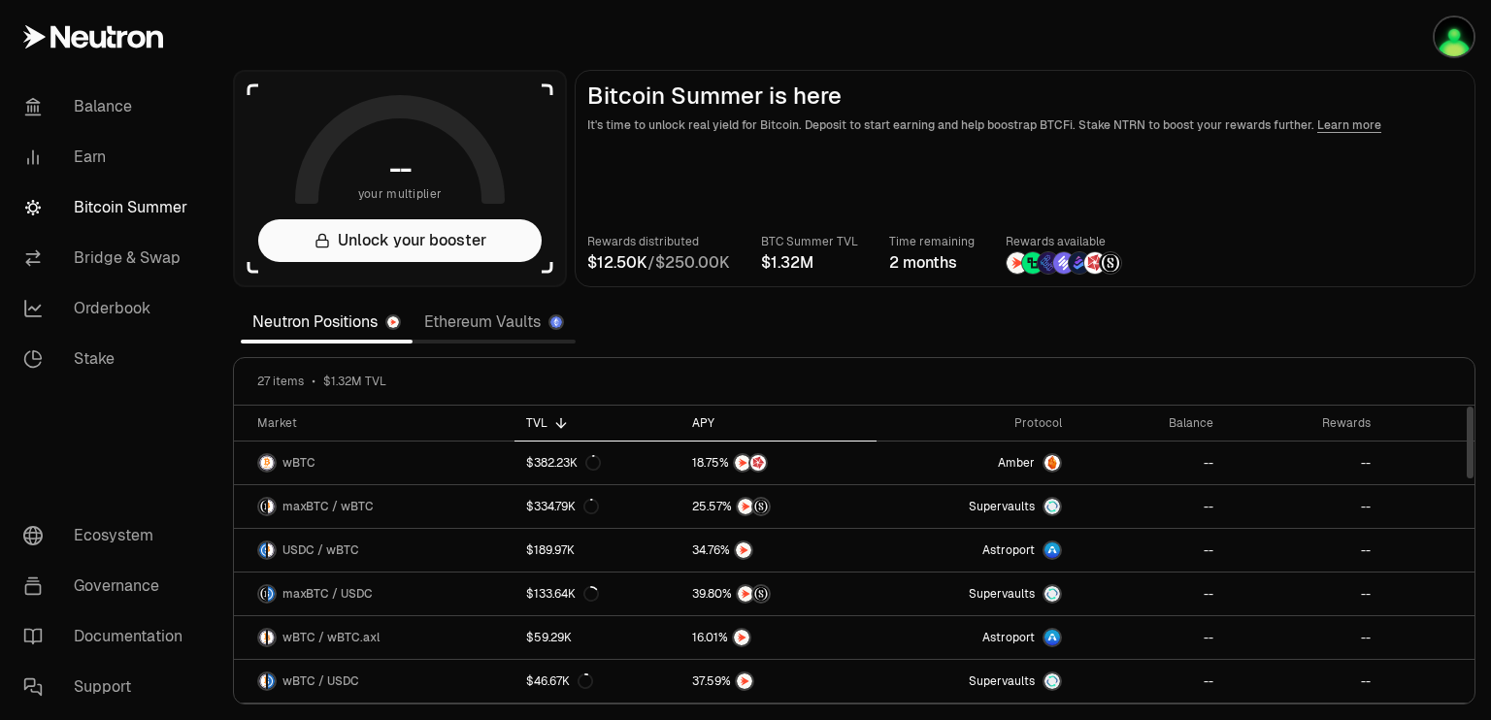
click at [694, 430] on div "APY" at bounding box center [778, 423] width 172 height 16
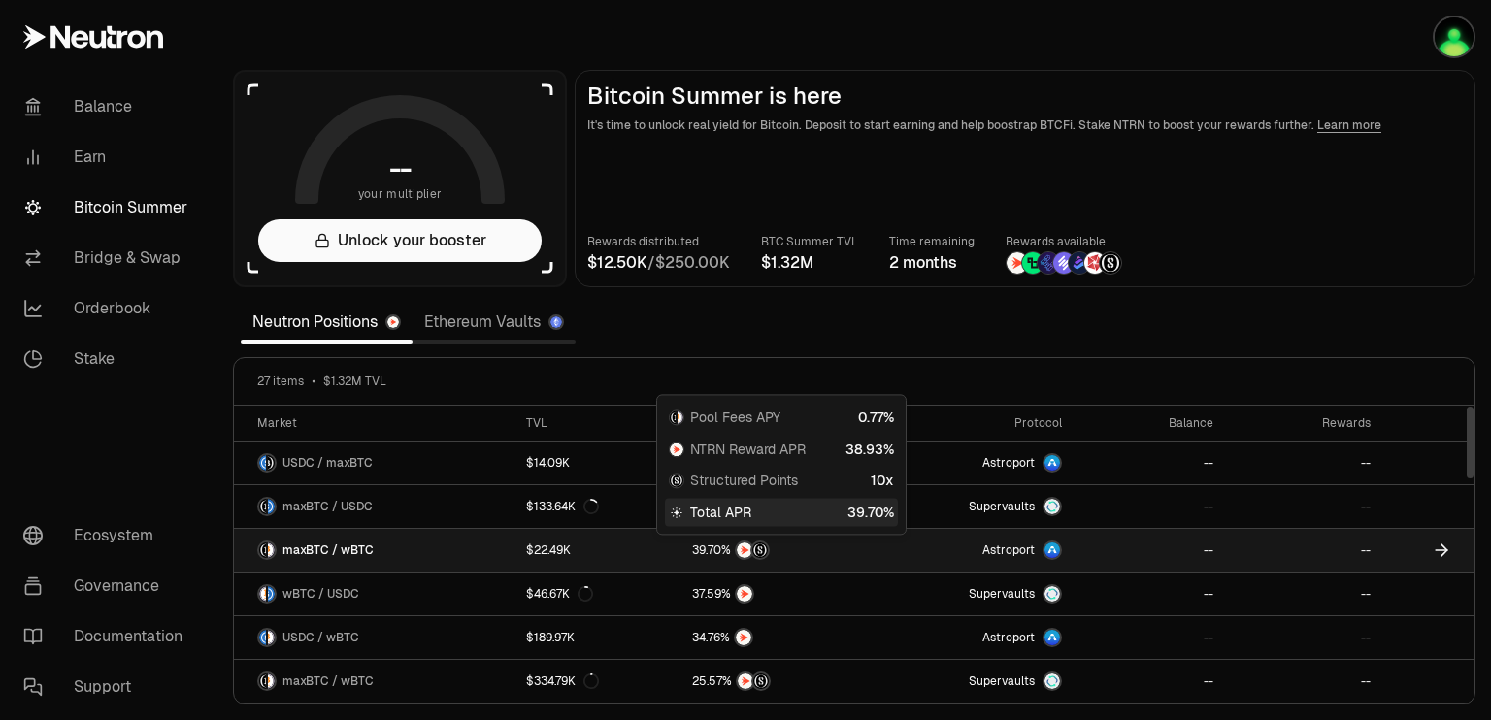
click at [707, 542] on span "0 1 2 3 4 5 6 7 8 9 0 1 2 3 4 5 6 7 8 9 . 0 1 2 3 4 5 6 7 8 9 0 1 2 3 4 5 6 7 8…" at bounding box center [706, 550] width 41 height 17
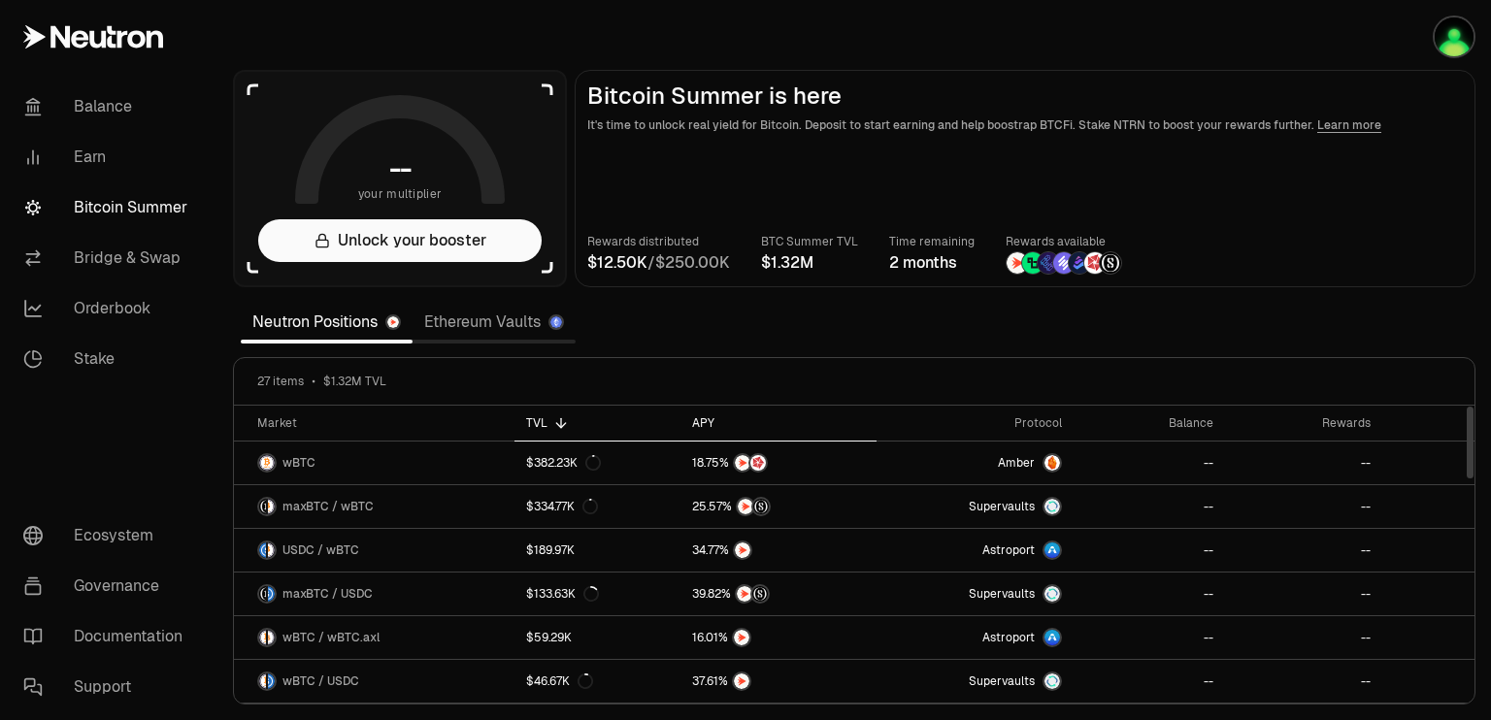
click at [702, 421] on div "APY" at bounding box center [778, 423] width 172 height 16
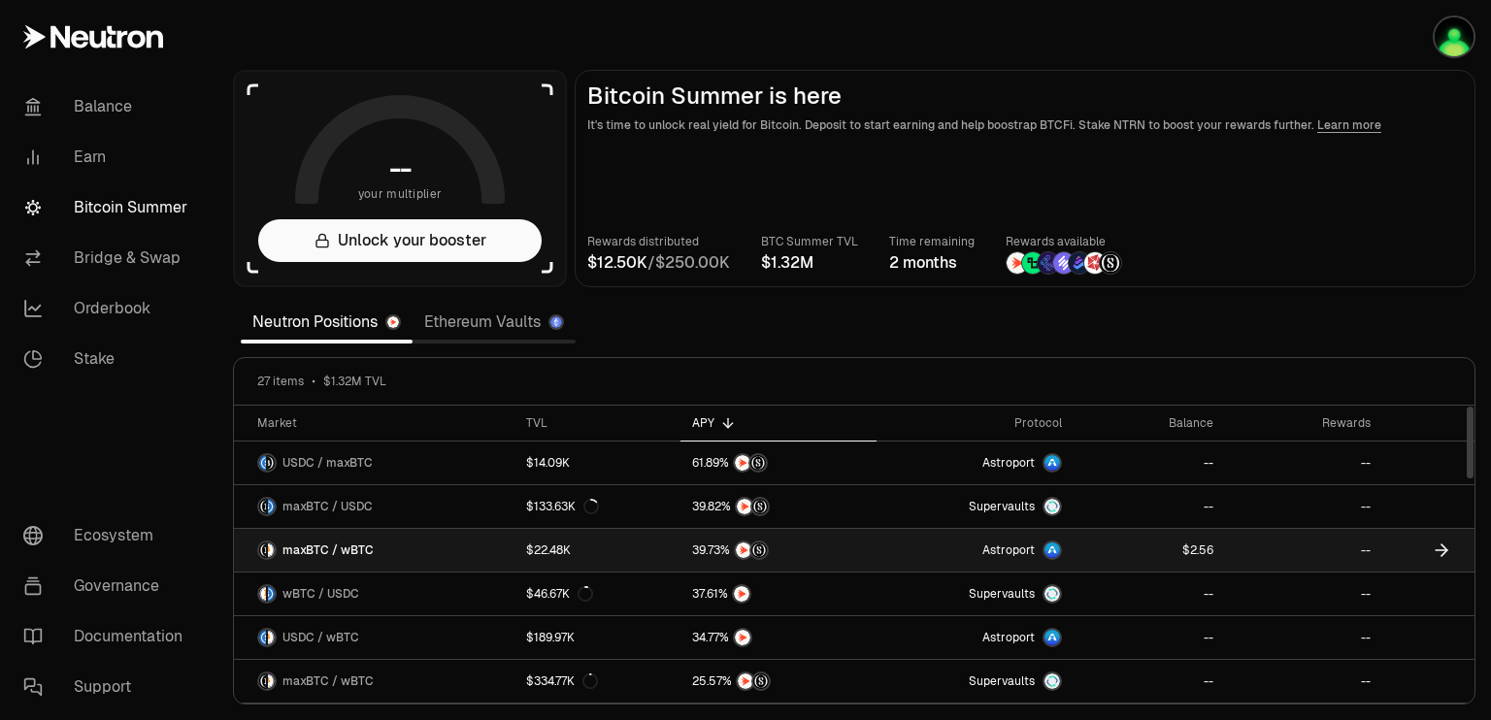
click at [484, 540] on link "maxBTC / wBTC" at bounding box center [374, 550] width 281 height 43
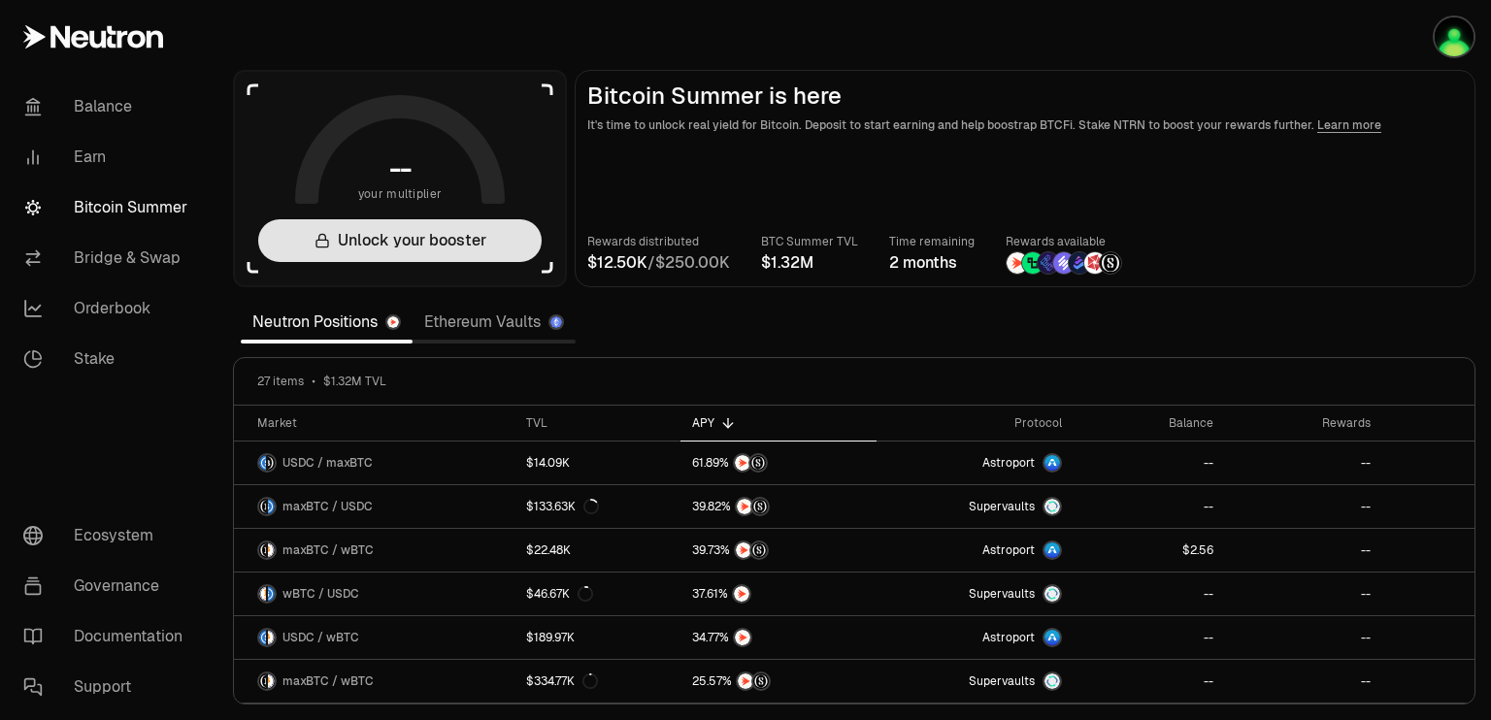
click at [392, 255] on button "Unlock your booster" at bounding box center [399, 240] width 283 height 43
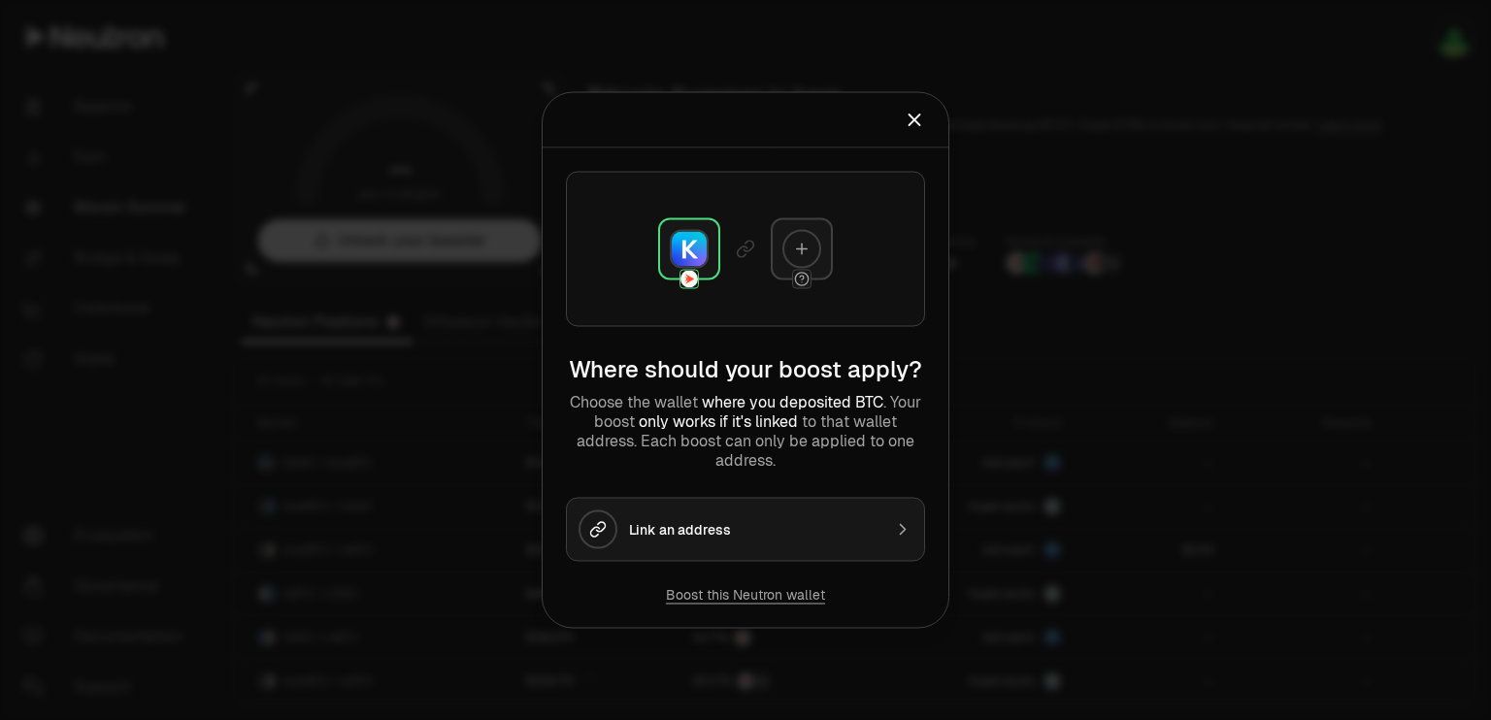
click at [778, 540] on button "Link an address" at bounding box center [745, 530] width 359 height 64
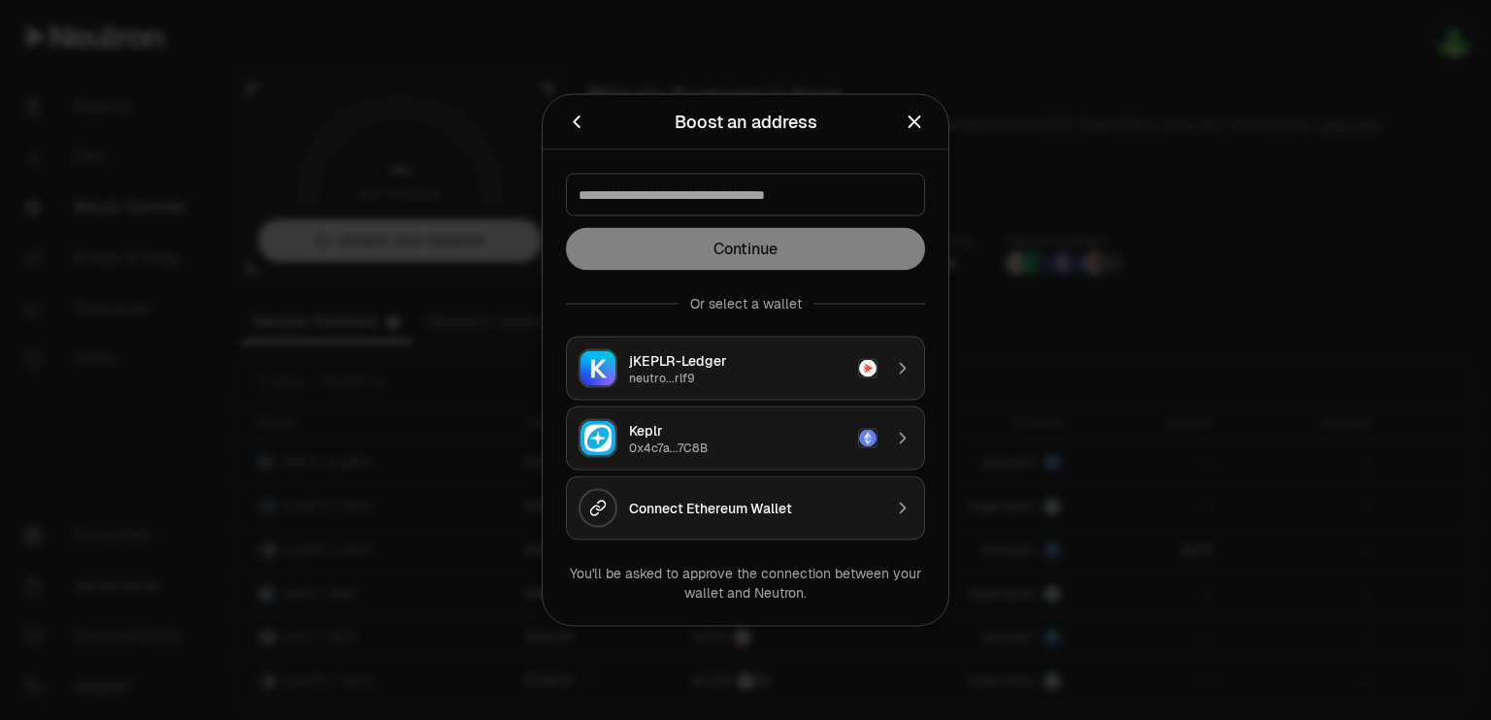
click at [774, 373] on div "neutro...rlf9" at bounding box center [737, 379] width 217 height 16
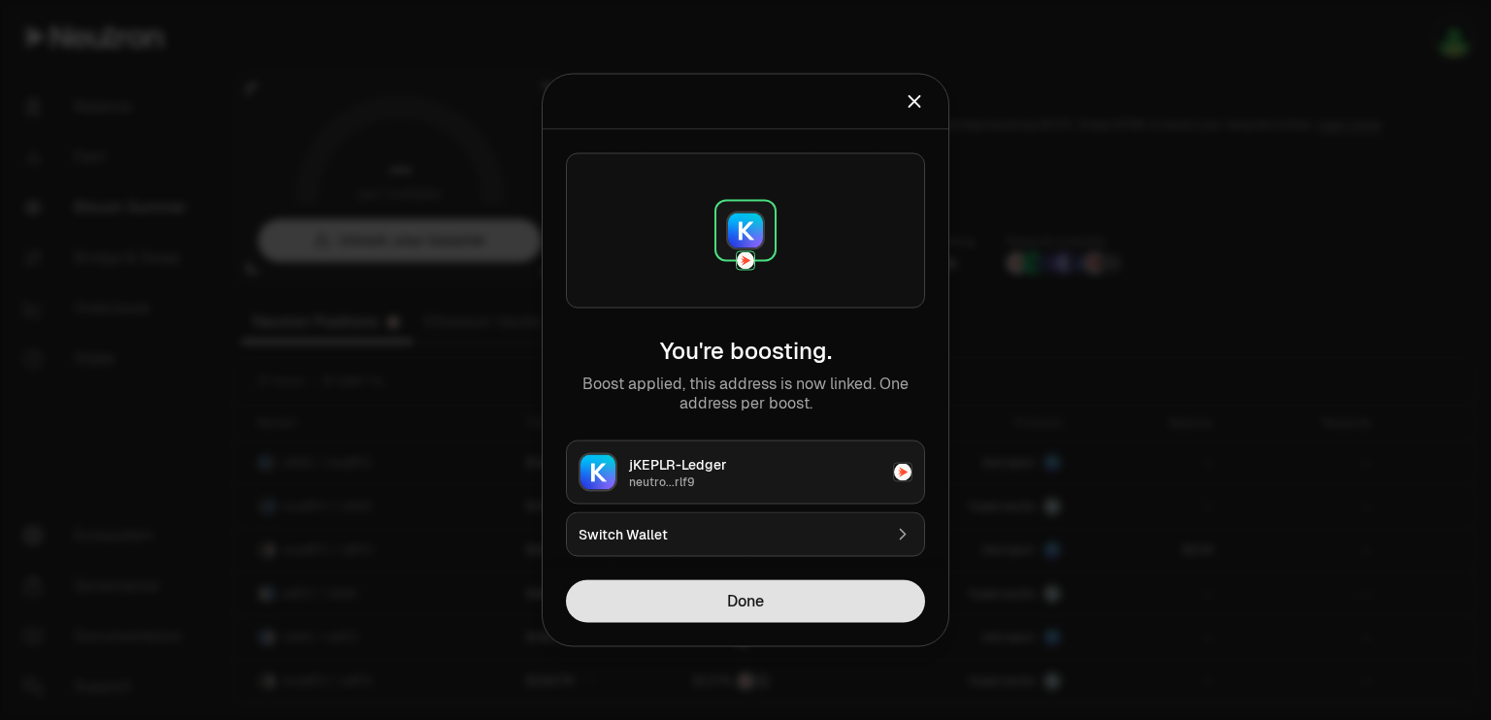
click at [774, 599] on button "Done" at bounding box center [745, 601] width 359 height 43
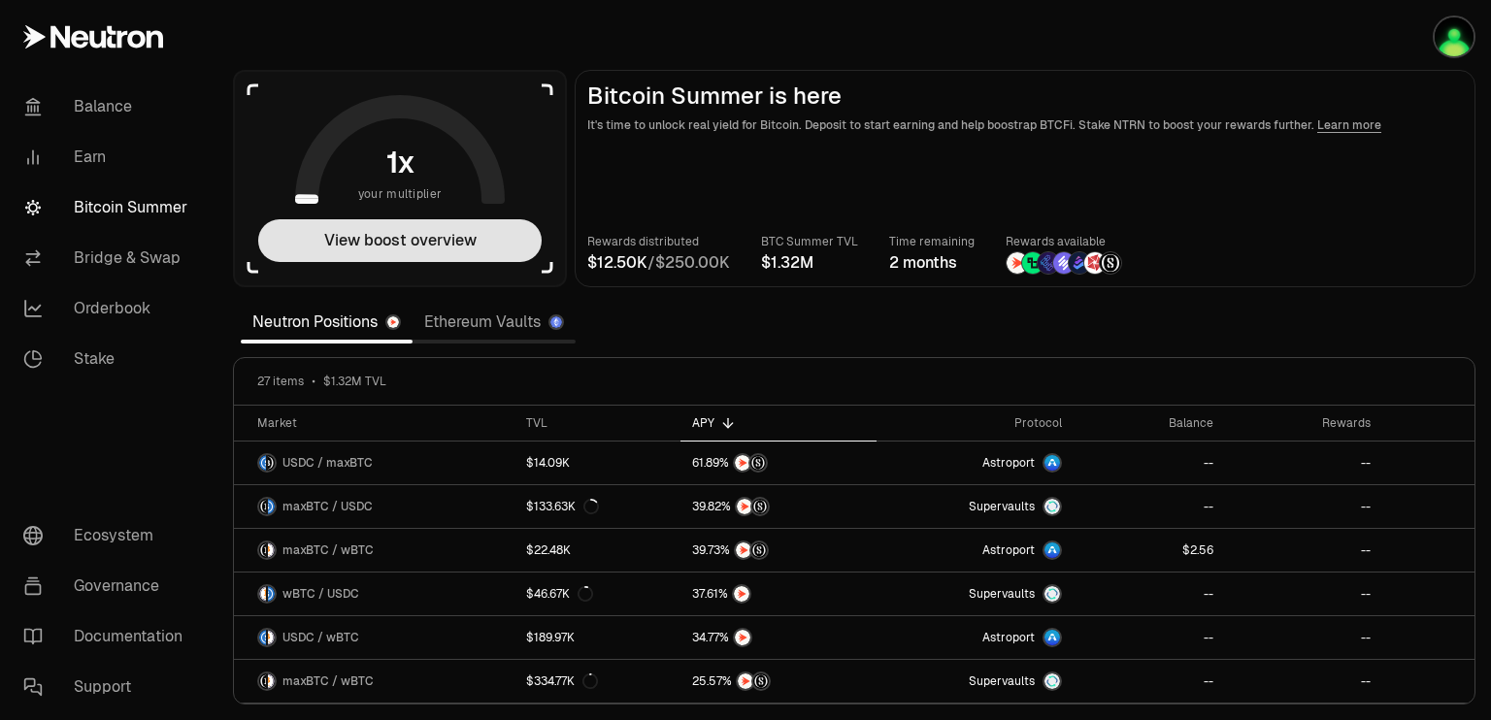
click at [435, 235] on button "View boost overview" at bounding box center [399, 240] width 283 height 43
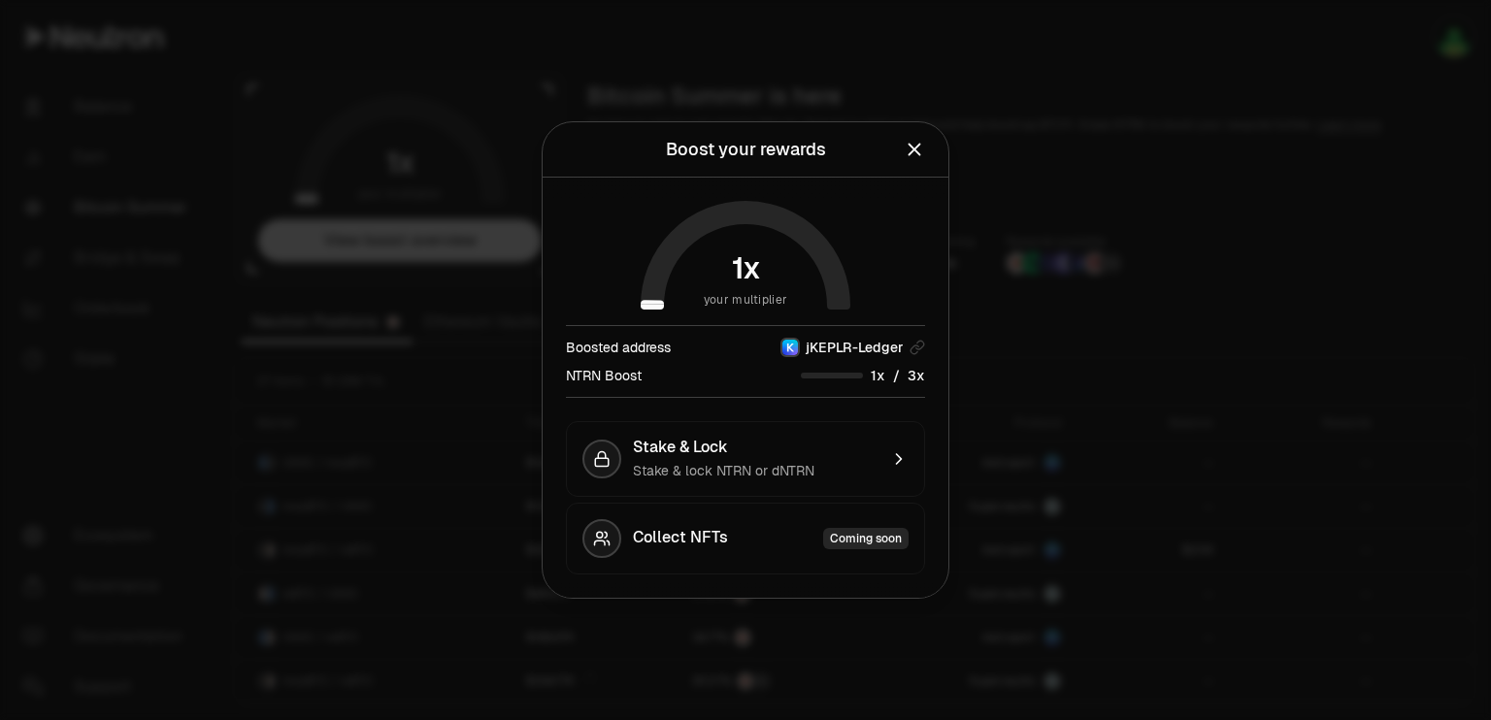
click at [916, 376] on span "x" at bounding box center [920, 376] width 9 height 14
click at [877, 465] on button "Stake & Lock Stake & lock NTRN or dNTRN" at bounding box center [745, 459] width 359 height 76
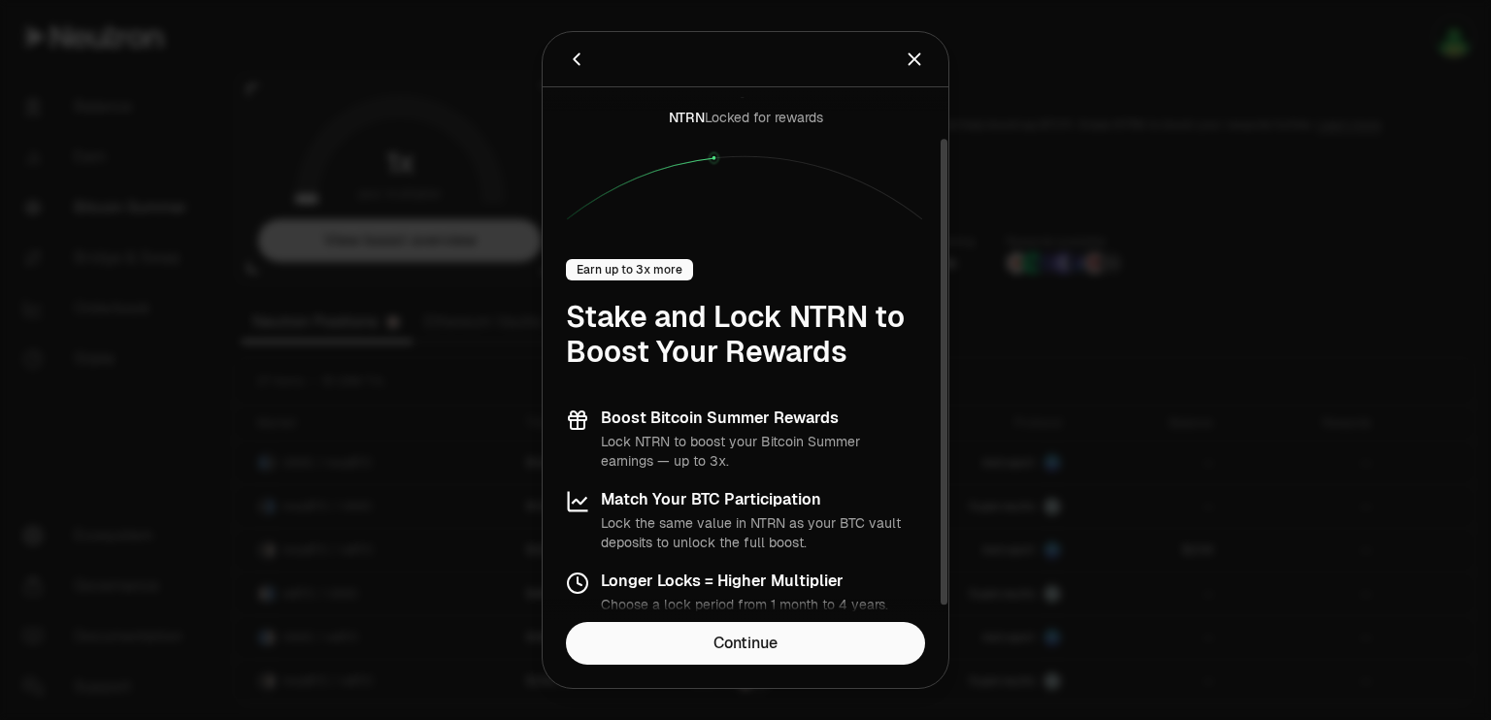
scroll to position [78, 0]
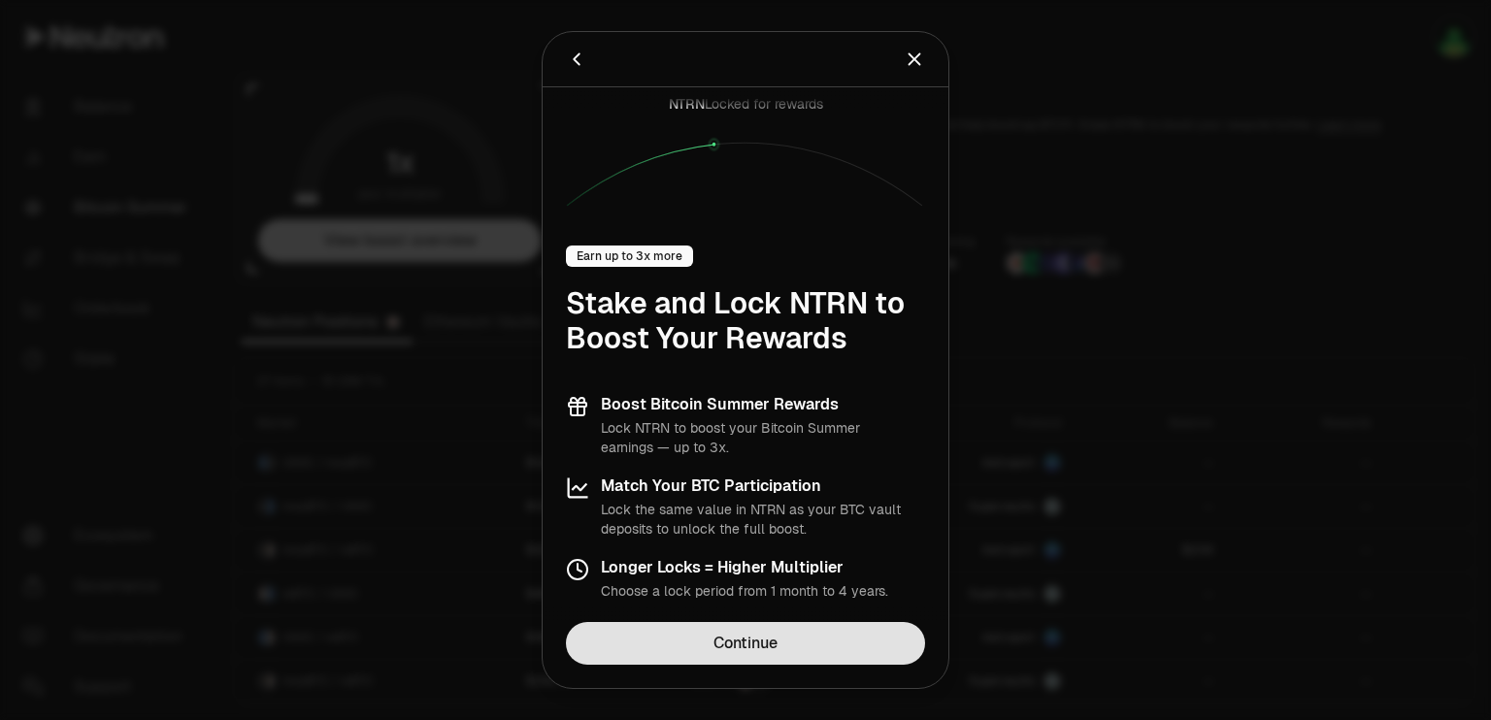
click at [783, 641] on link "Continue" at bounding box center [745, 643] width 359 height 43
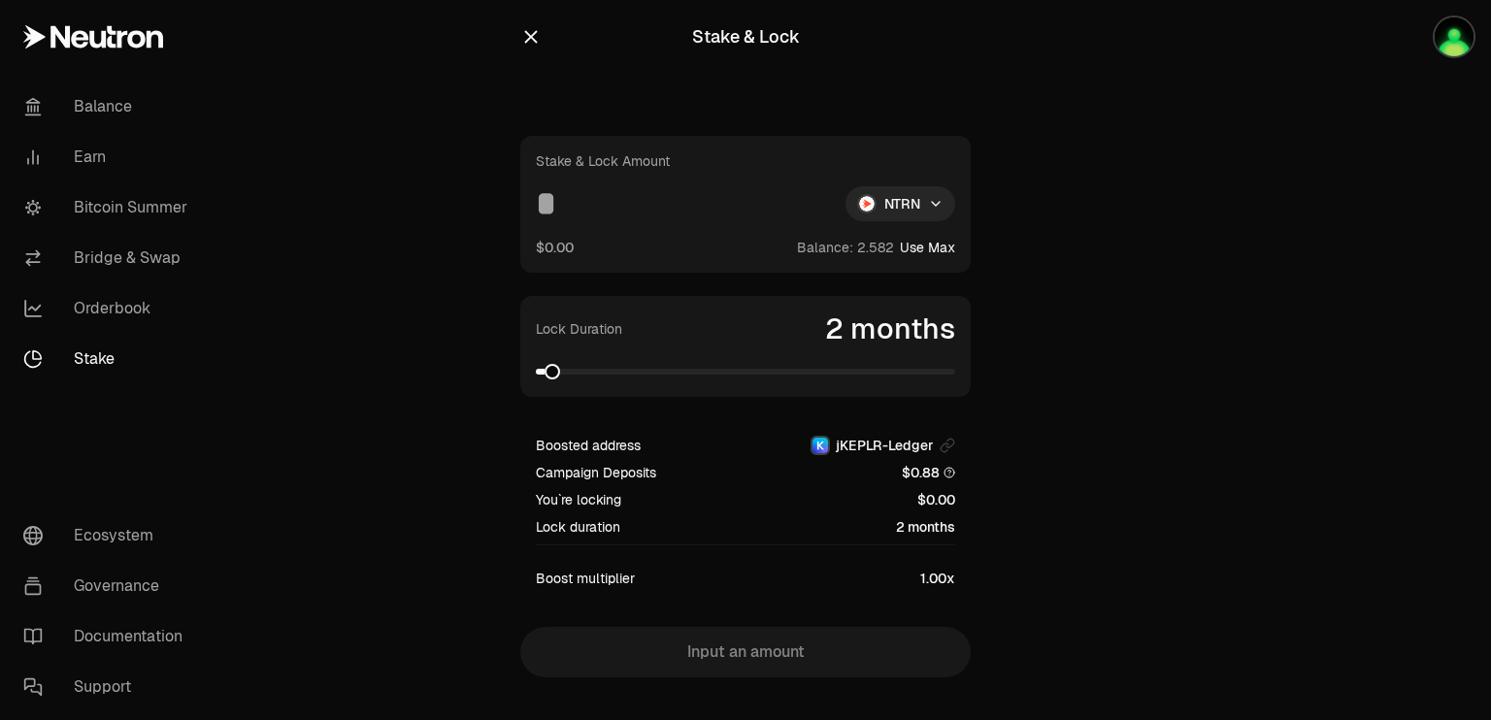
click at [914, 244] on button "Use Max" at bounding box center [927, 247] width 55 height 19
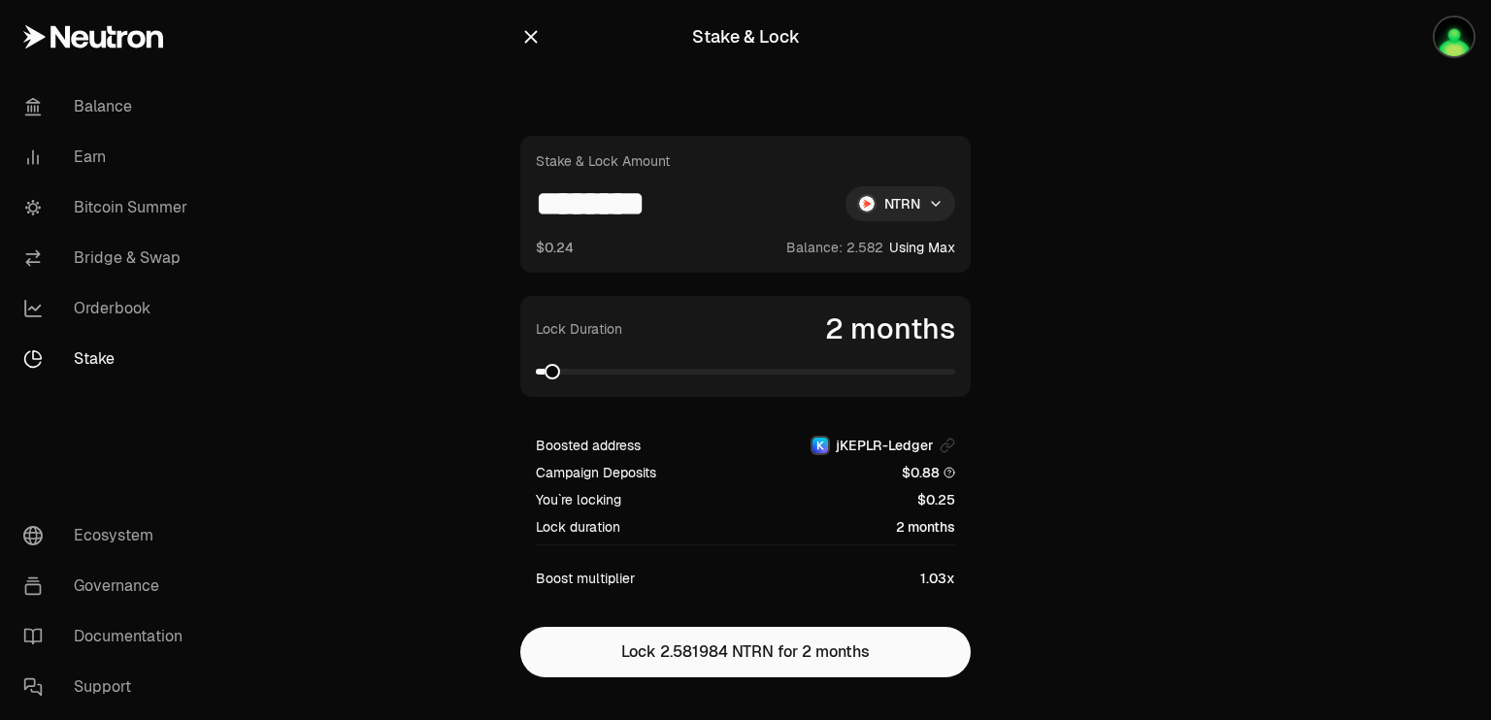
scroll to position [34, 0]
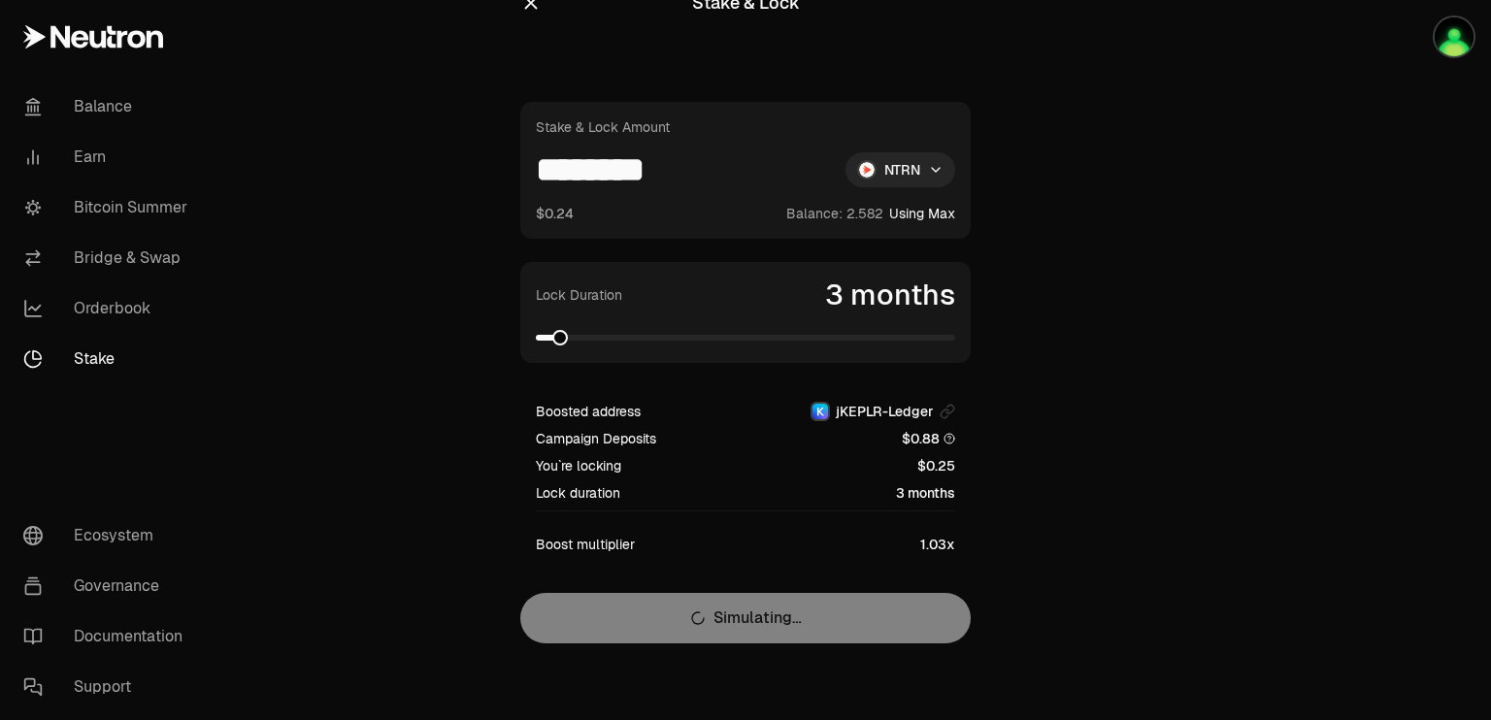
click at [548, 339] on span at bounding box center [745, 337] width 419 height 19
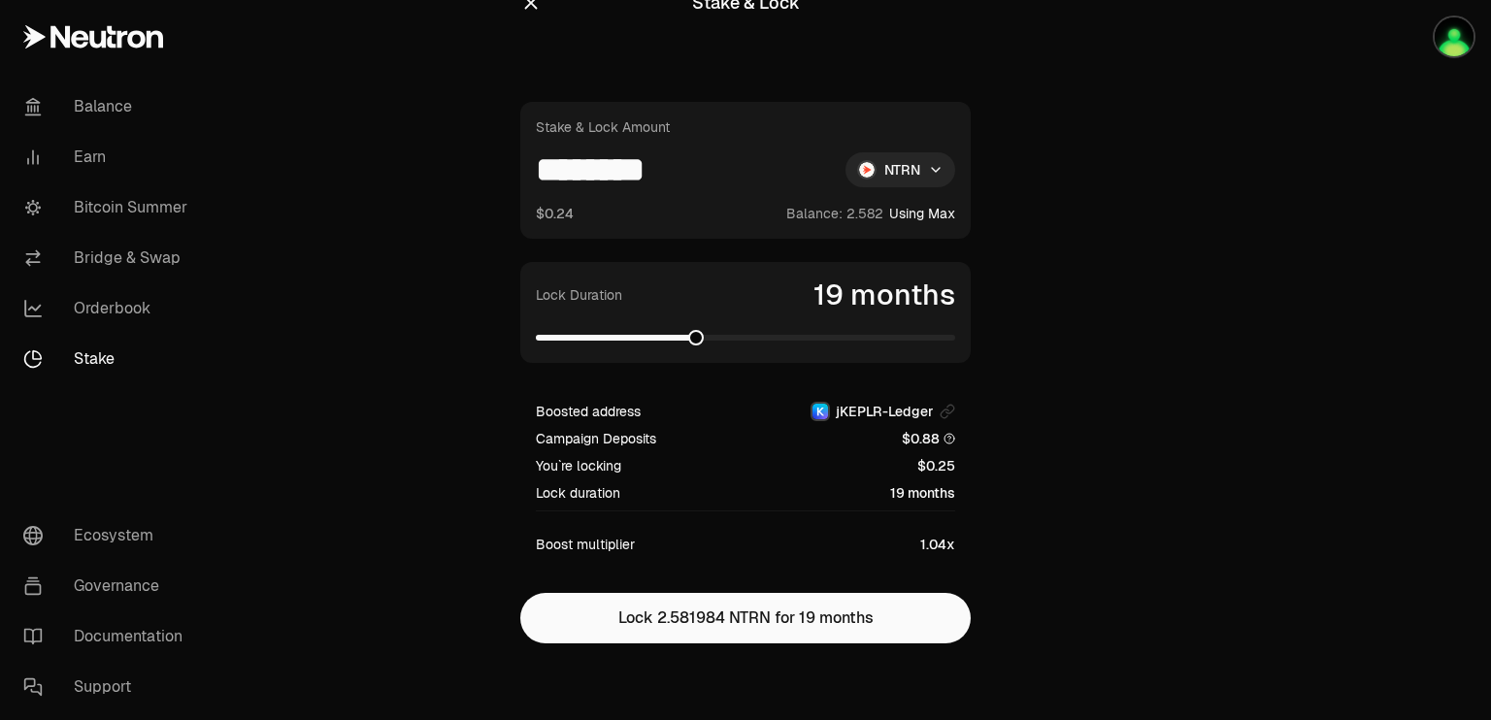
click at [691, 335] on span at bounding box center [615, 338] width 158 height 6
drag, startPoint x: 691, startPoint y: 171, endPoint x: 505, endPoint y: 170, distance: 186.4
click at [505, 170] on div "Stake & Lock Stake & Lock Amount ******** NTRN $0.24 Balance: Using Max Lock Du…" at bounding box center [745, 343] width 497 height 755
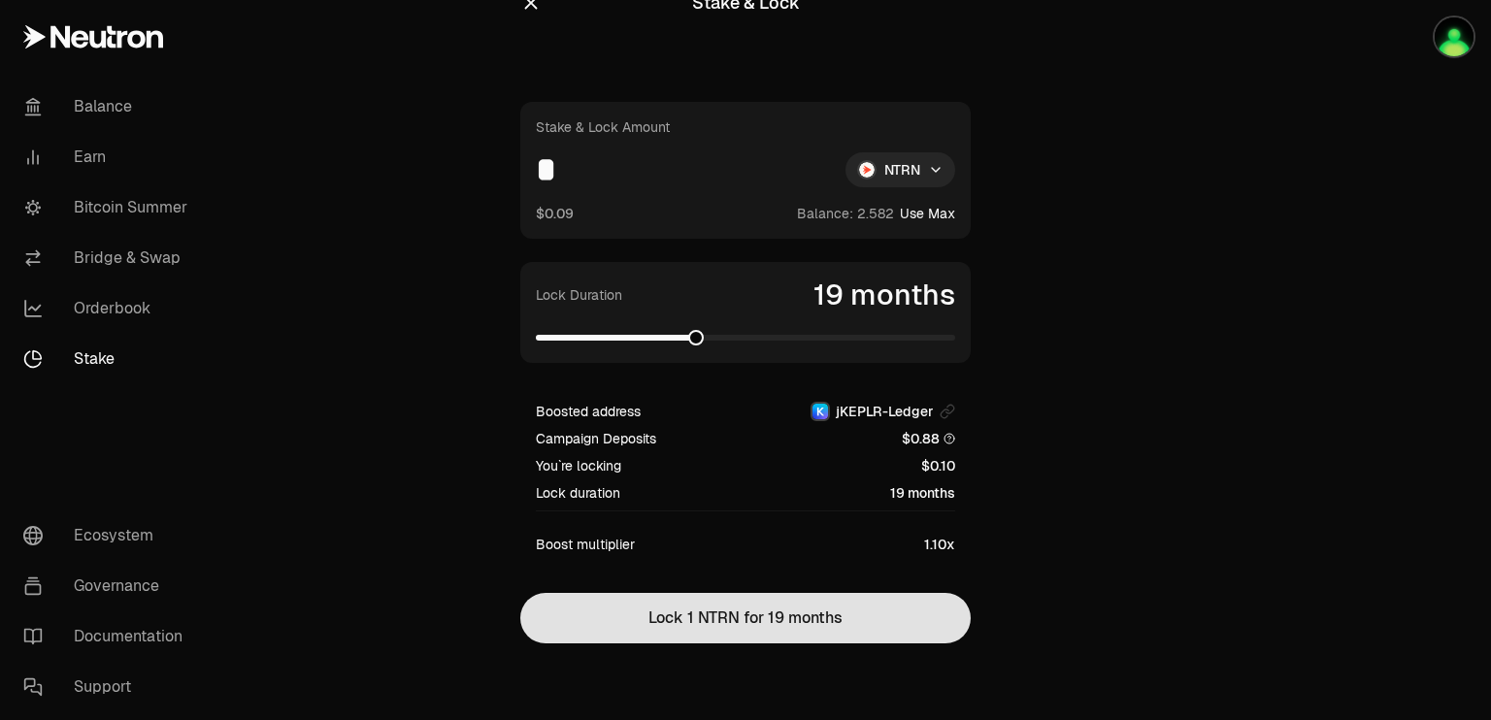
type input "*"
click at [759, 635] on button "Lock 1 NTRN for 19 months" at bounding box center [745, 618] width 450 height 50
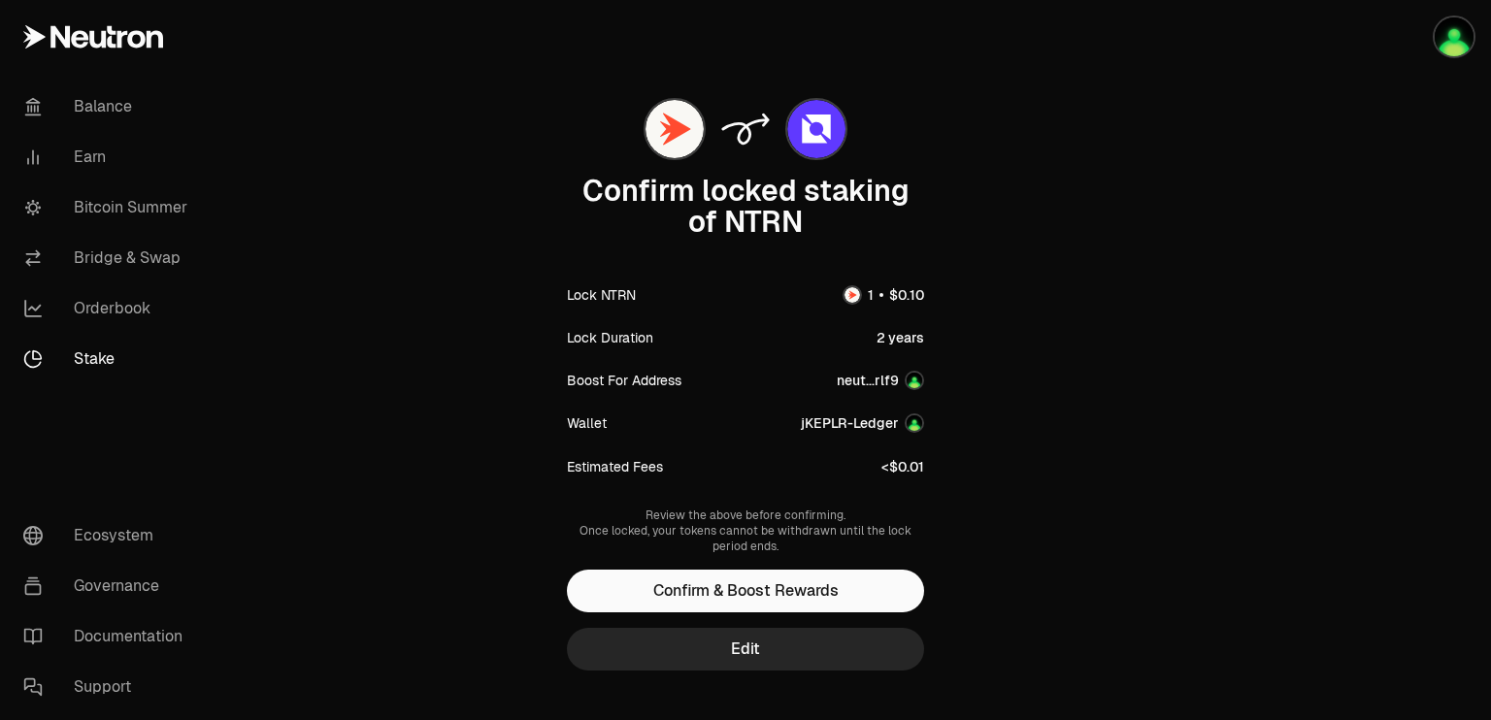
scroll to position [50, 0]
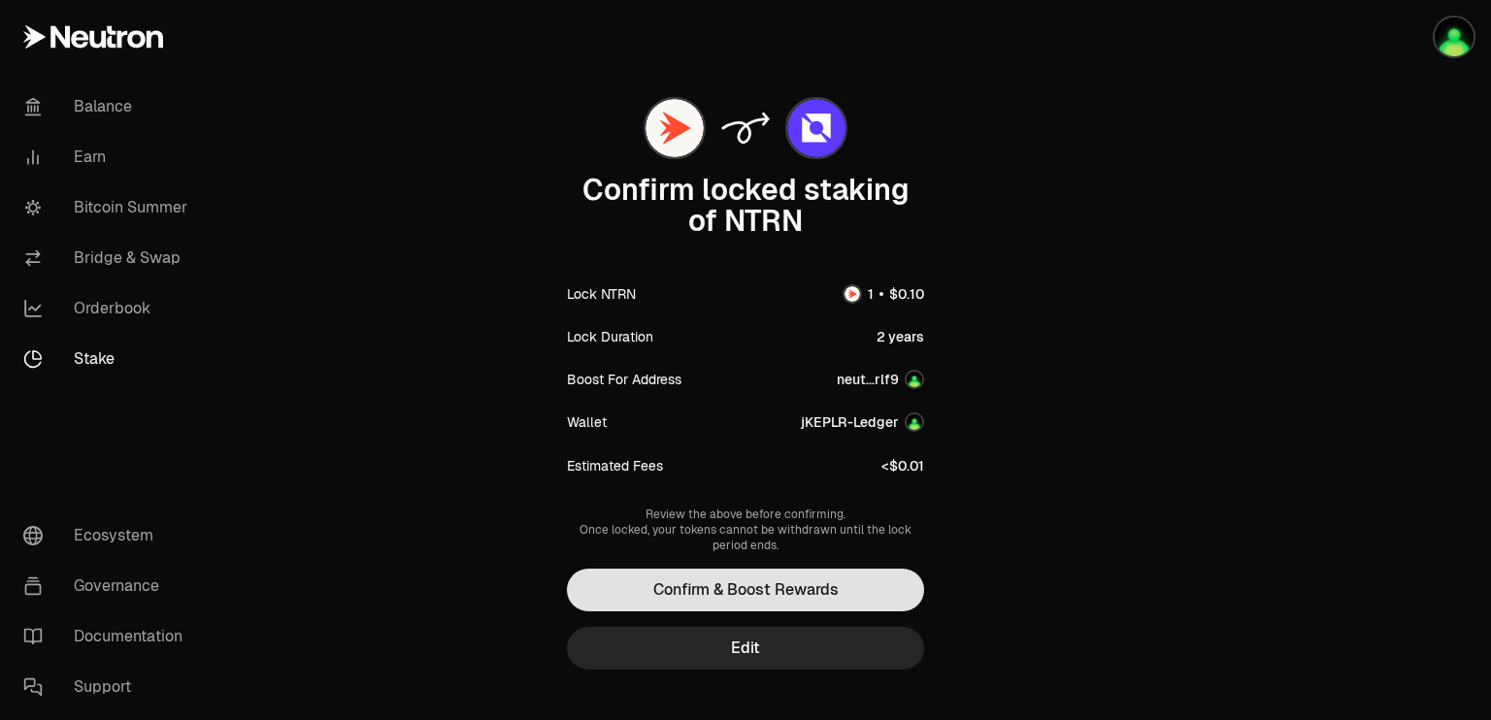
click at [762, 584] on button "Confirm & Boost Rewards" at bounding box center [745, 590] width 357 height 43
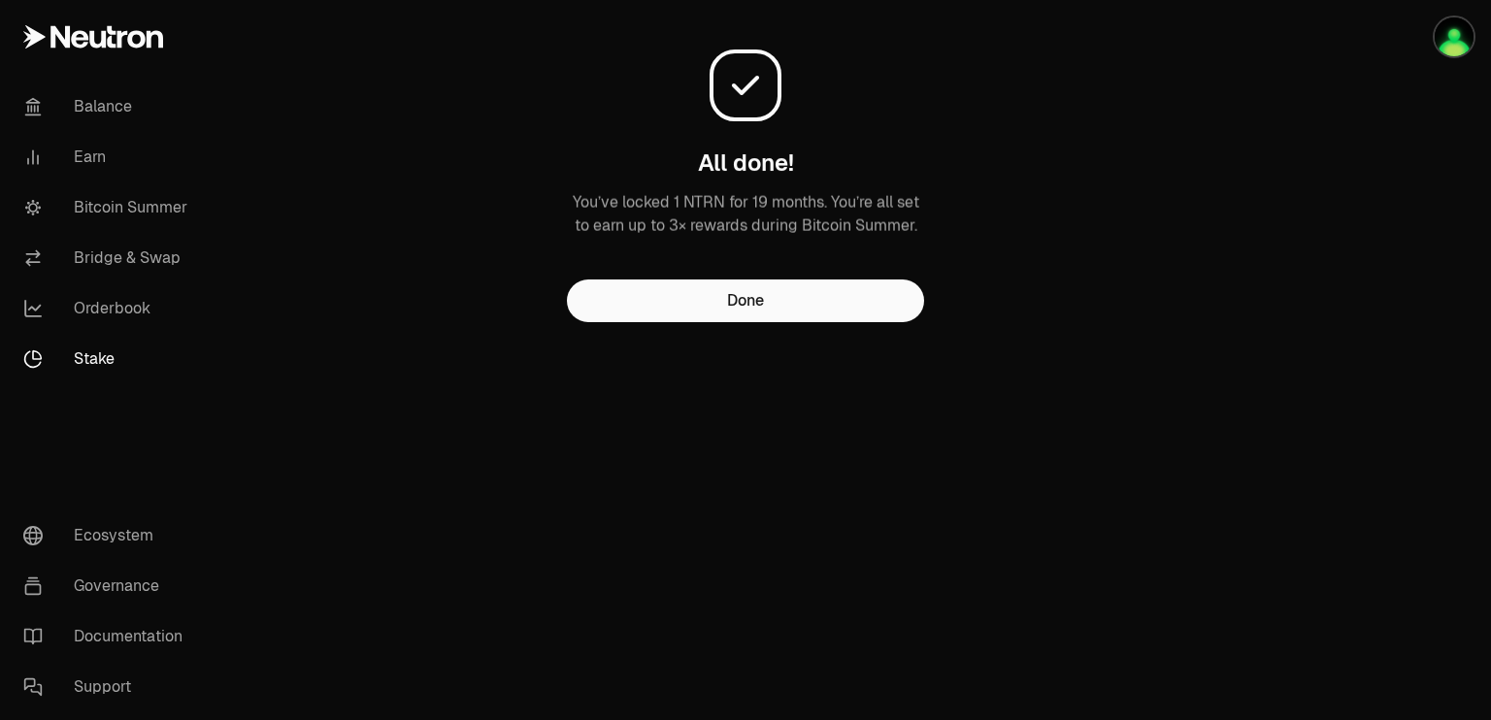
click at [746, 310] on button "Done" at bounding box center [745, 301] width 357 height 43
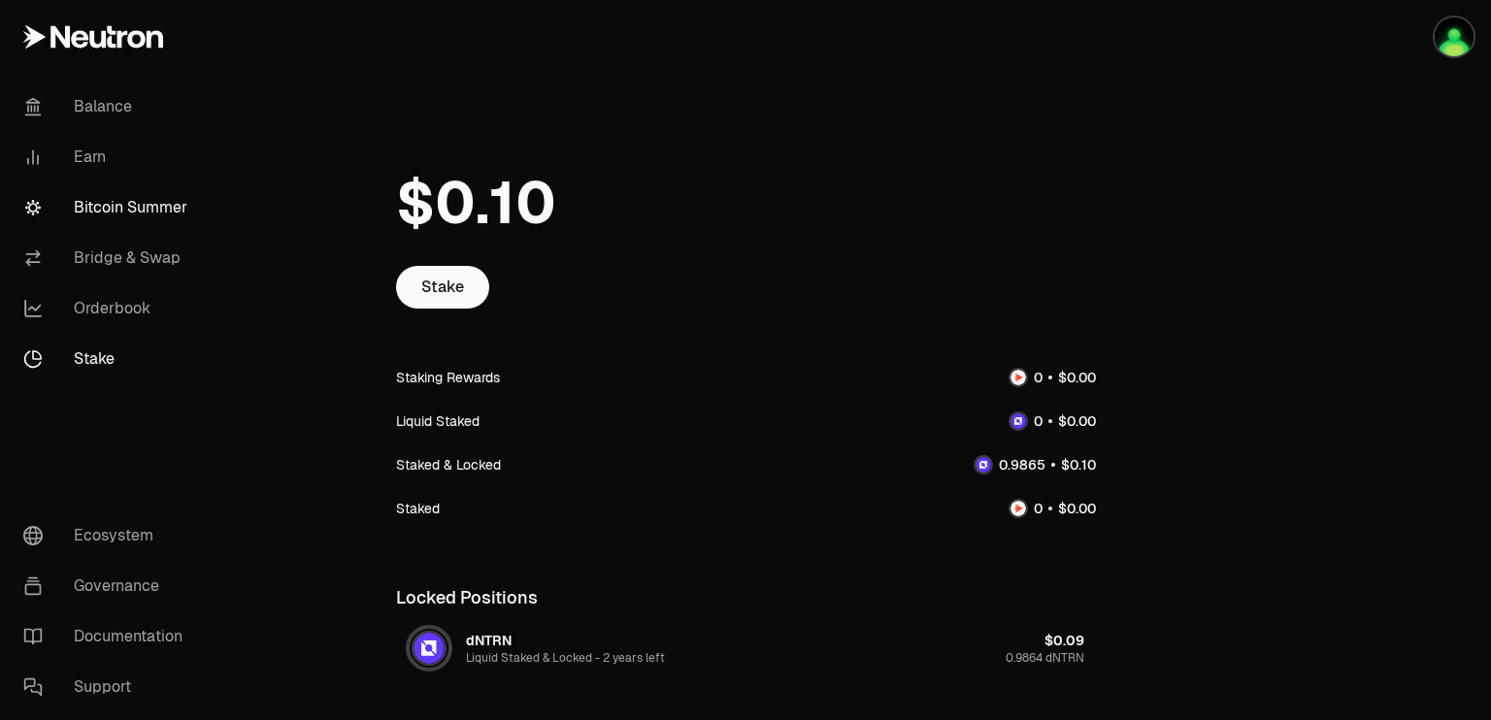
click at [142, 196] on link "Bitcoin Summer" at bounding box center [109, 207] width 202 height 50
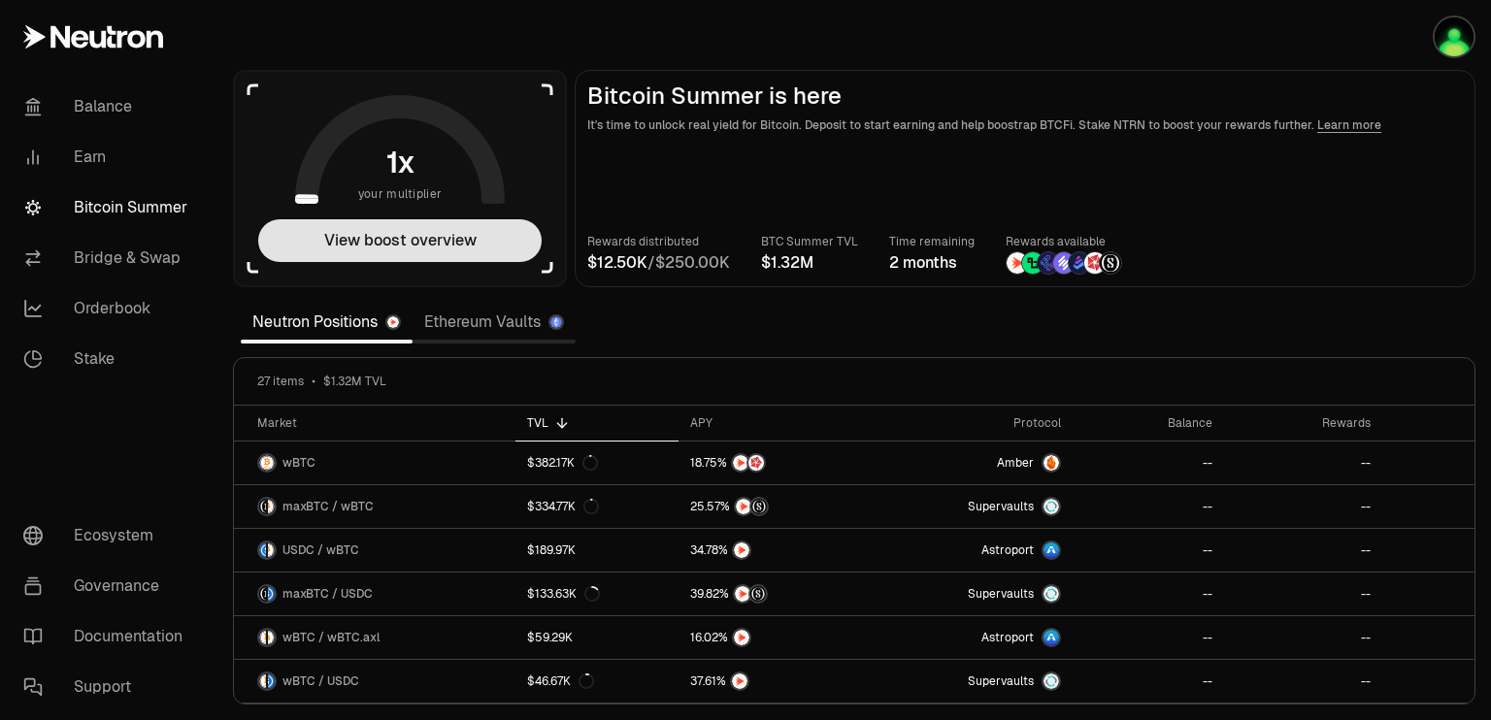
click at [418, 259] on button "View boost overview" at bounding box center [399, 240] width 283 height 43
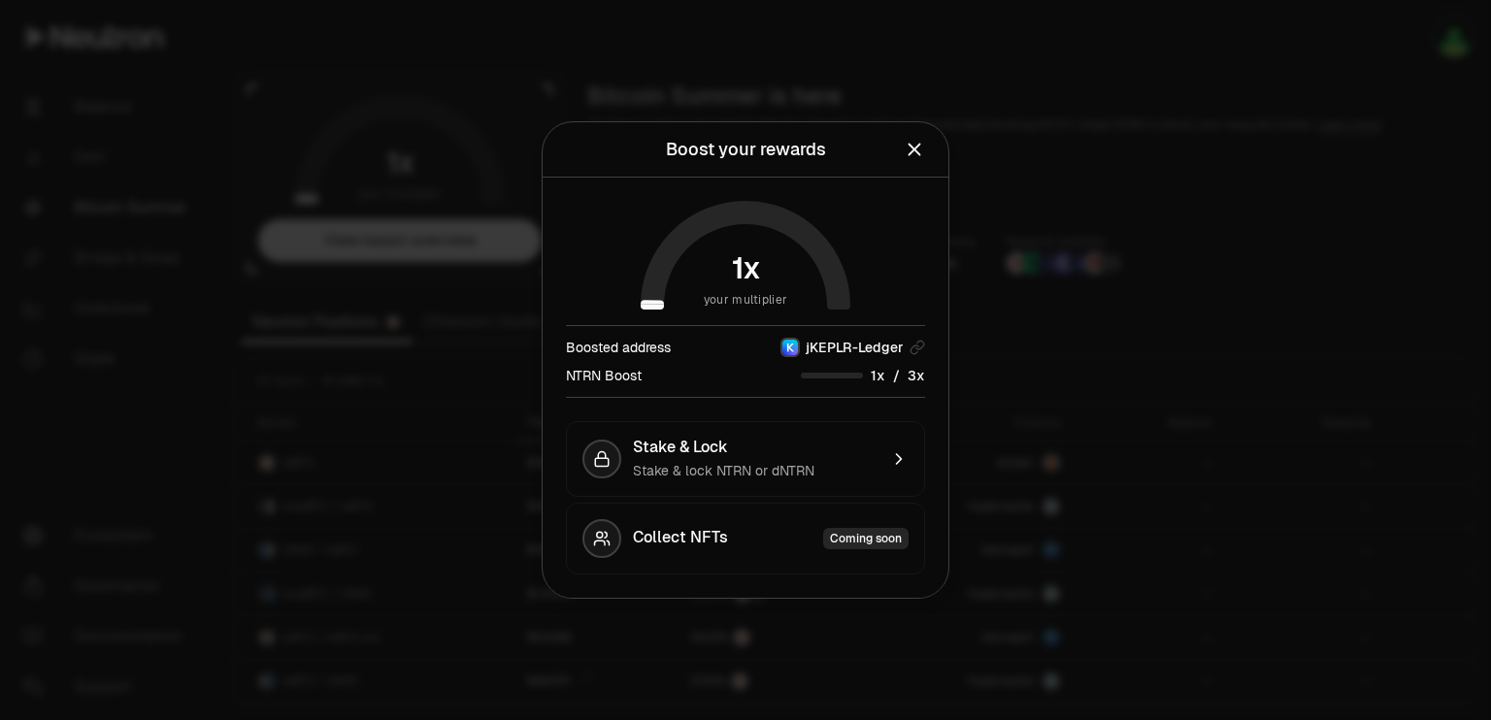
click at [1093, 327] on div at bounding box center [745, 360] width 1491 height 720
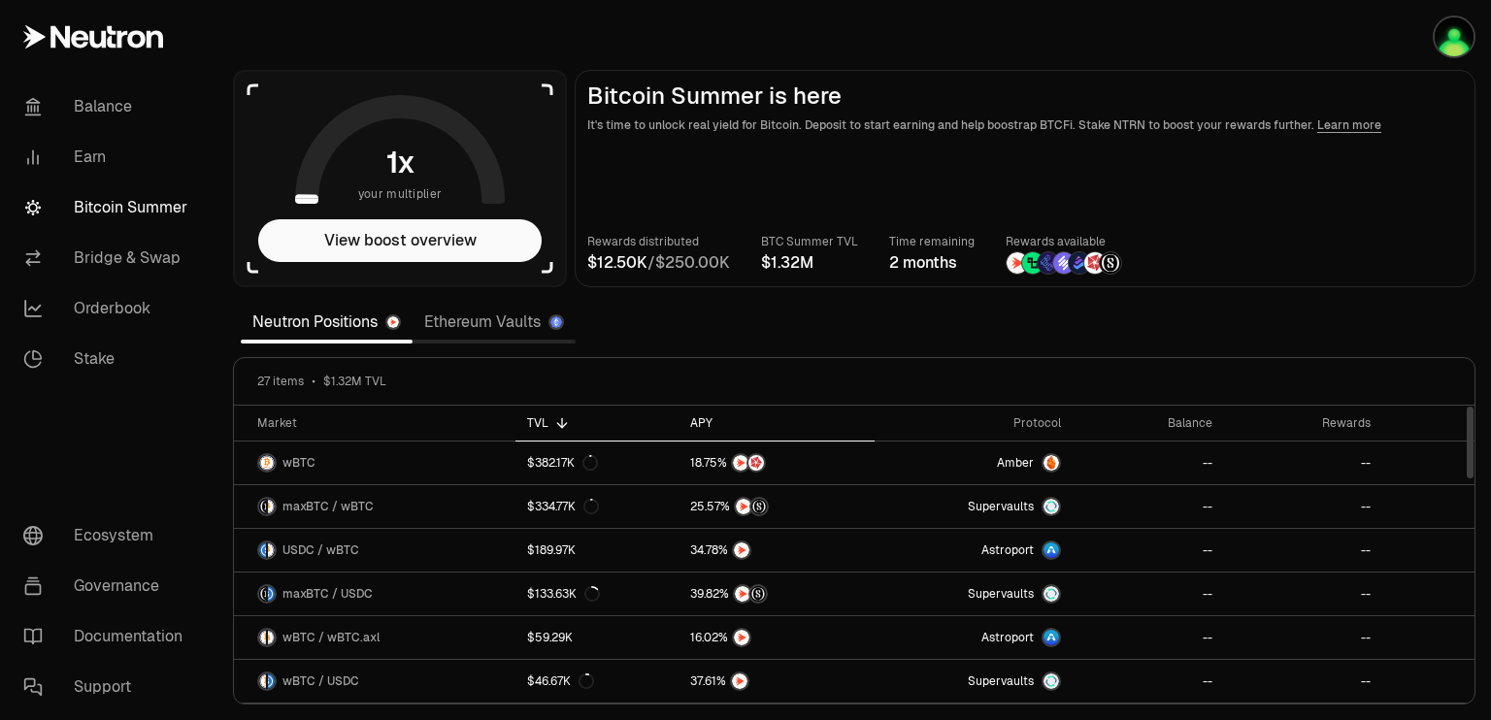
click at [697, 417] on div "APY" at bounding box center [776, 423] width 173 height 16
